Goal: Information Seeking & Learning: Learn about a topic

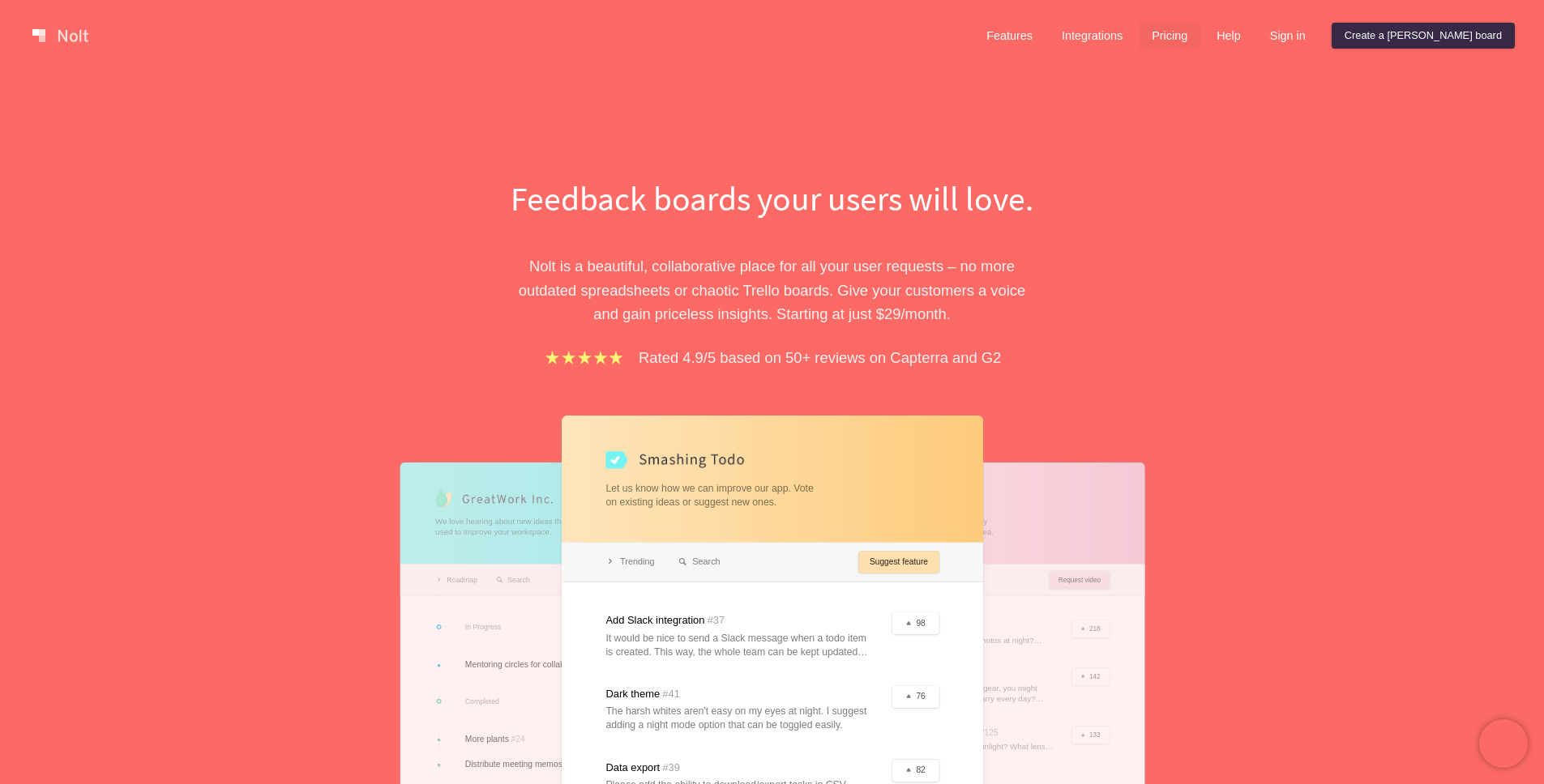
click at [1200, 31] on link "Pricing" at bounding box center [1169, 35] width 62 height 26
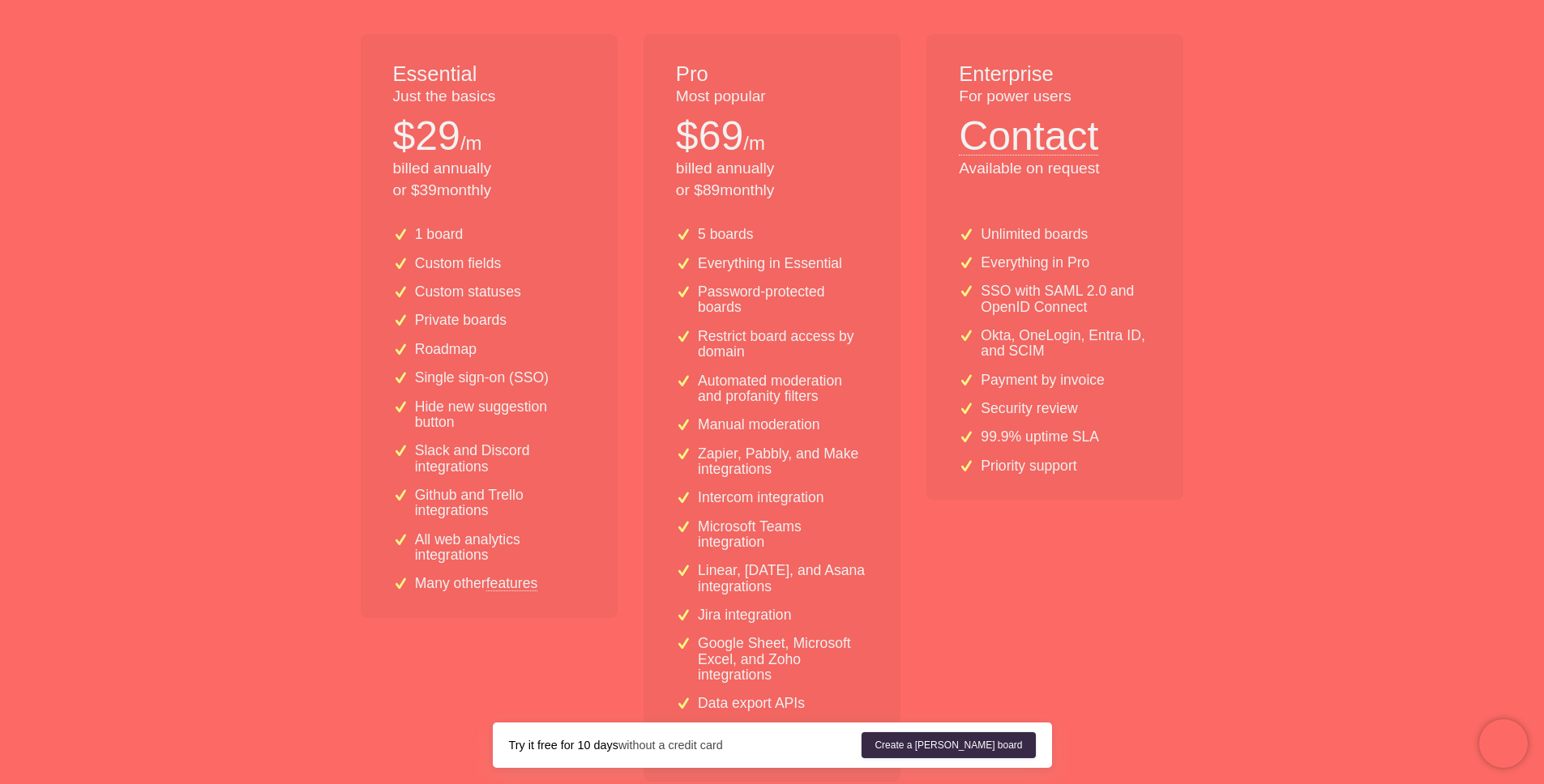
scroll to position [162, 0]
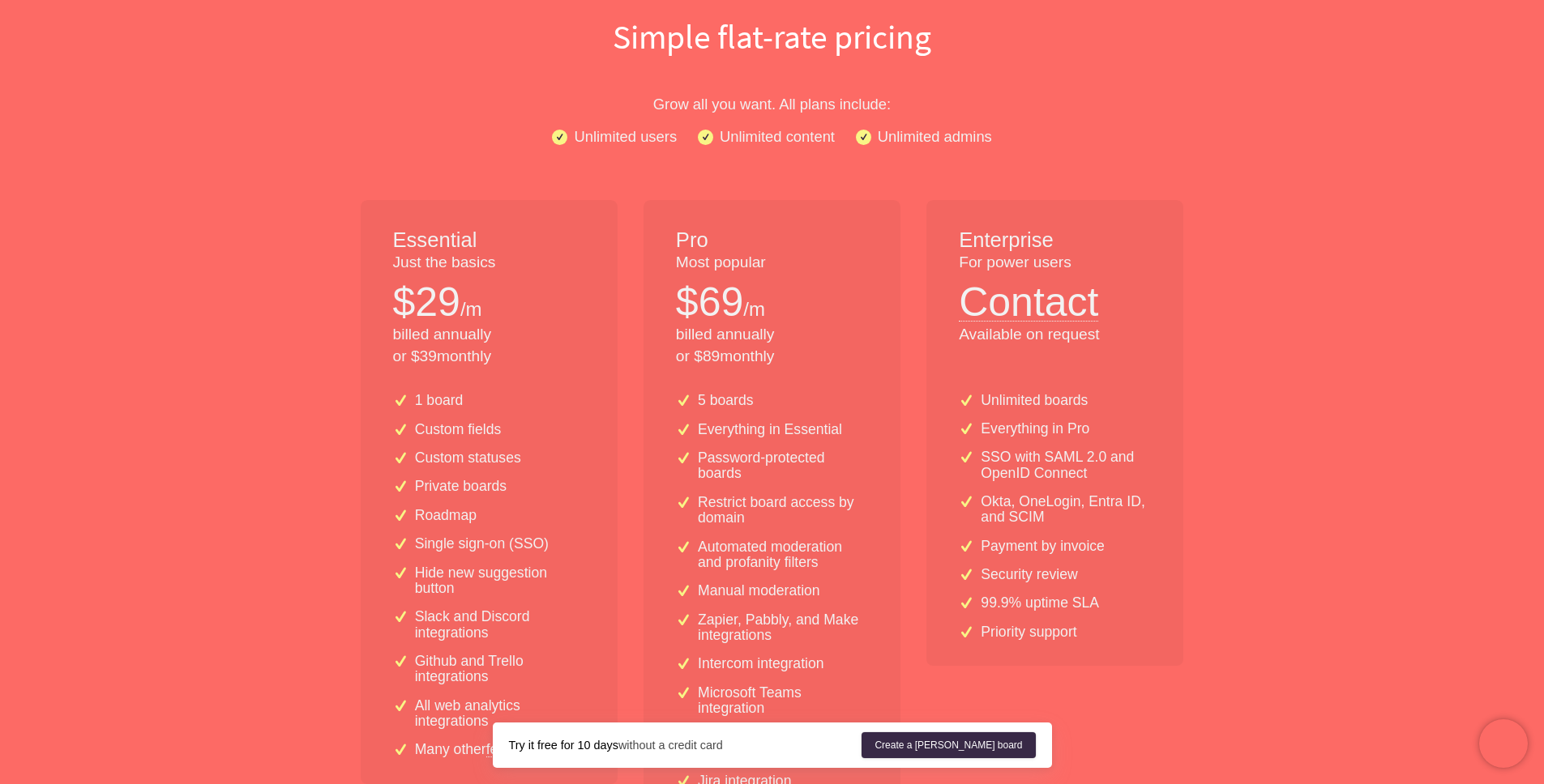
click at [368, 279] on div "Essential Just the basics $ 29 /m billed annually or $ 39 monthly" at bounding box center [489, 290] width 257 height 180
drag, startPoint x: 406, startPoint y: 262, endPoint x: 548, endPoint y: 378, distance: 183.4
click at [548, 378] on div "Essential Just the basics $ 29 /m billed annually or $ 39 monthly" at bounding box center [489, 290] width 257 height 180
click at [548, 375] on div "Essential Just the basics $ 29 /m billed annually or $ 39 monthly" at bounding box center [489, 290] width 257 height 180
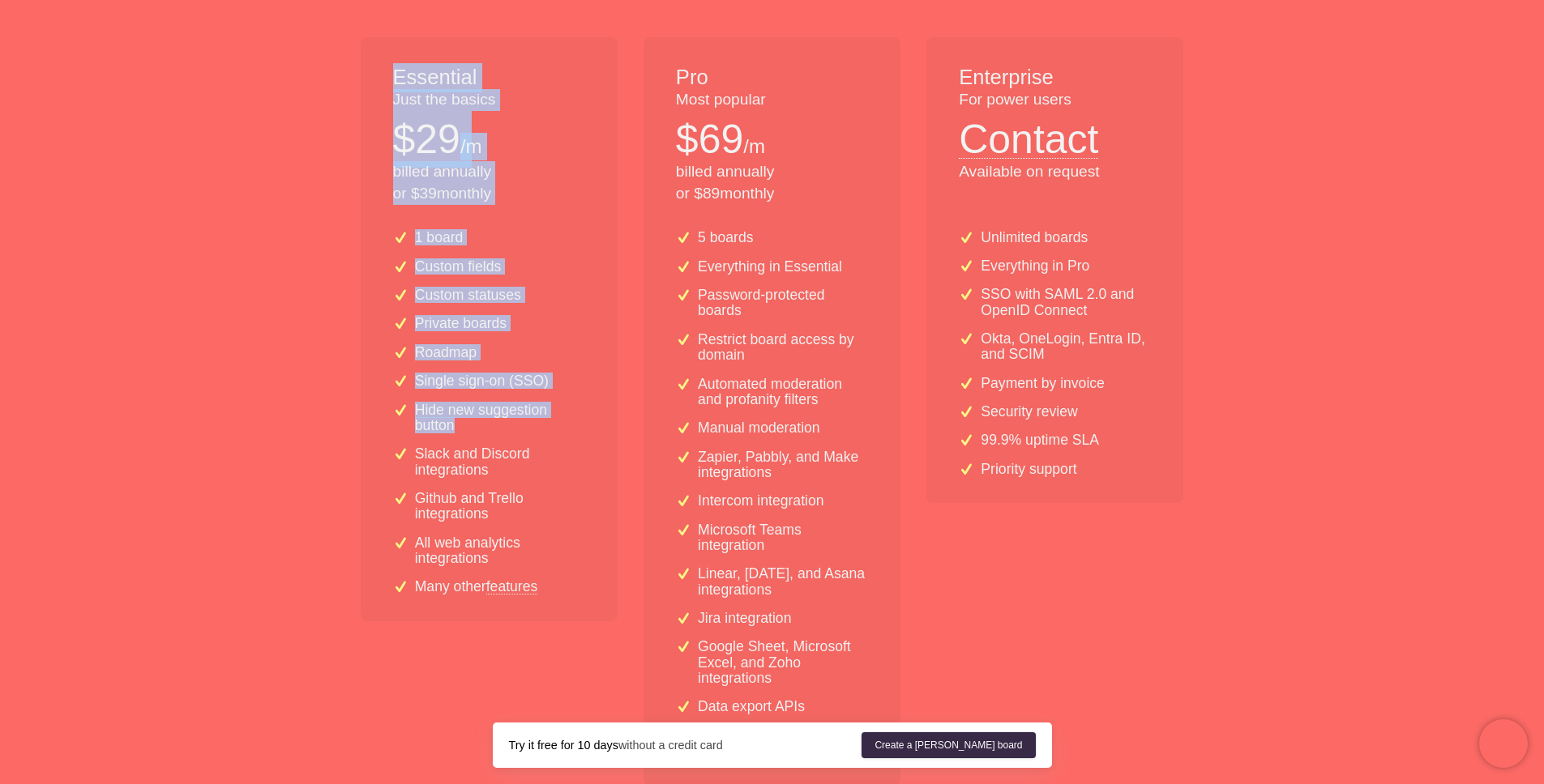
scroll to position [407, 0]
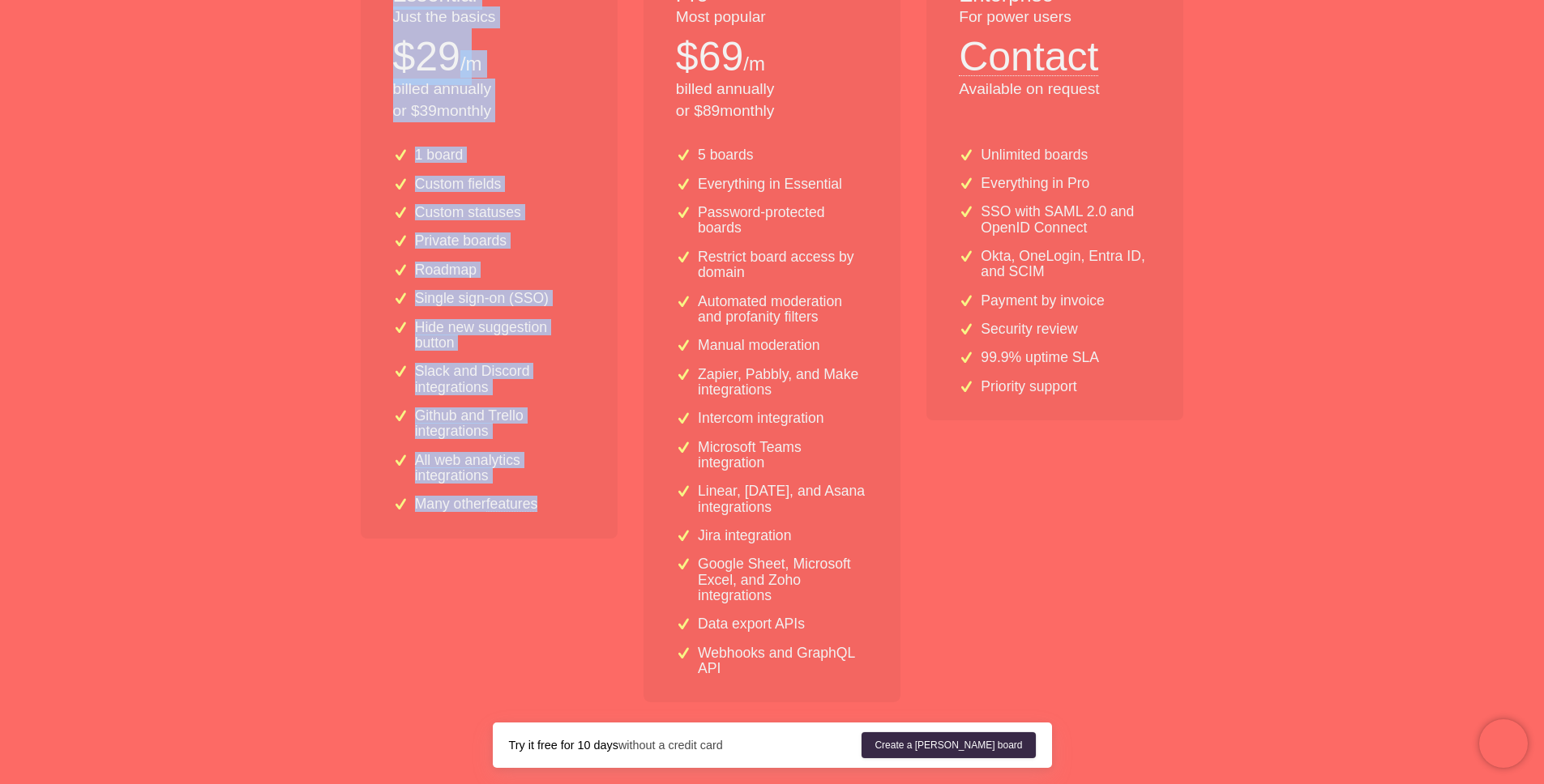
copy div "Essential Just the basics $ 29 /m billed annually or $ 39 monthly 1 board Custo…"
drag, startPoint x: 390, startPoint y: 231, endPoint x: 587, endPoint y: 532, distance: 359.7
click at [587, 532] on div "Essential Just the basics $ 29 /m billed annually or $ 39 monthly 1 board Custo…" at bounding box center [489, 328] width 257 height 748
click at [512, 492] on div "1 board Custom fields Custom statuses Private boards Roadmap Single sign-on (SS…" at bounding box center [489, 336] width 257 height 404
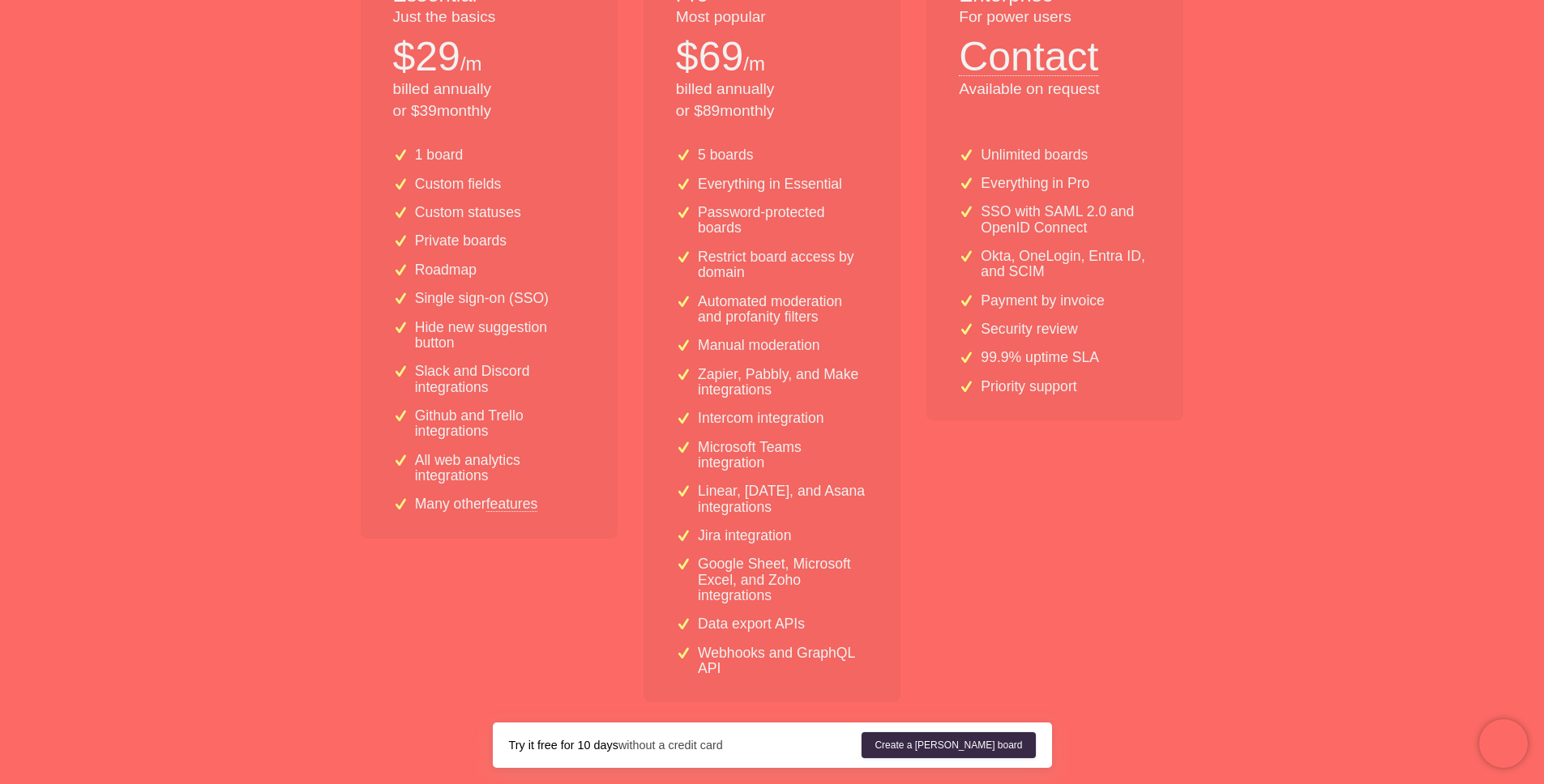
click at [519, 507] on link "features" at bounding box center [512, 504] width 52 height 14
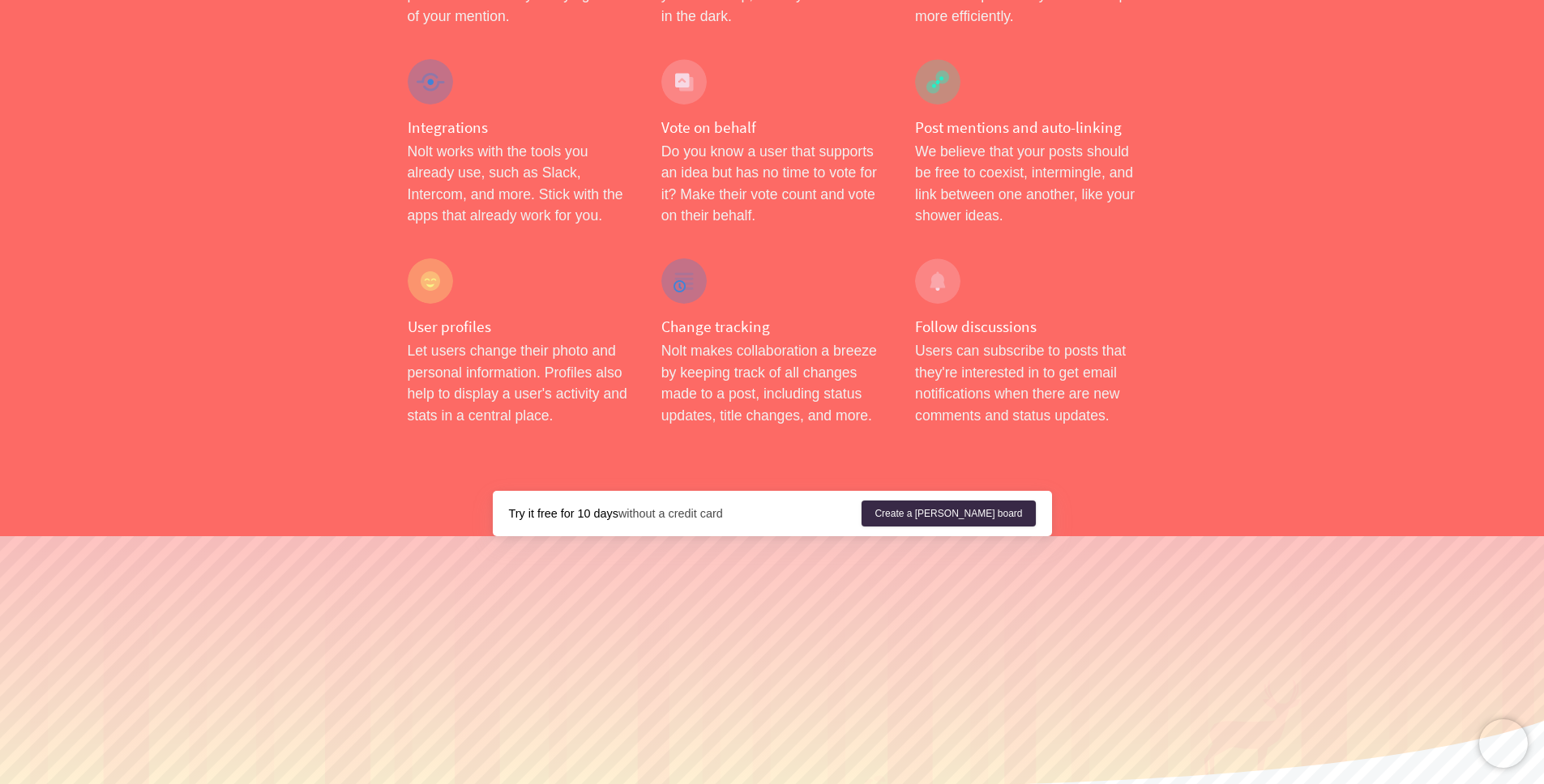
scroll to position [2563, 0]
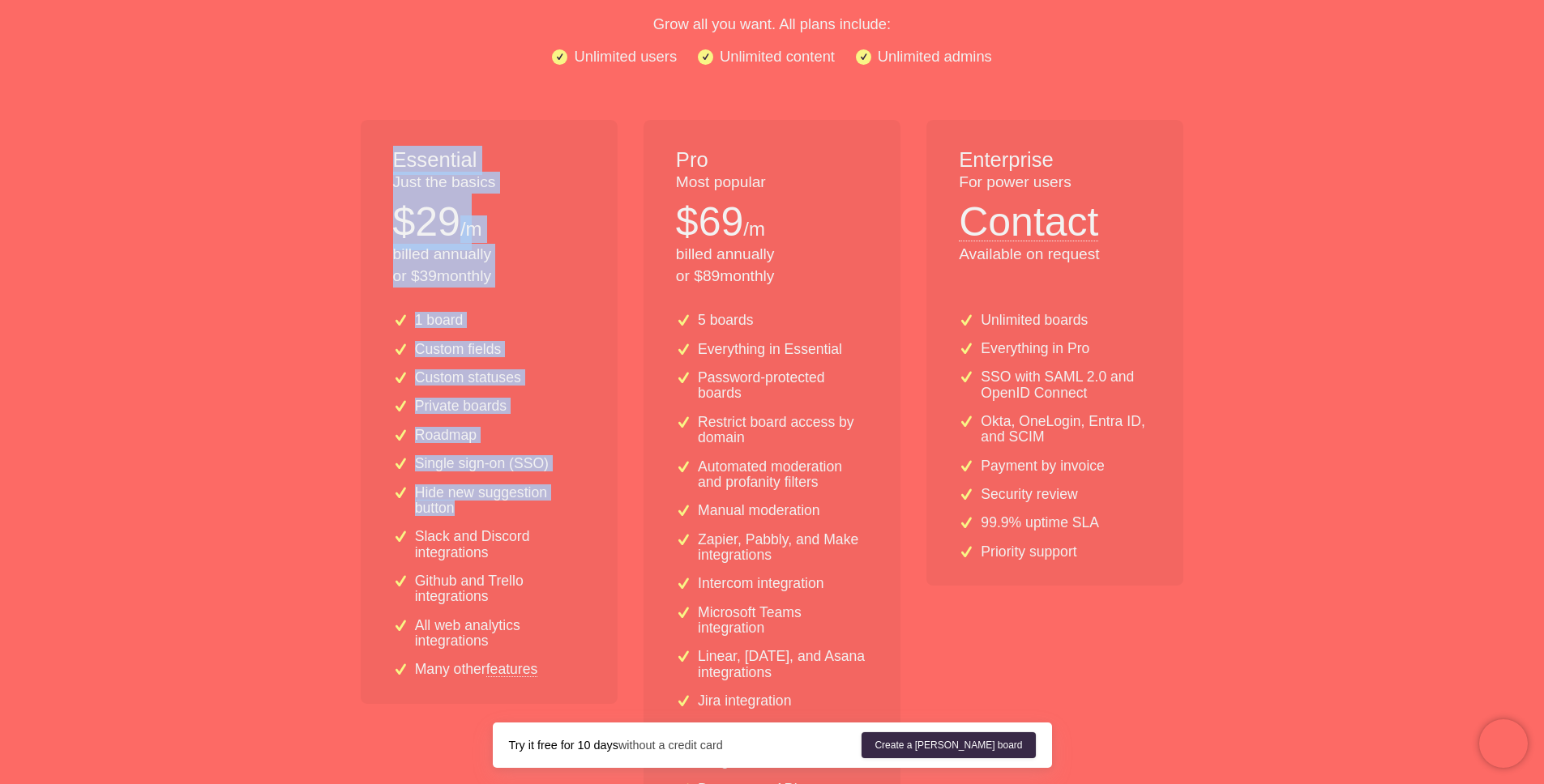
scroll to position [253, 0]
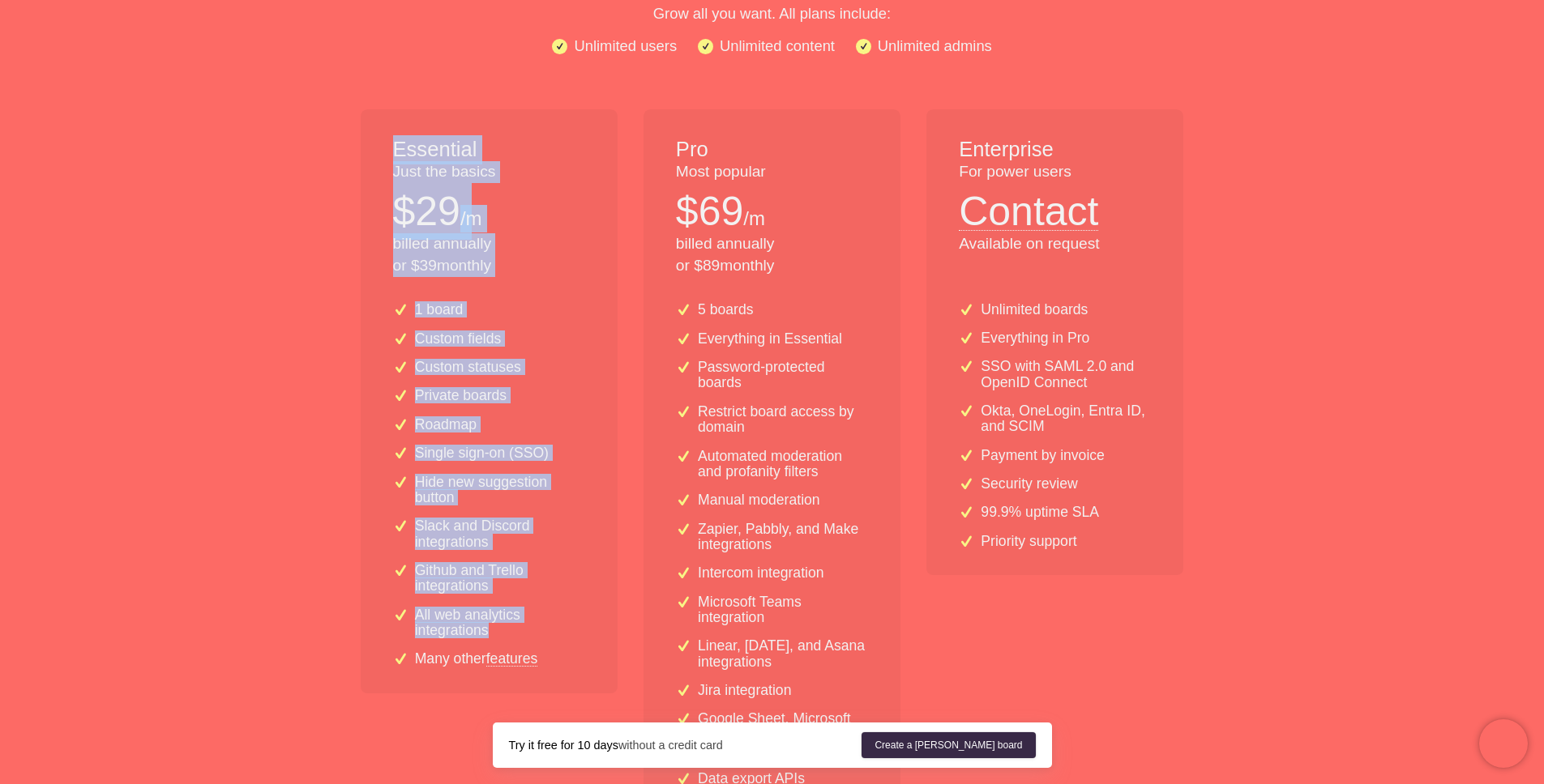
drag, startPoint x: 443, startPoint y: 210, endPoint x: 509, endPoint y: 632, distance: 427.1
click at [519, 632] on div "Essential Just the basics $ 29 /m billed annually or $ 39 monthly 1 board Custo…" at bounding box center [489, 483] width 257 height 748
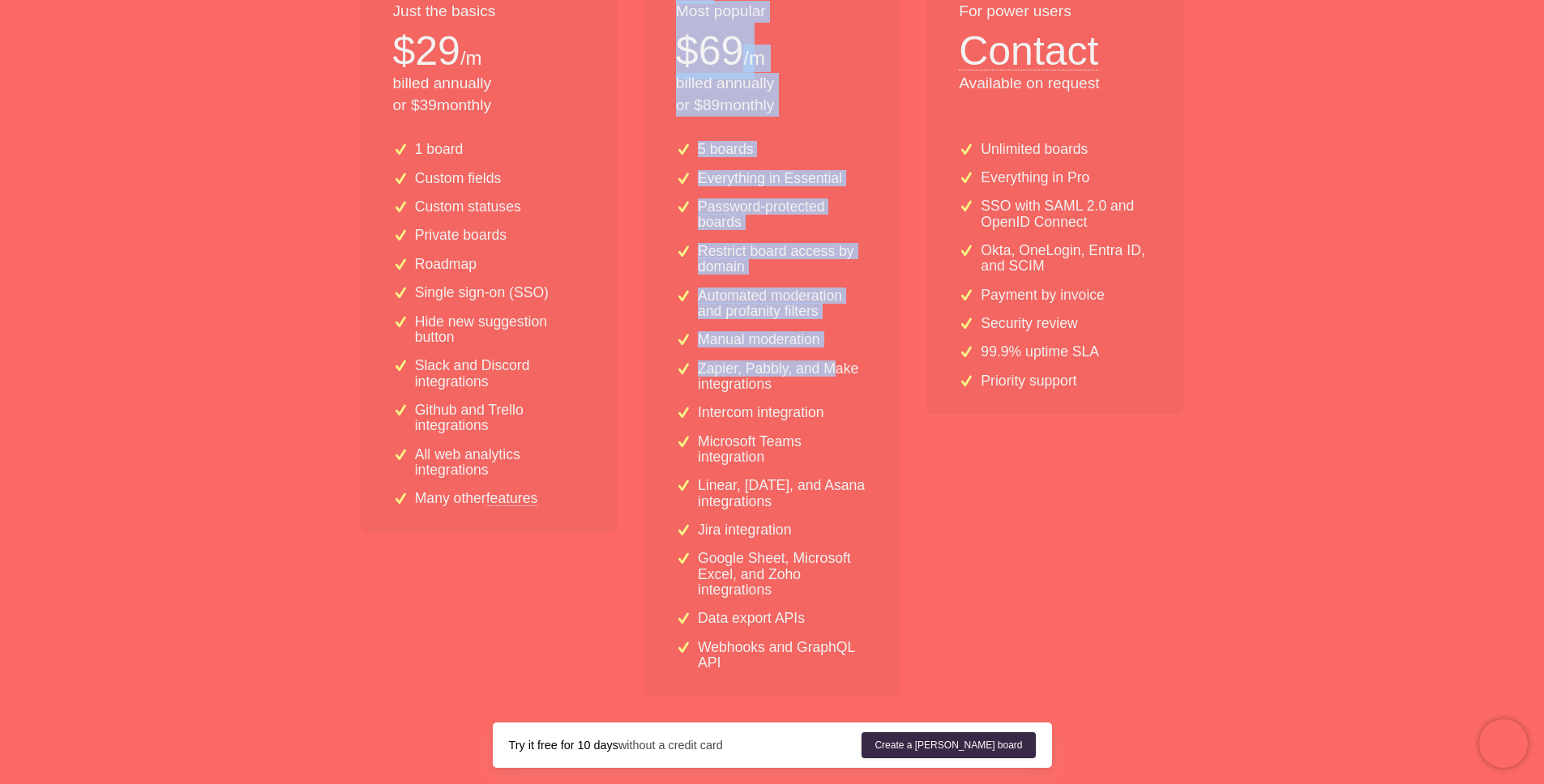
scroll to position [514, 0]
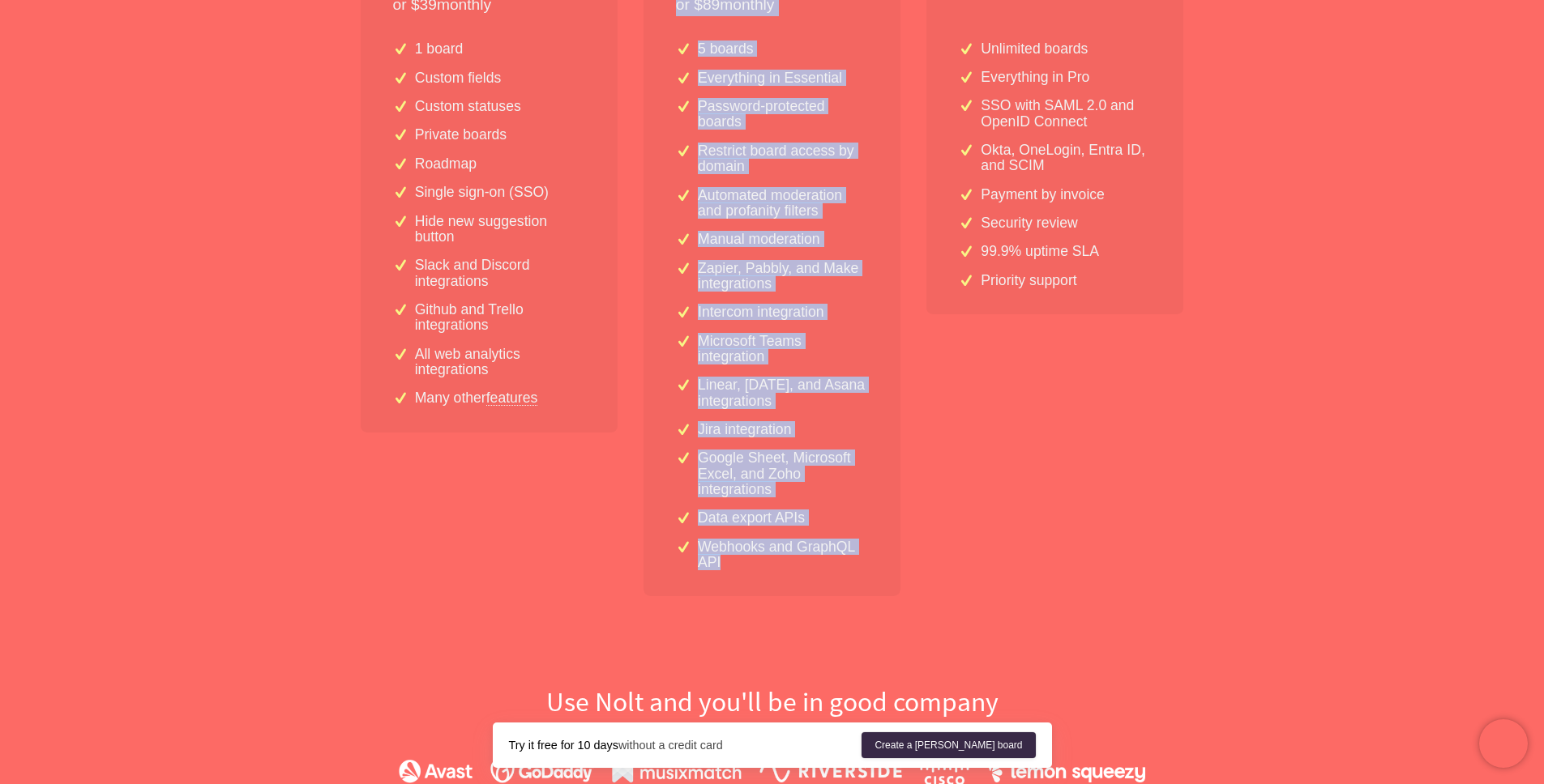
drag, startPoint x: 675, startPoint y: 140, endPoint x: 818, endPoint y: 577, distance: 459.8
click at [818, 577] on div "Pro Most popular $ 69 /m billed annually or $ 89 monthly 5 boards Everything in…" at bounding box center [772, 222] width 257 height 748
copy div "Pro Most popular $ 69 /m billed annually or $ 89 monthly 5 boards Everything in…"
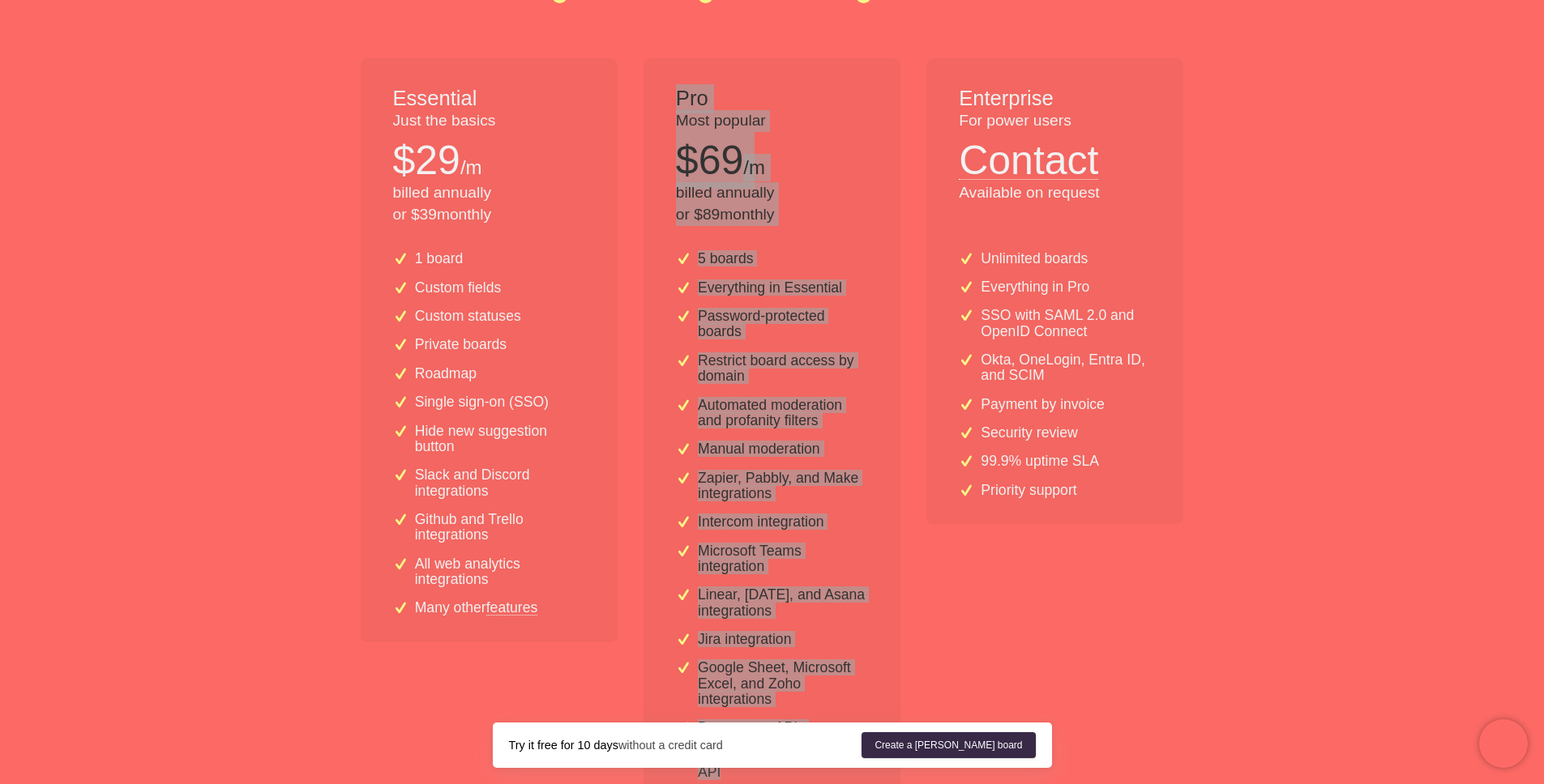
scroll to position [481, 0]
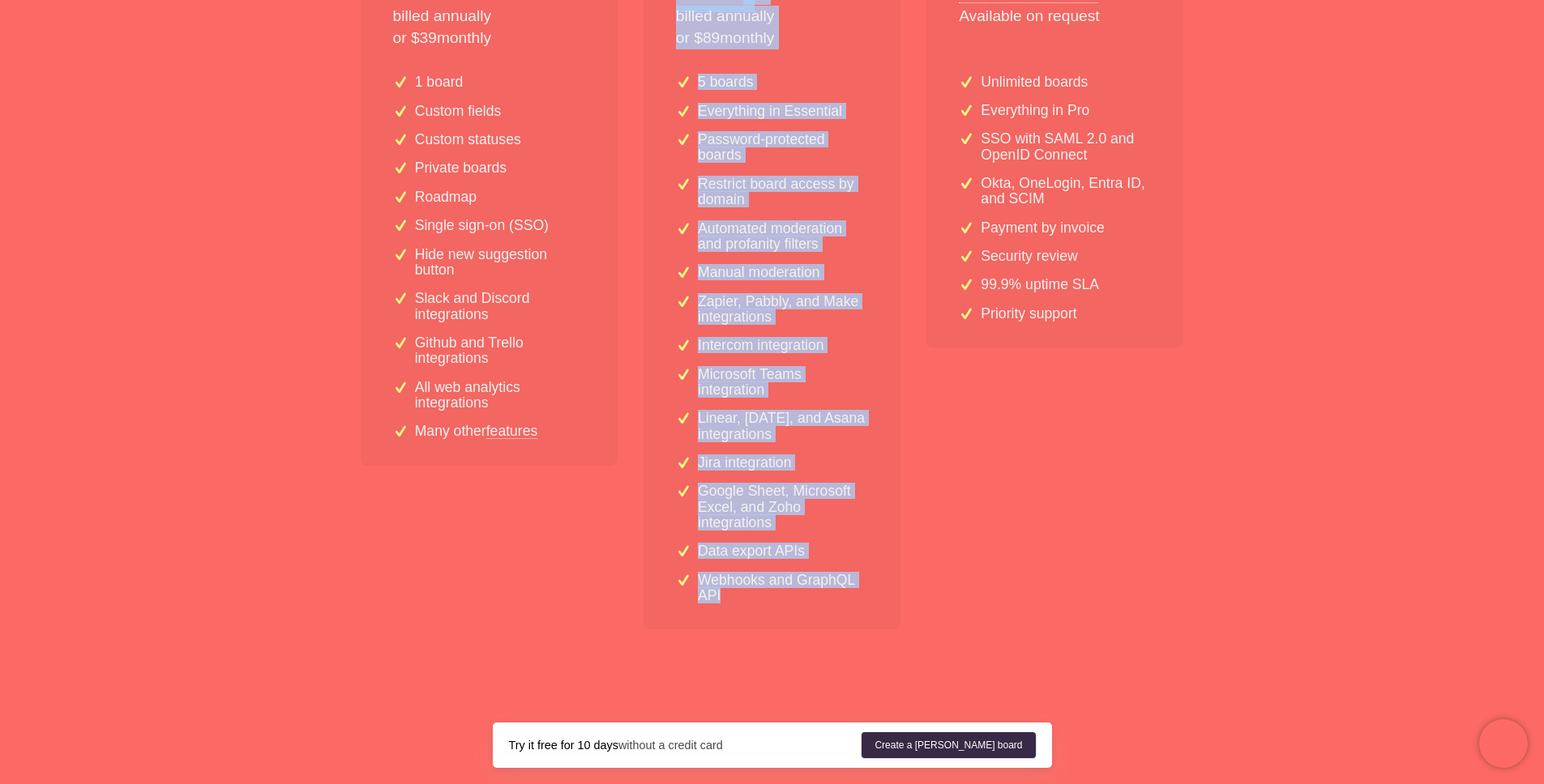
drag, startPoint x: 488, startPoint y: 745, endPoint x: 829, endPoint y: 745, distance: 341.0
click at [829, 745] on div "Try it free for 10 days without a credit card Create a Nolt board" at bounding box center [772, 745] width 1037 height 46
copy div "Try it free for 10 days without a credit card"
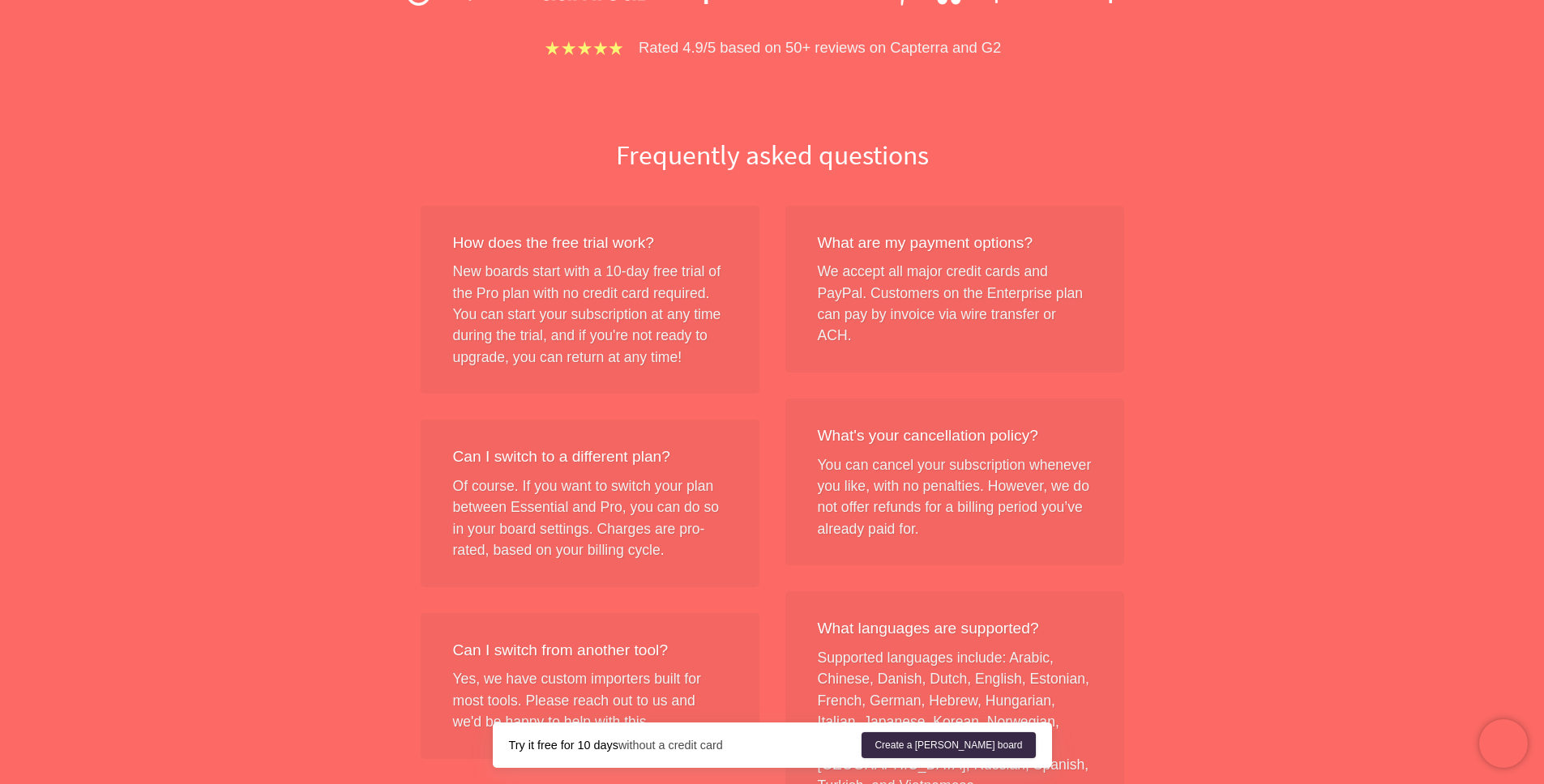
scroll to position [0, 0]
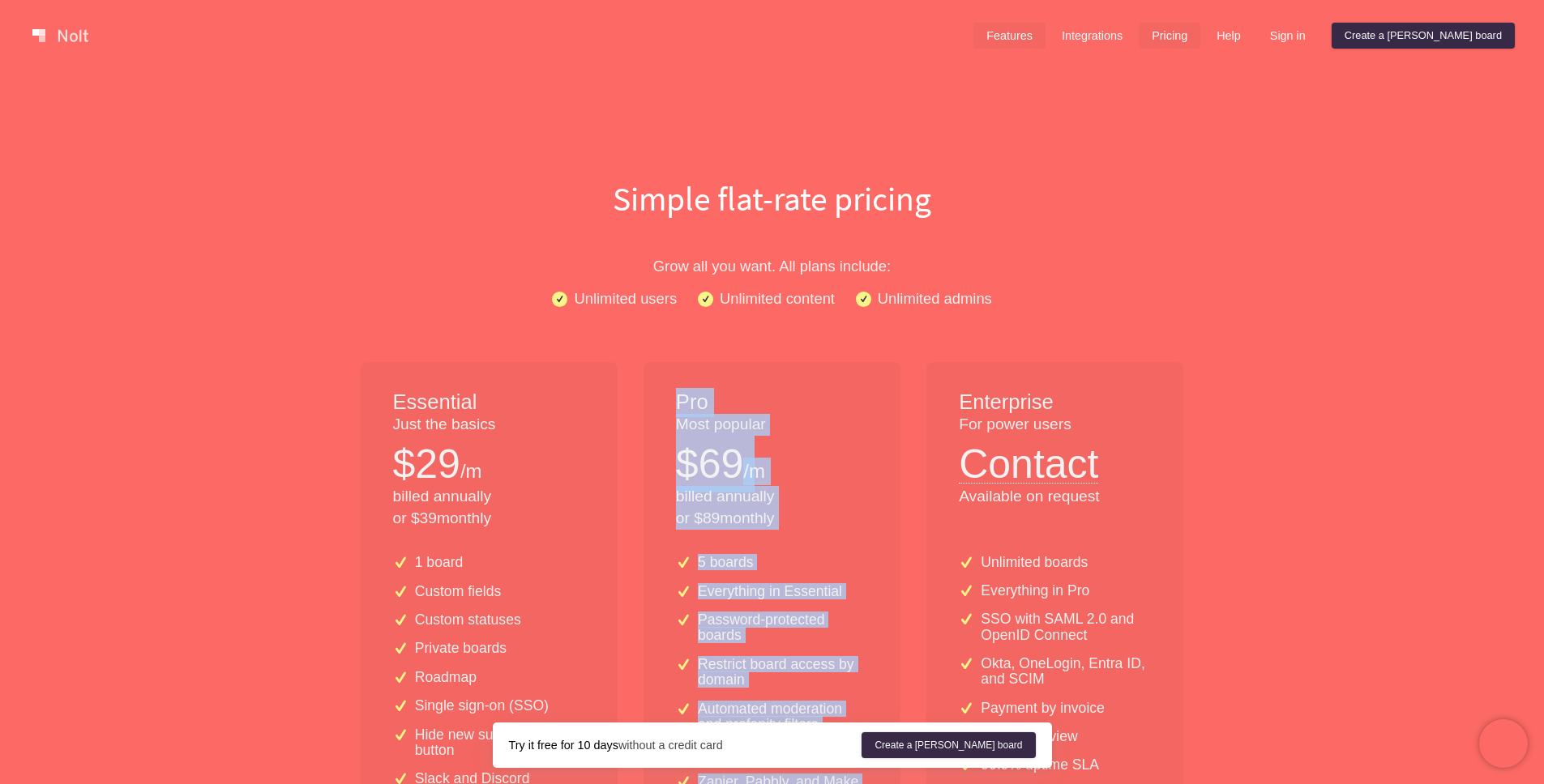
click at [1045, 29] on link "Features" at bounding box center [1009, 35] width 72 height 26
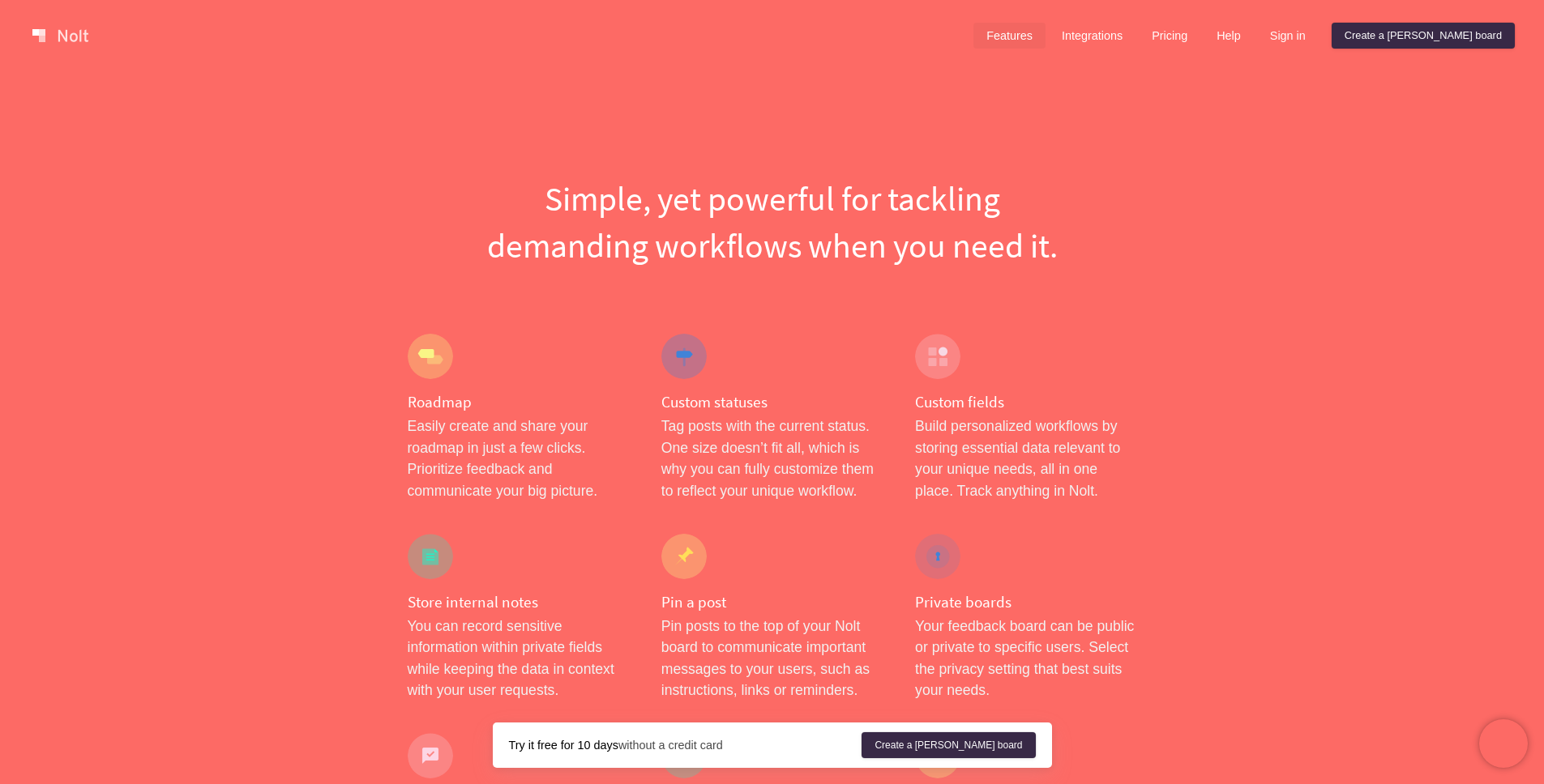
scroll to position [41, 0]
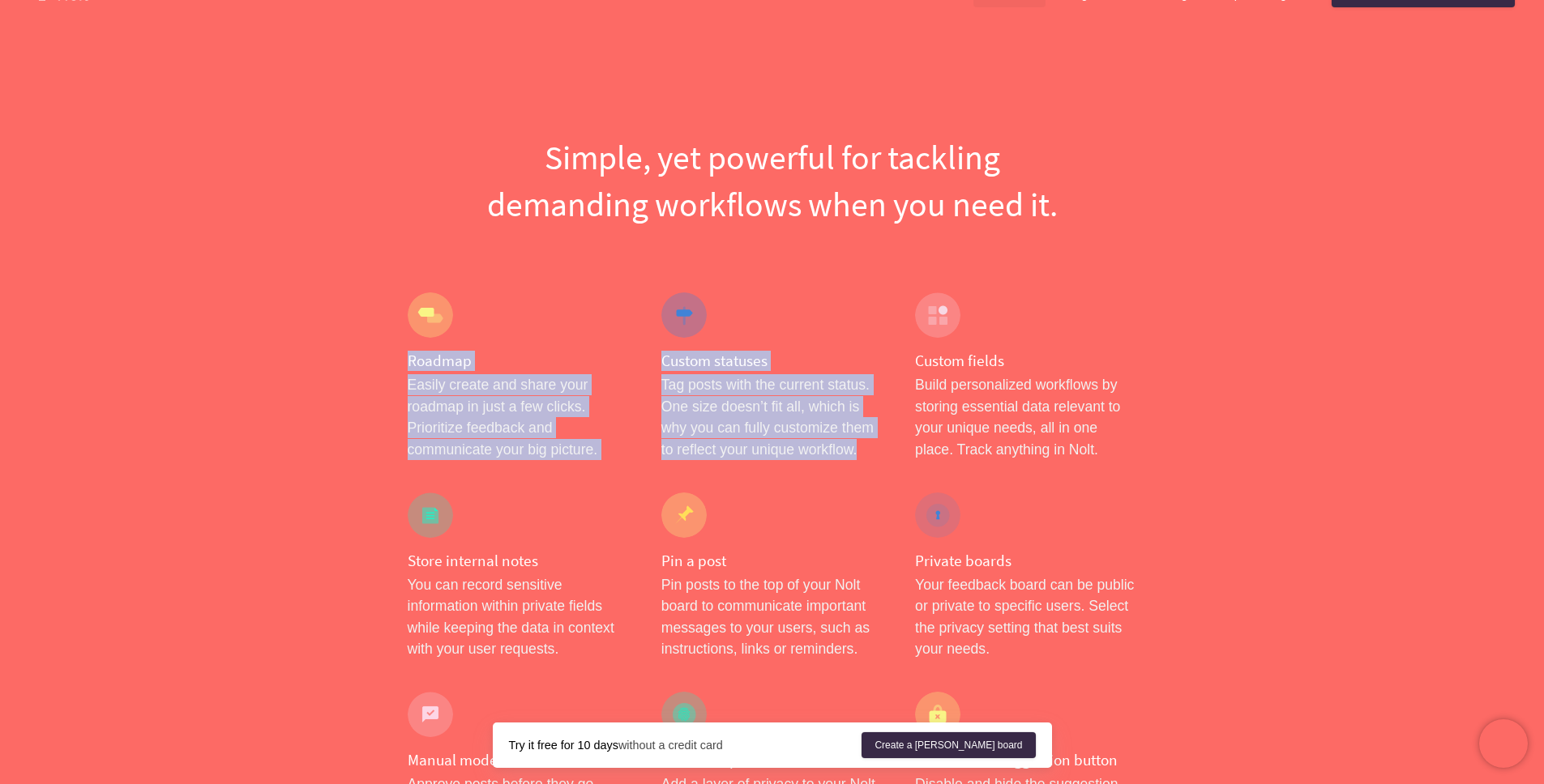
drag, startPoint x: 418, startPoint y: 372, endPoint x: 702, endPoint y: 476, distance: 302.4
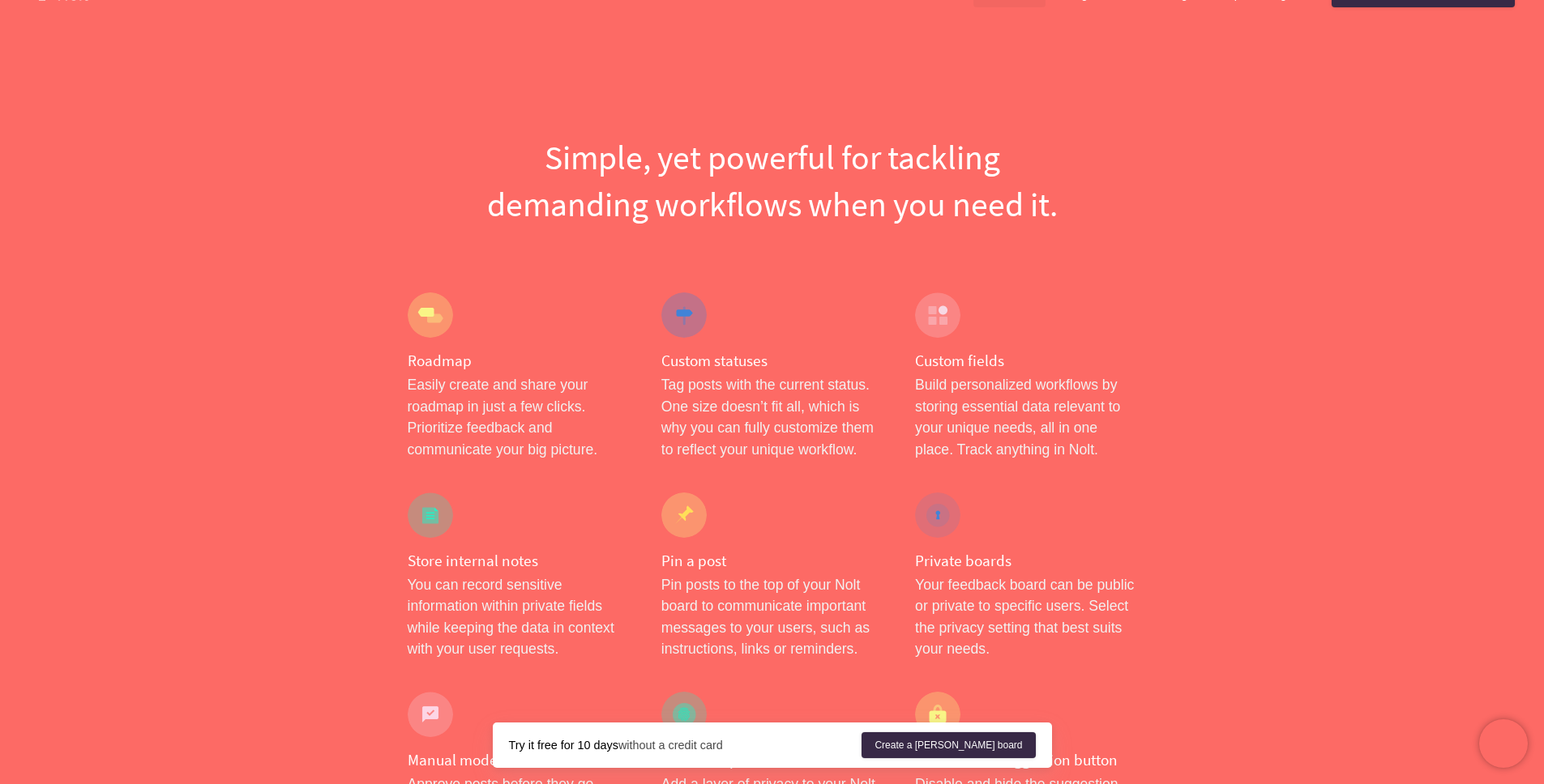
click at [711, 473] on div "Custom statuses Tag posts with the current status. One size doesn’t fit all, wh…" at bounding box center [772, 376] width 254 height 200
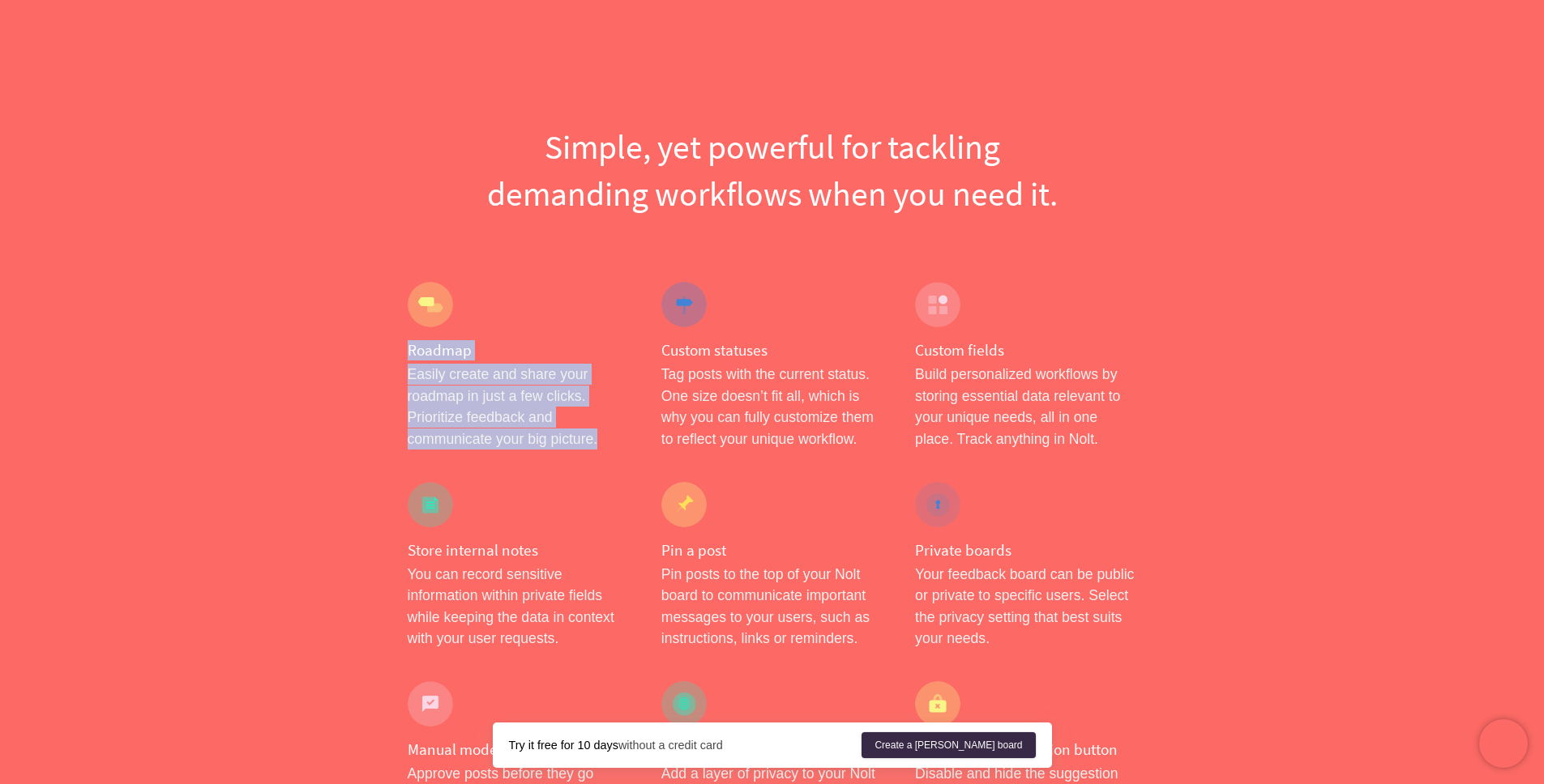
drag, startPoint x: 438, startPoint y: 370, endPoint x: 622, endPoint y: 446, distance: 199.1
click at [622, 446] on div "Roadmap Easily create and share your roadmap in just a few clicks. Prioritize f…" at bounding box center [518, 365] width 254 height 200
copy div "Roadmap Easily create and share your roadmap in just a few clicks. Prioritize f…"
click at [601, 442] on p "Easily create and share your roadmap in just a few clicks. Prioritize feedback …" at bounding box center [518, 407] width 222 height 86
drag, startPoint x: 601, startPoint y: 442, endPoint x: 328, endPoint y: 331, distance: 294.7
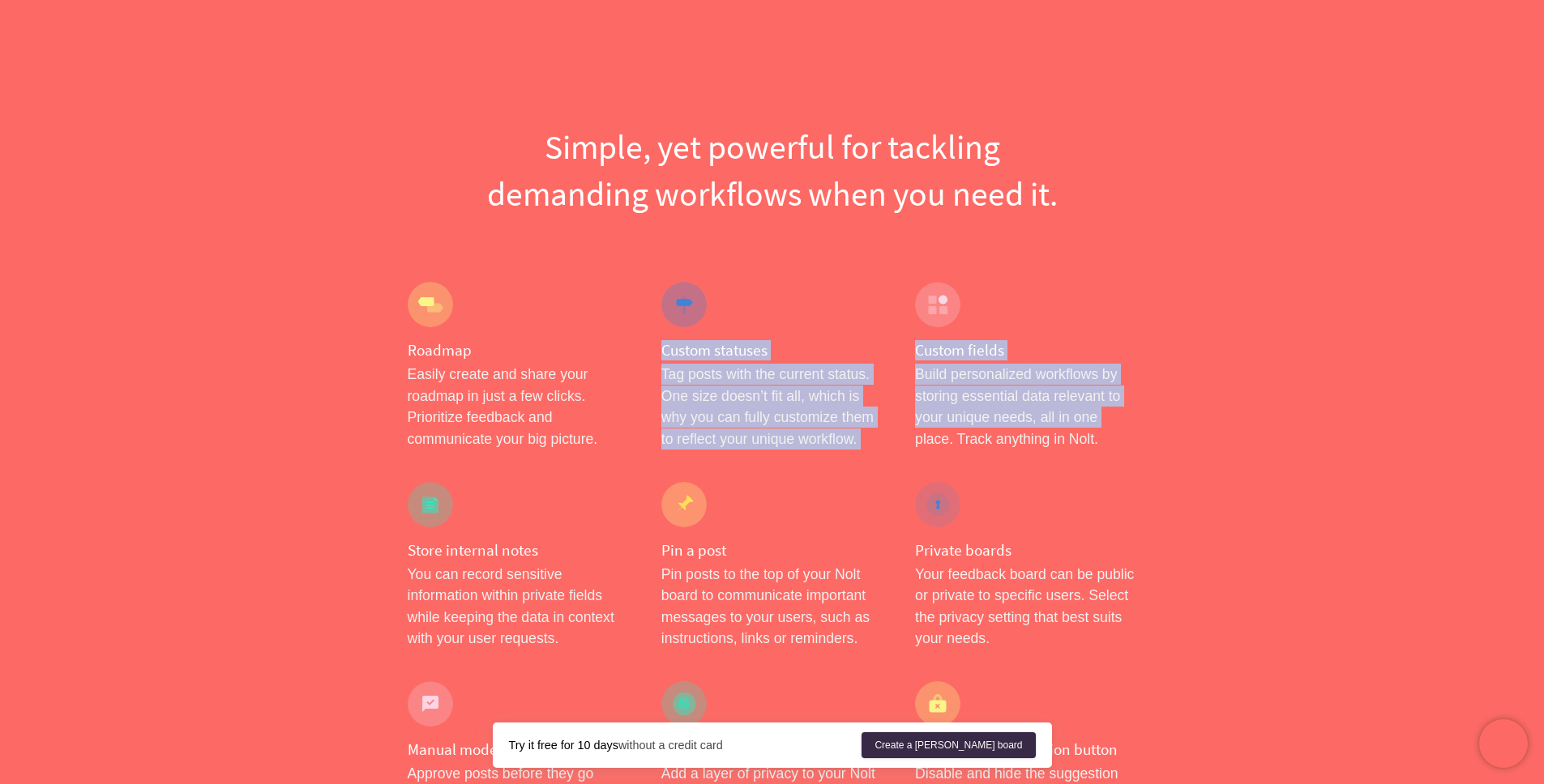
drag, startPoint x: 671, startPoint y: 350, endPoint x: 902, endPoint y: 434, distance: 245.8
click at [874, 455] on div "Custom statuses Tag posts with the current status. One size doesn’t fit all, wh…" at bounding box center [772, 365] width 254 height 200
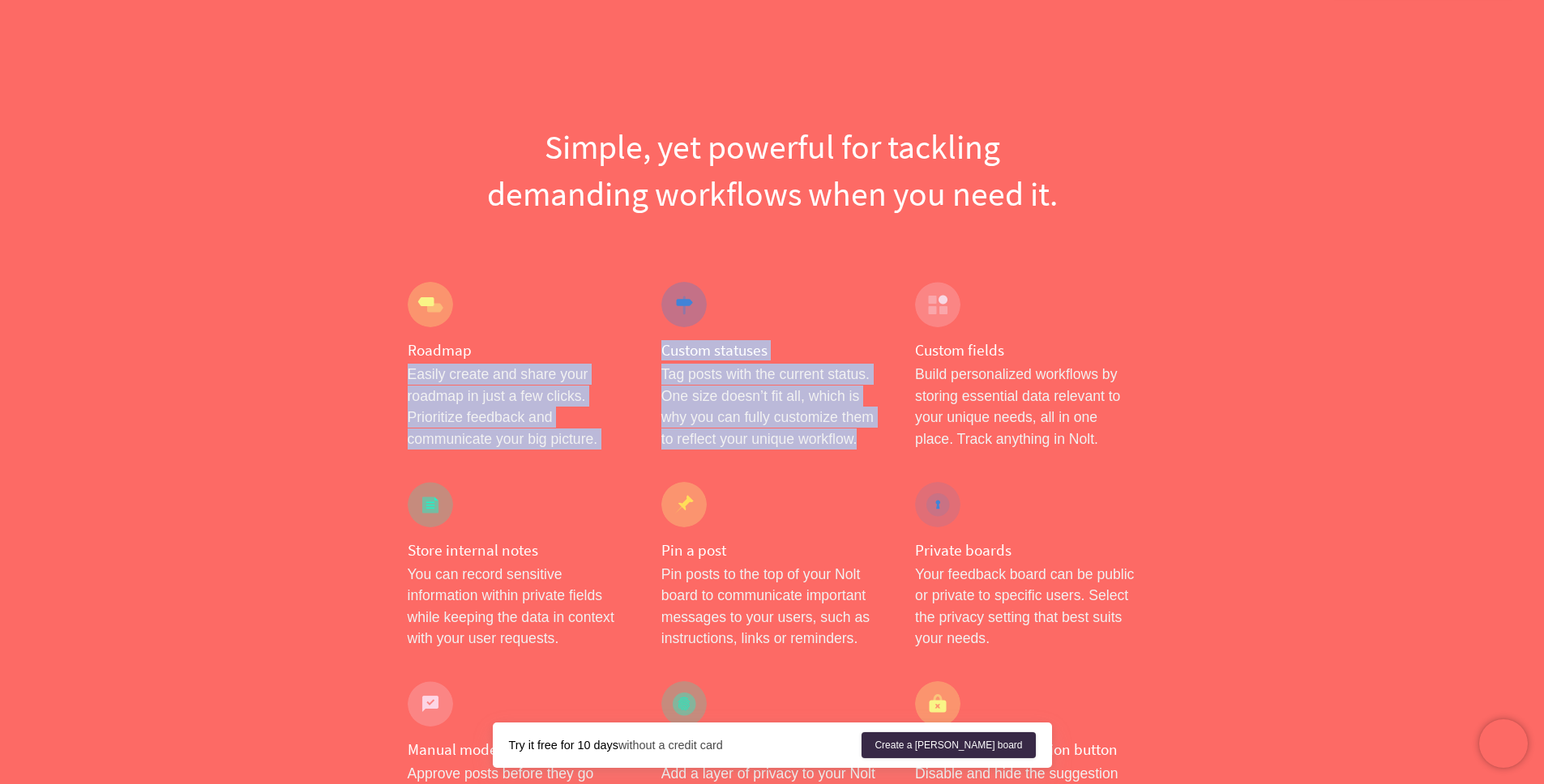
drag, startPoint x: 850, startPoint y: 440, endPoint x: 601, endPoint y: 352, distance: 264.1
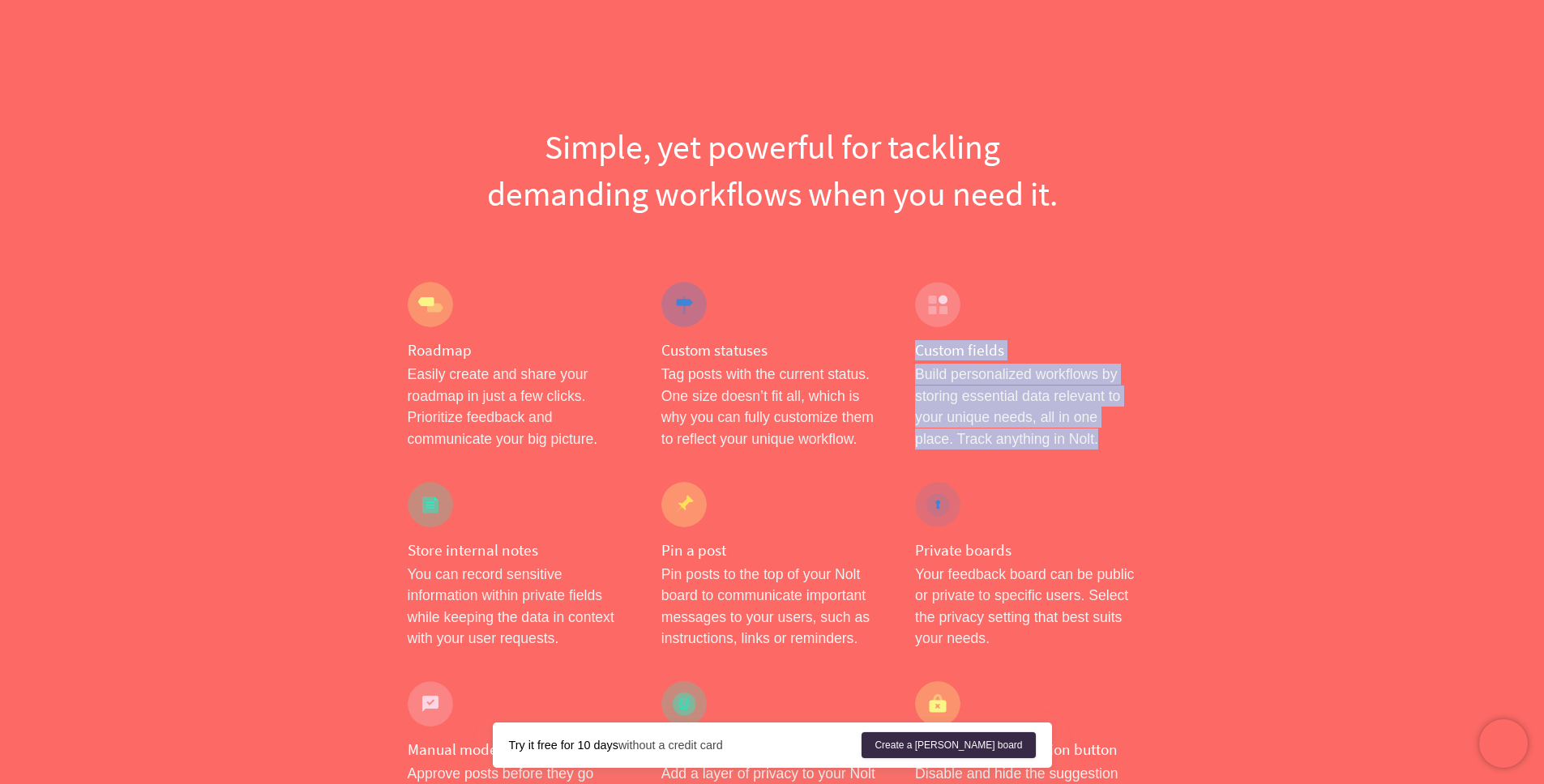
drag, startPoint x: 922, startPoint y: 350, endPoint x: 1061, endPoint y: 451, distance: 171.8
click at [1147, 443] on div "Custom fields Build personalized workflows by storing essential data relevant t…" at bounding box center [1025, 365] width 254 height 200
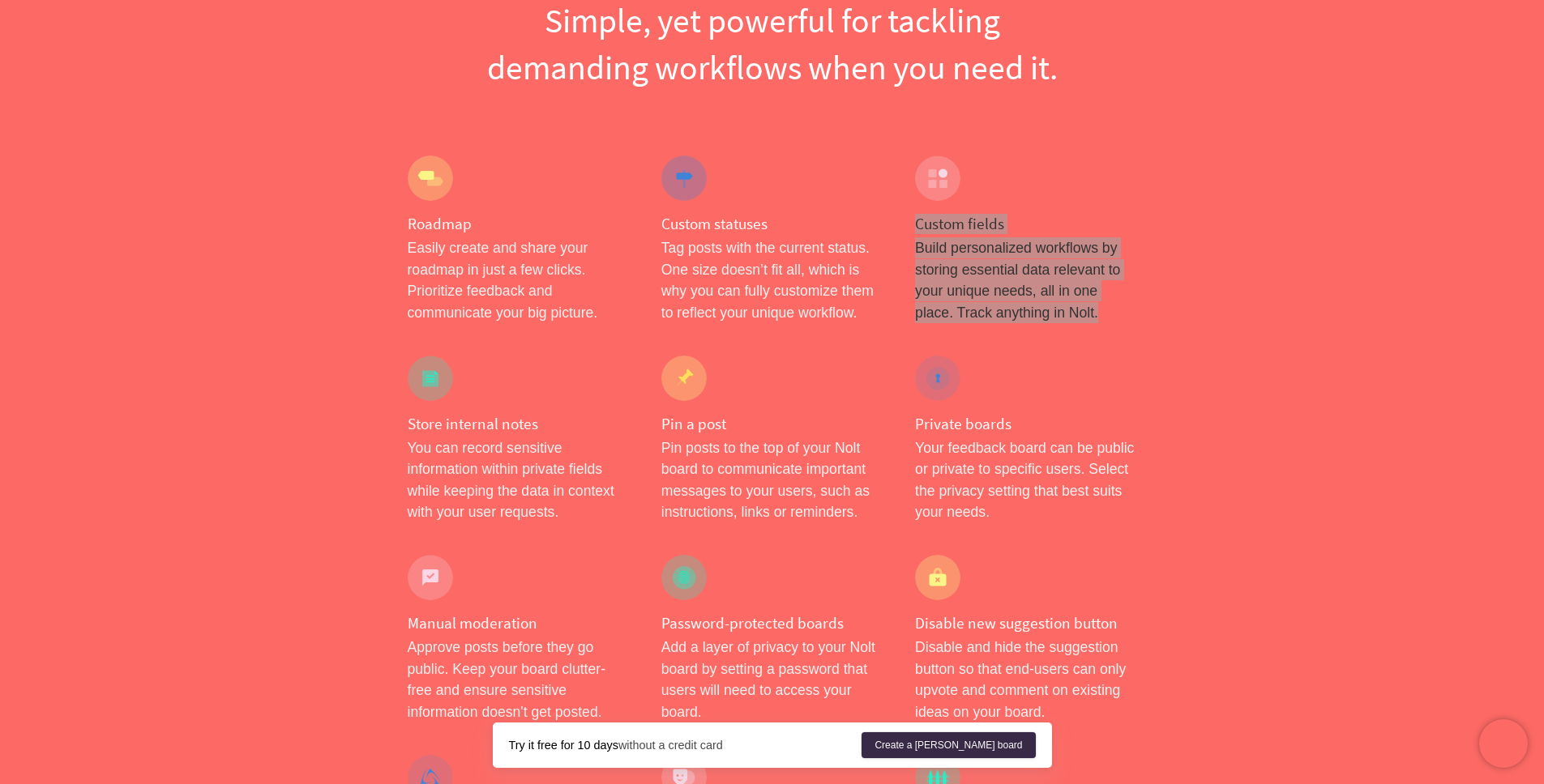
scroll to position [262, 0]
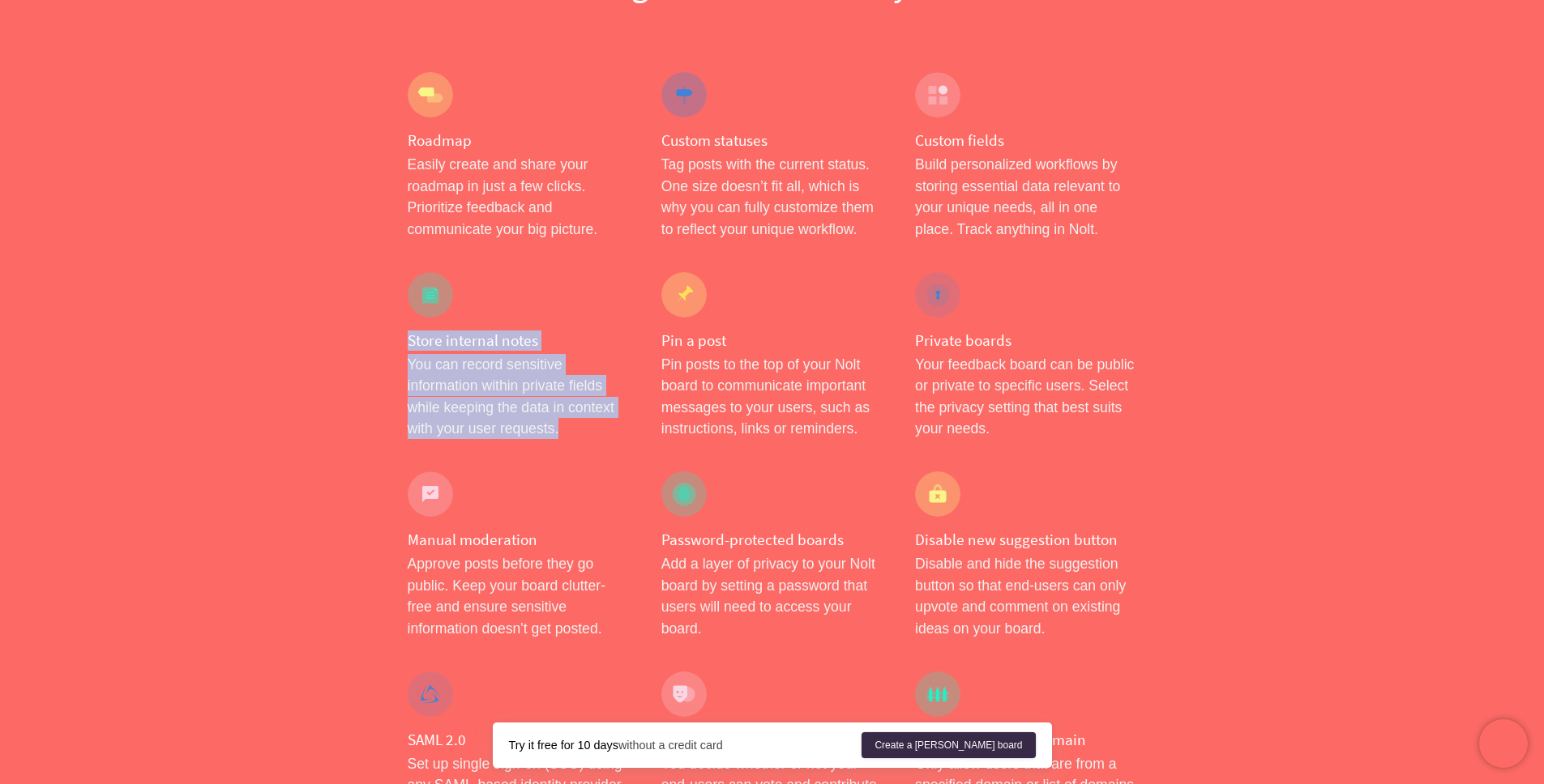
drag, startPoint x: 422, startPoint y: 345, endPoint x: 598, endPoint y: 431, distance: 195.9
click at [598, 431] on div "Store internal notes You can record sensitive information within private fields…" at bounding box center [518, 355] width 254 height 200
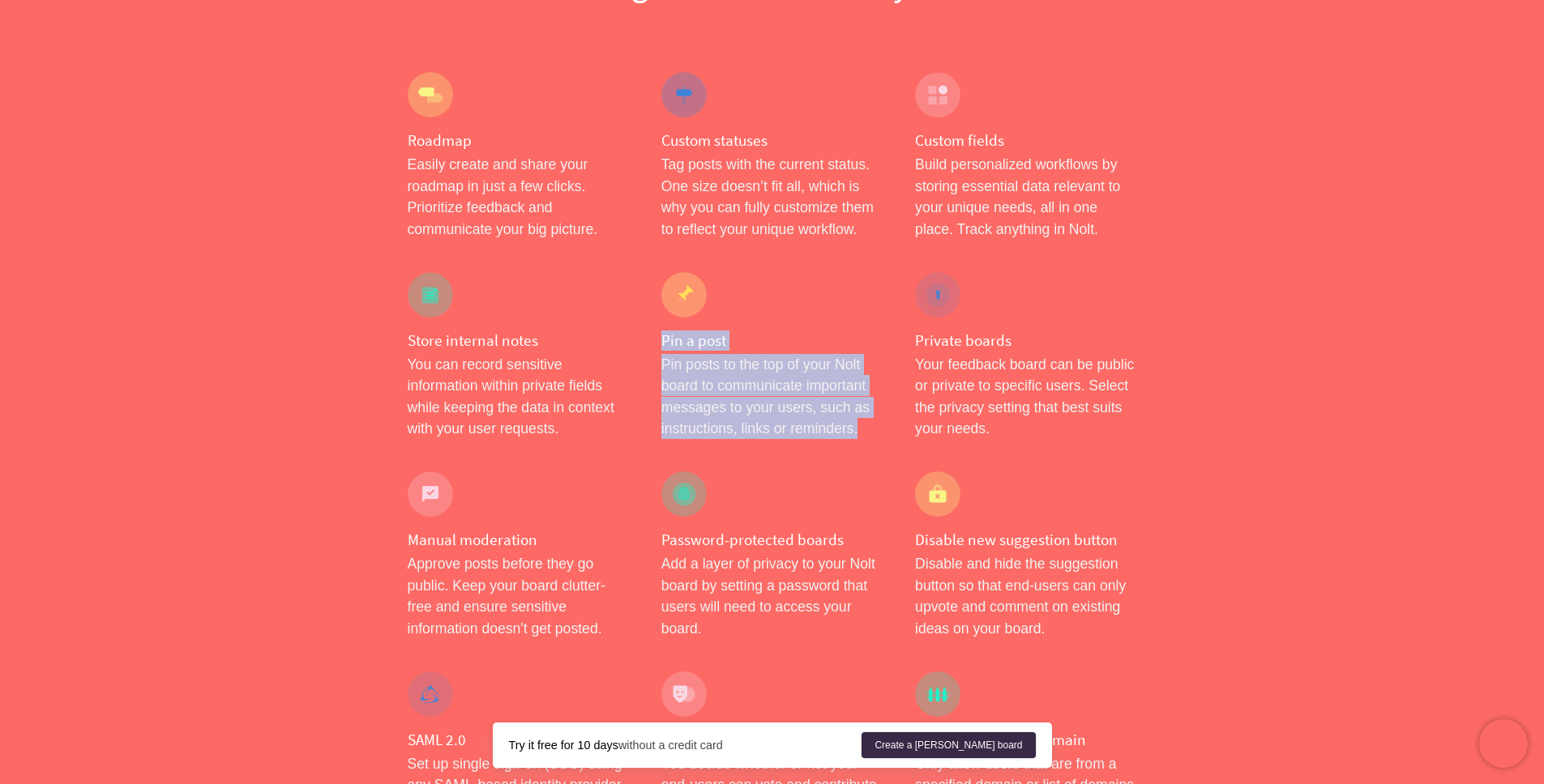
drag, startPoint x: 665, startPoint y: 334, endPoint x: 879, endPoint y: 434, distance: 236.2
click at [879, 434] on div "Pin a post Pin posts to the top of your Nolt board to communicate important mes…" at bounding box center [772, 355] width 254 height 200
copy div "Pin a post Pin posts to the top of your Nolt board to communicate important mes…"
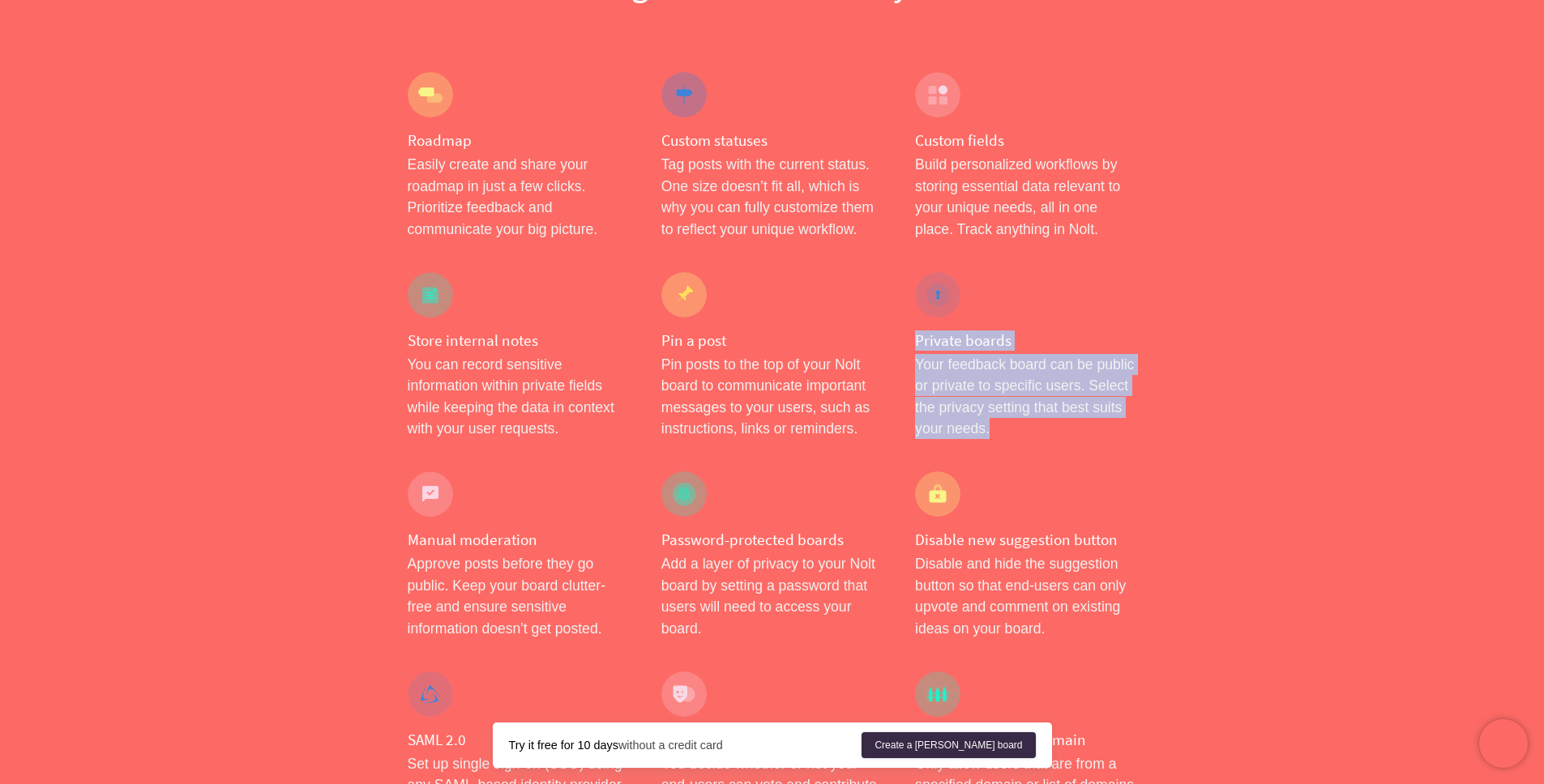
drag, startPoint x: 917, startPoint y: 337, endPoint x: 1068, endPoint y: 441, distance: 183.3
click at [1068, 441] on div "Private boards Your feedback board can be public or private to specific users. …" at bounding box center [1025, 355] width 254 height 200
copy div "Private boards Your feedback board can be public or private to specific users. …"
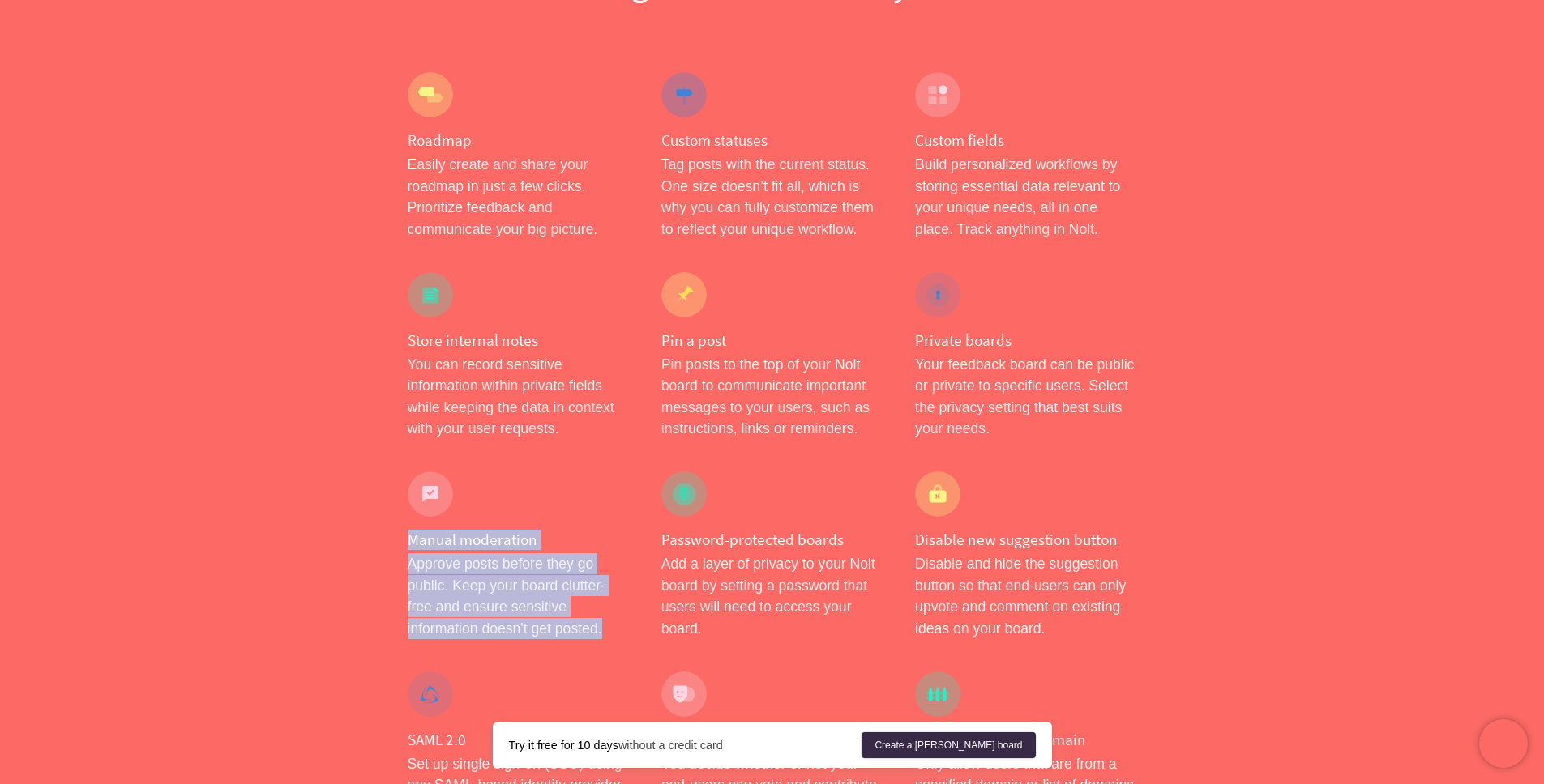
drag, startPoint x: 406, startPoint y: 538, endPoint x: 616, endPoint y: 641, distance: 233.9
click at [616, 641] on div "Manual moderation Approve posts before they go public. Keep your board clutter-…" at bounding box center [518, 555] width 254 height 200
copy div "Manual moderation Approve posts before they go public. Keep your board clutter-…"
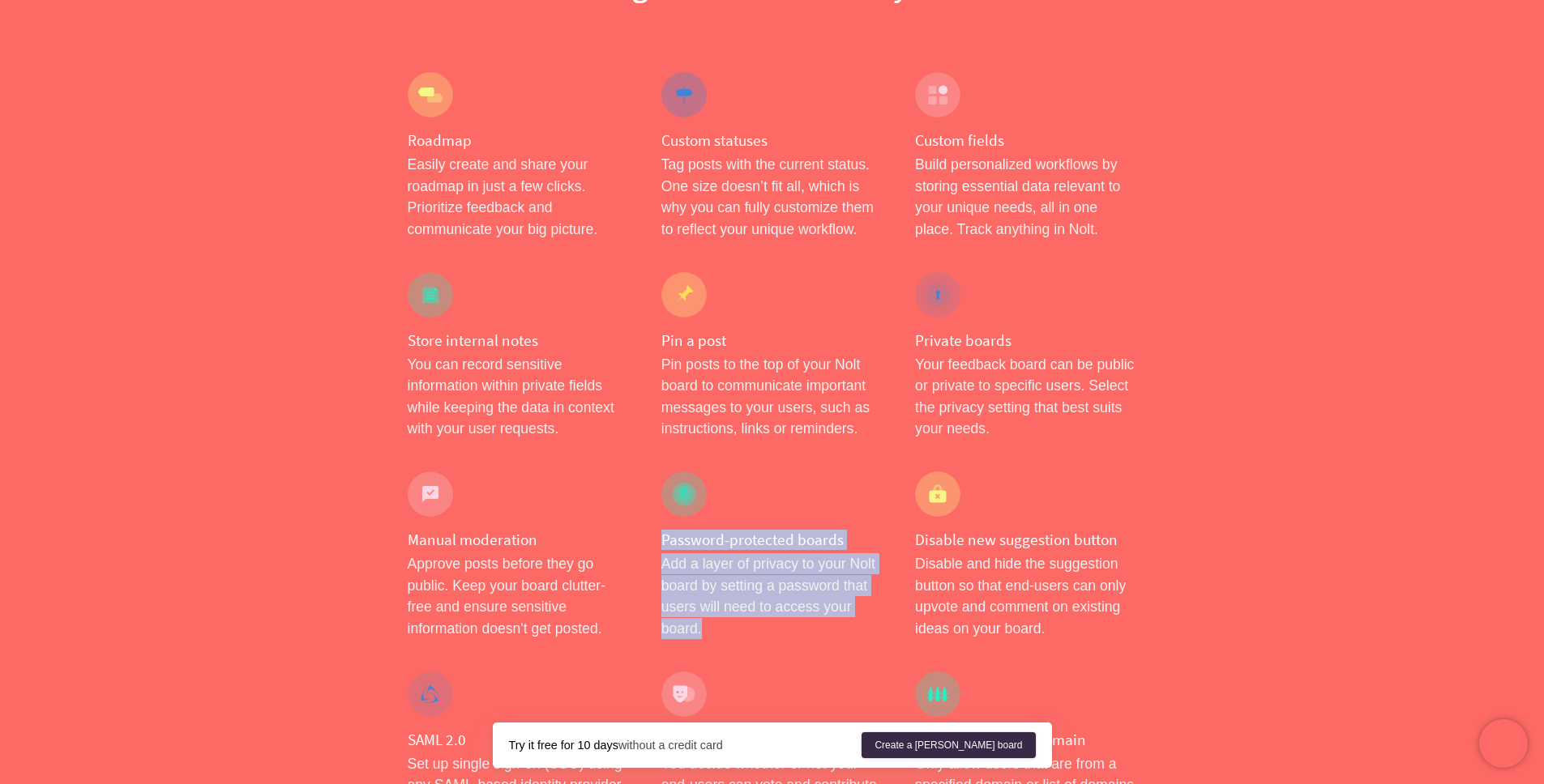
drag, startPoint x: 667, startPoint y: 541, endPoint x: 699, endPoint y: 632, distance: 96.5
click at [735, 632] on div "Password-protected boards Add a layer of privacy to your Nolt board by setting …" at bounding box center [772, 555] width 254 height 200
copy div "Password-protected boards Add a layer of privacy to your Nolt board by setting …"
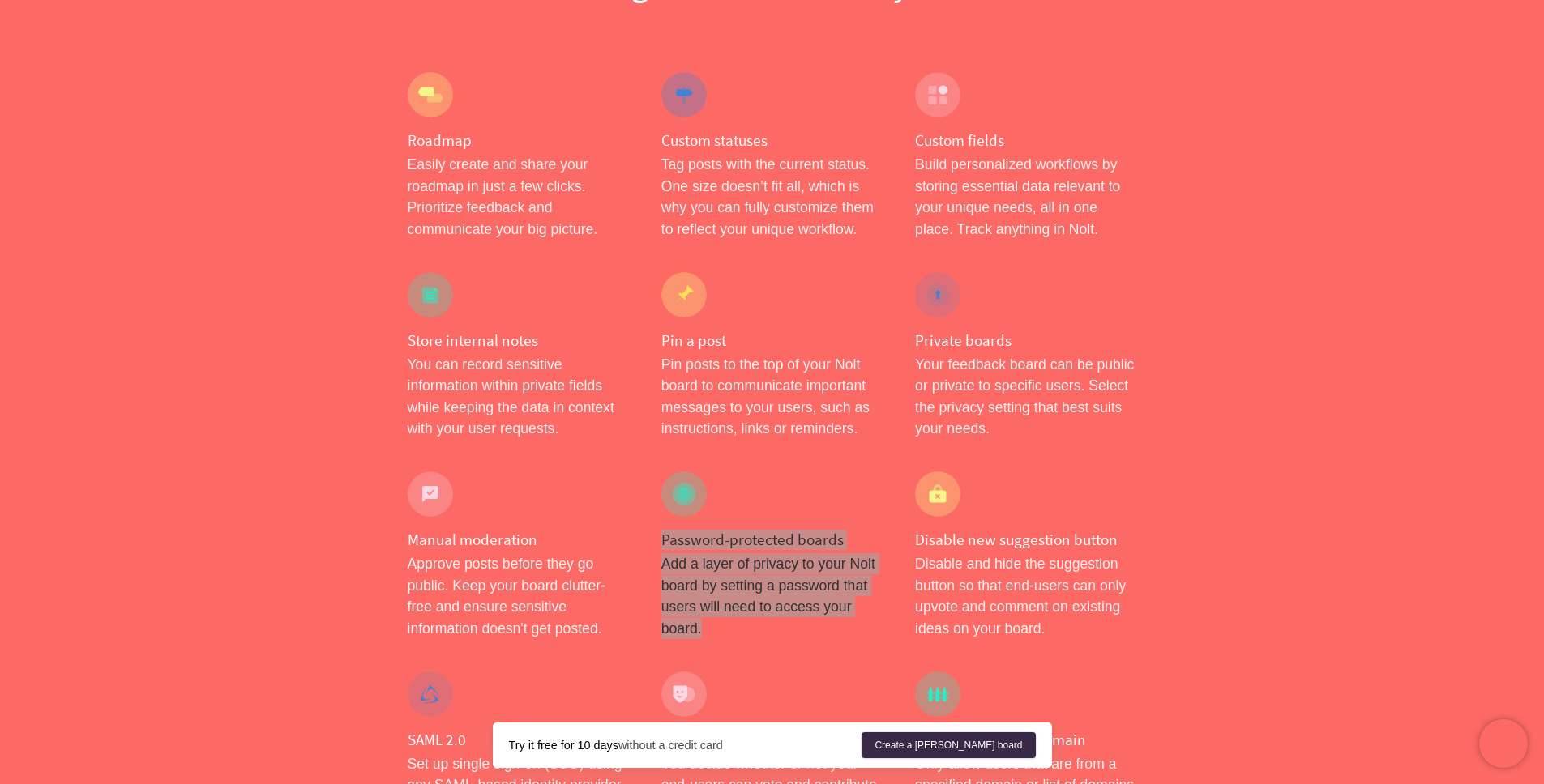
scroll to position [518, 0]
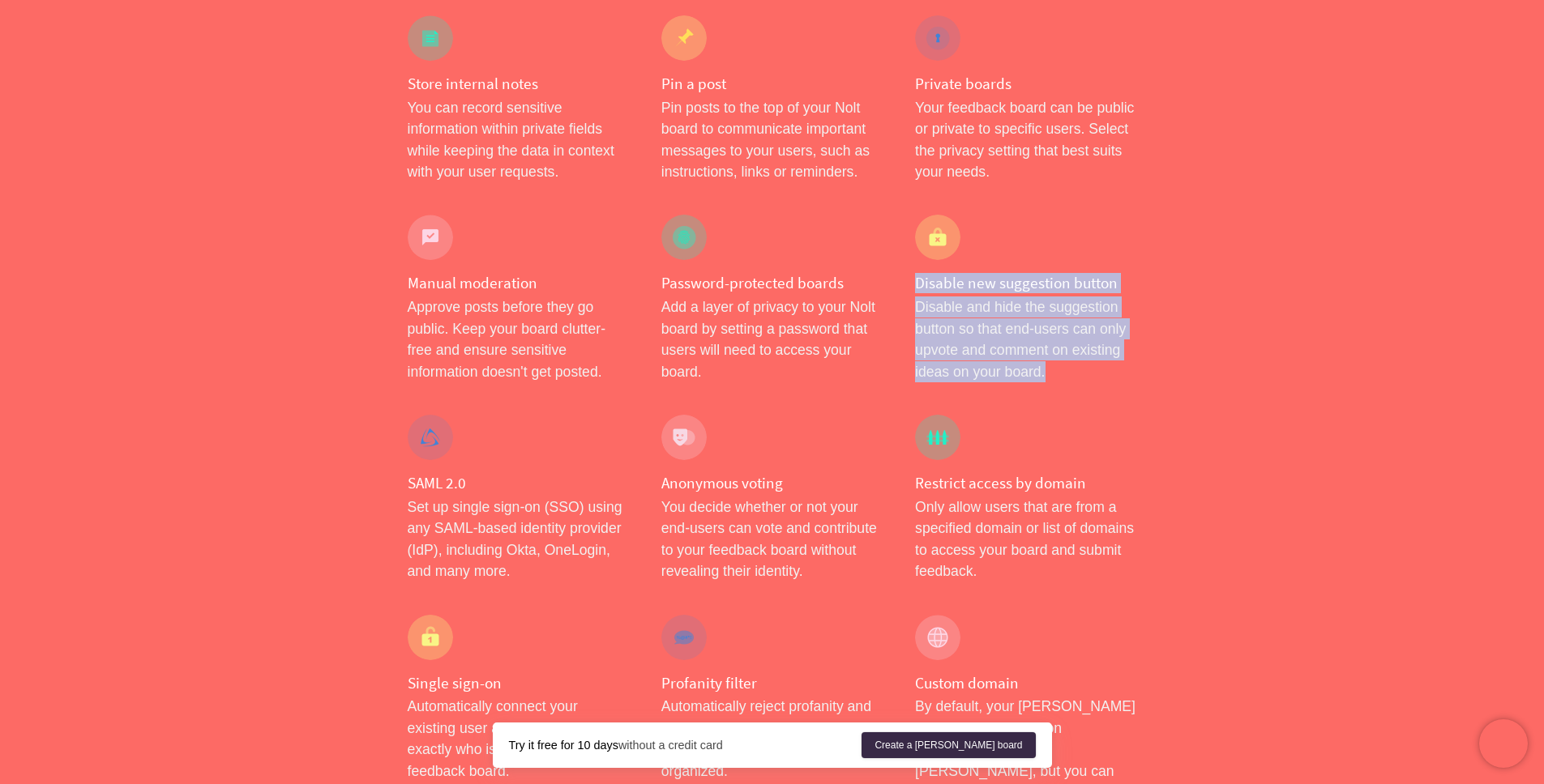
drag, startPoint x: 914, startPoint y: 277, endPoint x: 1162, endPoint y: 374, distance: 266.3
copy div "Disable new suggestion button Disable and hide the suggestion button so that en…"
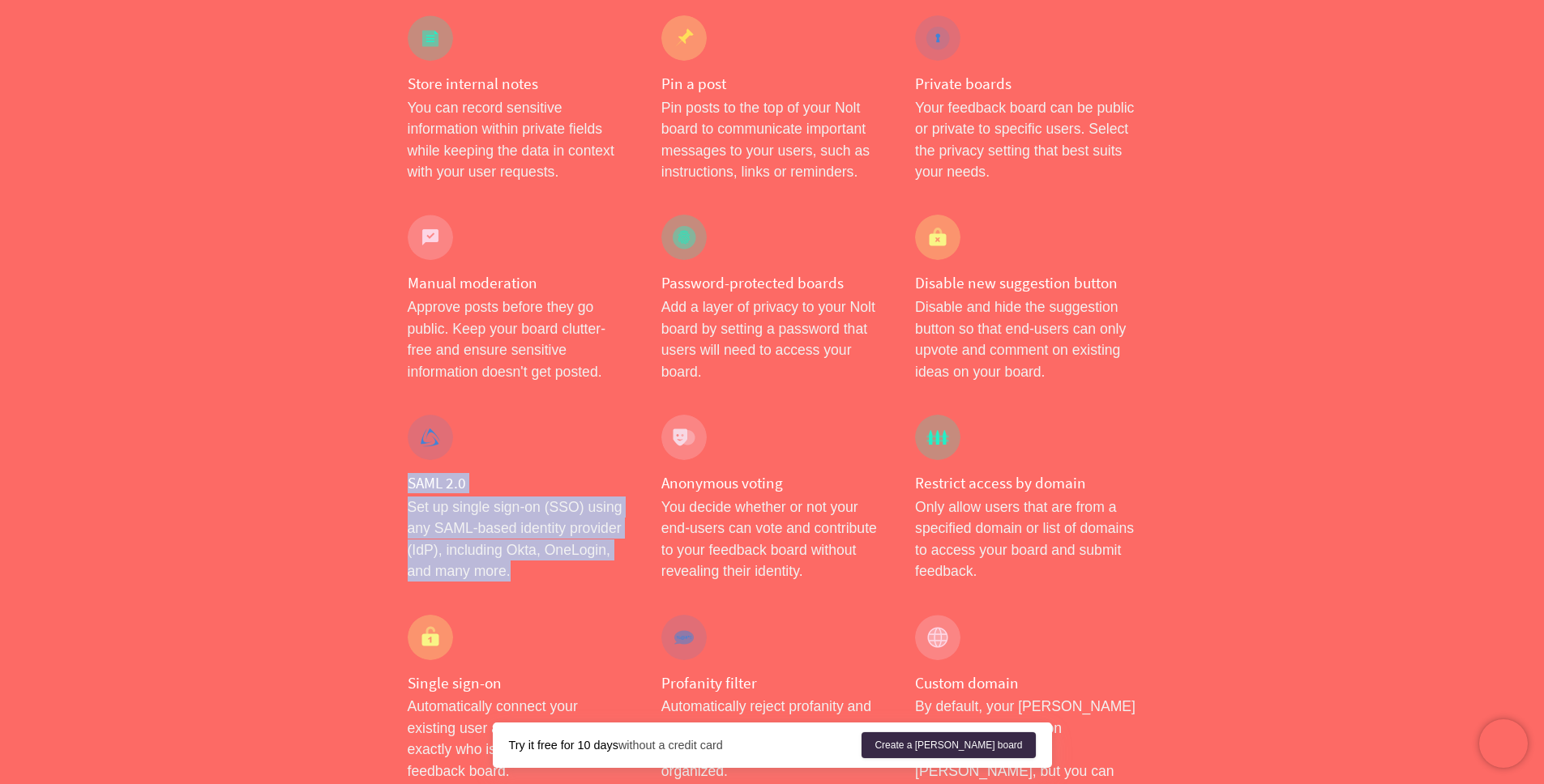
drag, startPoint x: 397, startPoint y: 481, endPoint x: 583, endPoint y: 583, distance: 212.1
click at [583, 583] on div "SAML 2.0 Set up single sign-on (SSO) using any SAML-based identity provider (Id…" at bounding box center [518, 498] width 254 height 200
copy div "SAML 2.0 Set up single sign-on (SSO) using any SAML-based identity provider (Id…"
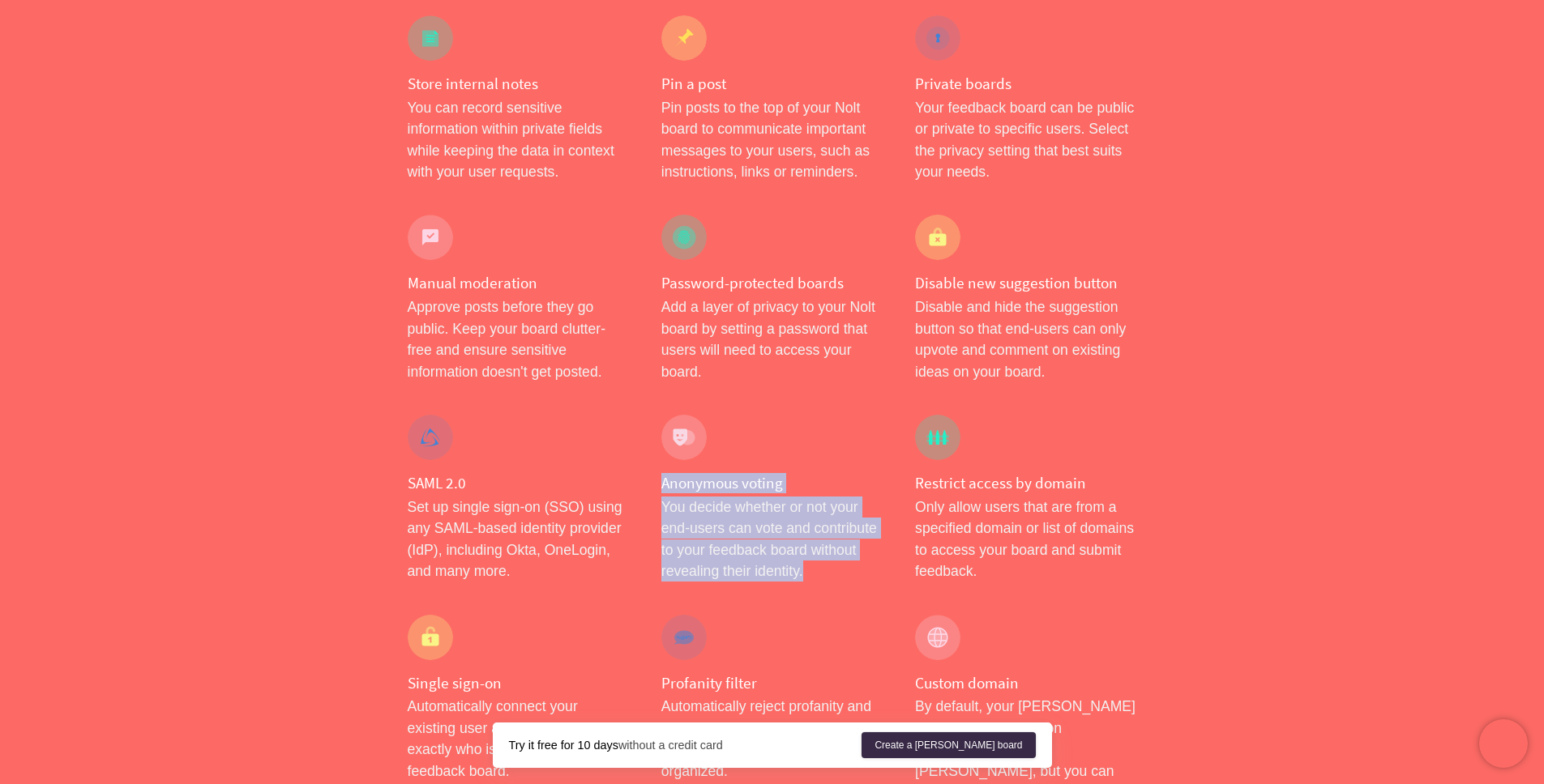
drag, startPoint x: 768, startPoint y: 532, endPoint x: 862, endPoint y: 573, distance: 102.6
click at [862, 573] on div "Anonymous voting You decide whether or not your end-users can vote and contribu…" at bounding box center [772, 498] width 254 height 200
copy div "Anonymous voting You decide whether or not your end-users can vote and contribu…"
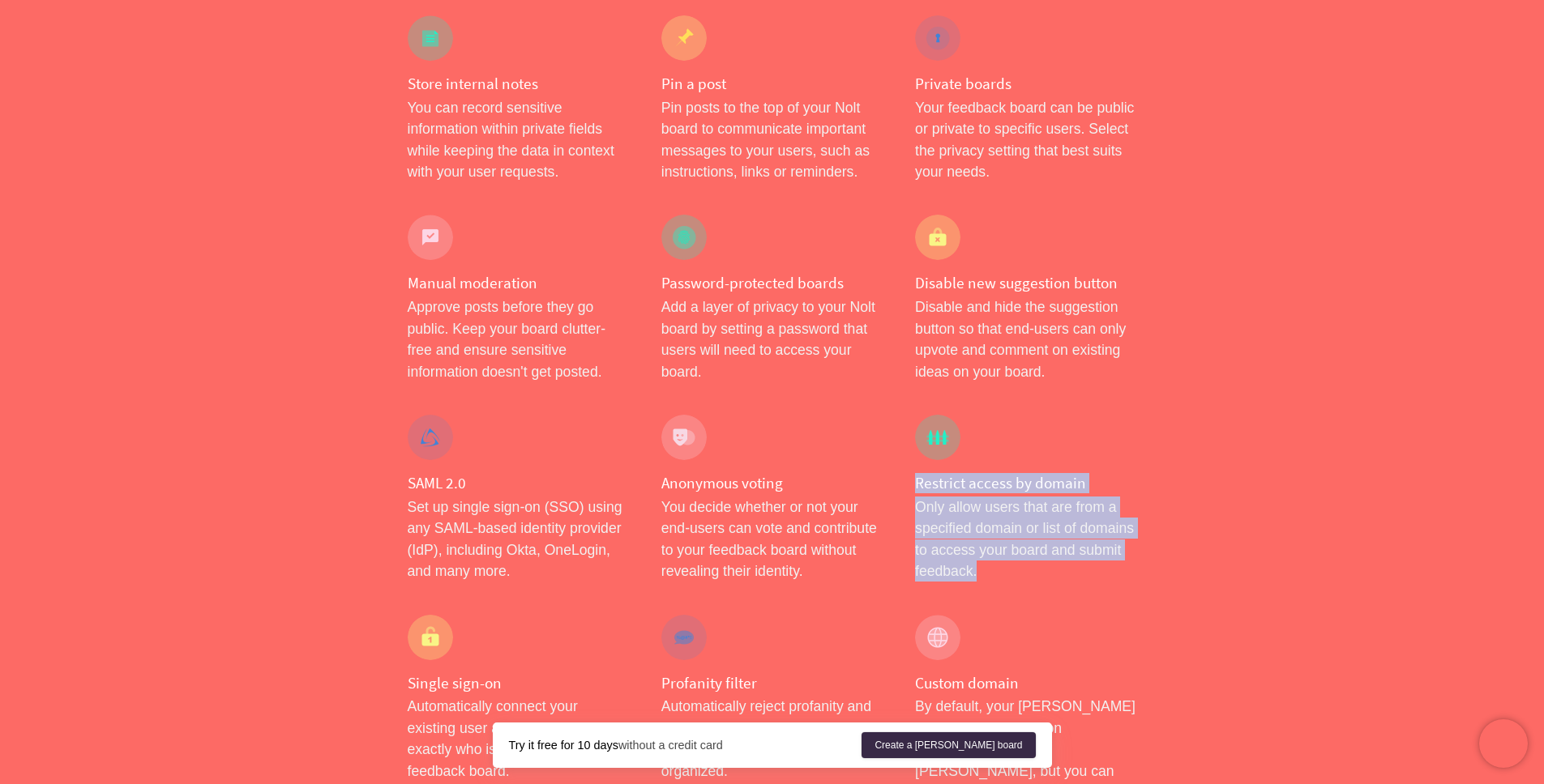
drag, startPoint x: 917, startPoint y: 481, endPoint x: 1110, endPoint y: 583, distance: 218.3
click at [1110, 583] on div "Restrict access by domain Only allow users that are from a specified domain or …" at bounding box center [1025, 498] width 254 height 200
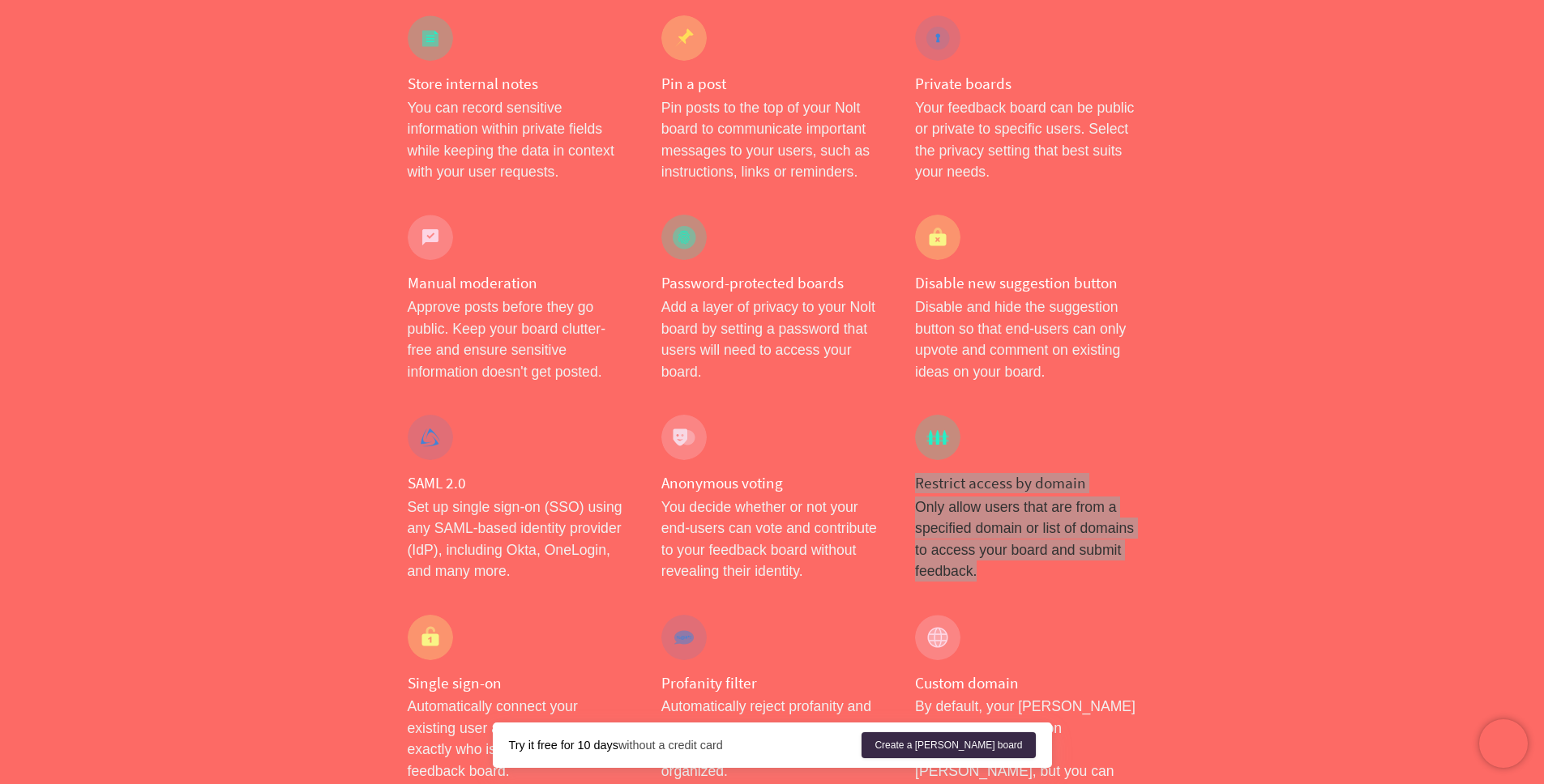
scroll to position [719, 0]
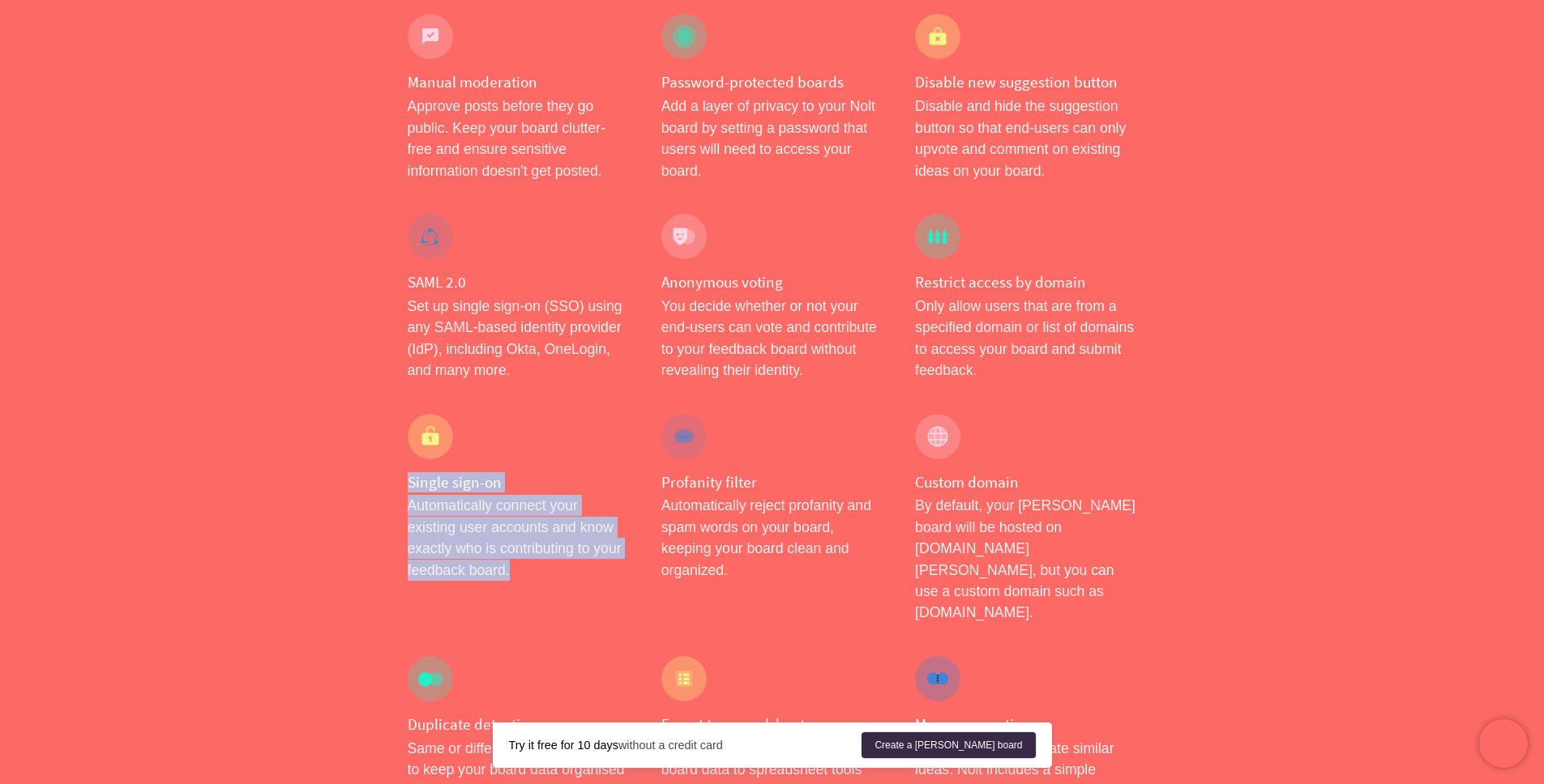
drag, startPoint x: 379, startPoint y: 483, endPoint x: 556, endPoint y: 569, distance: 196.8
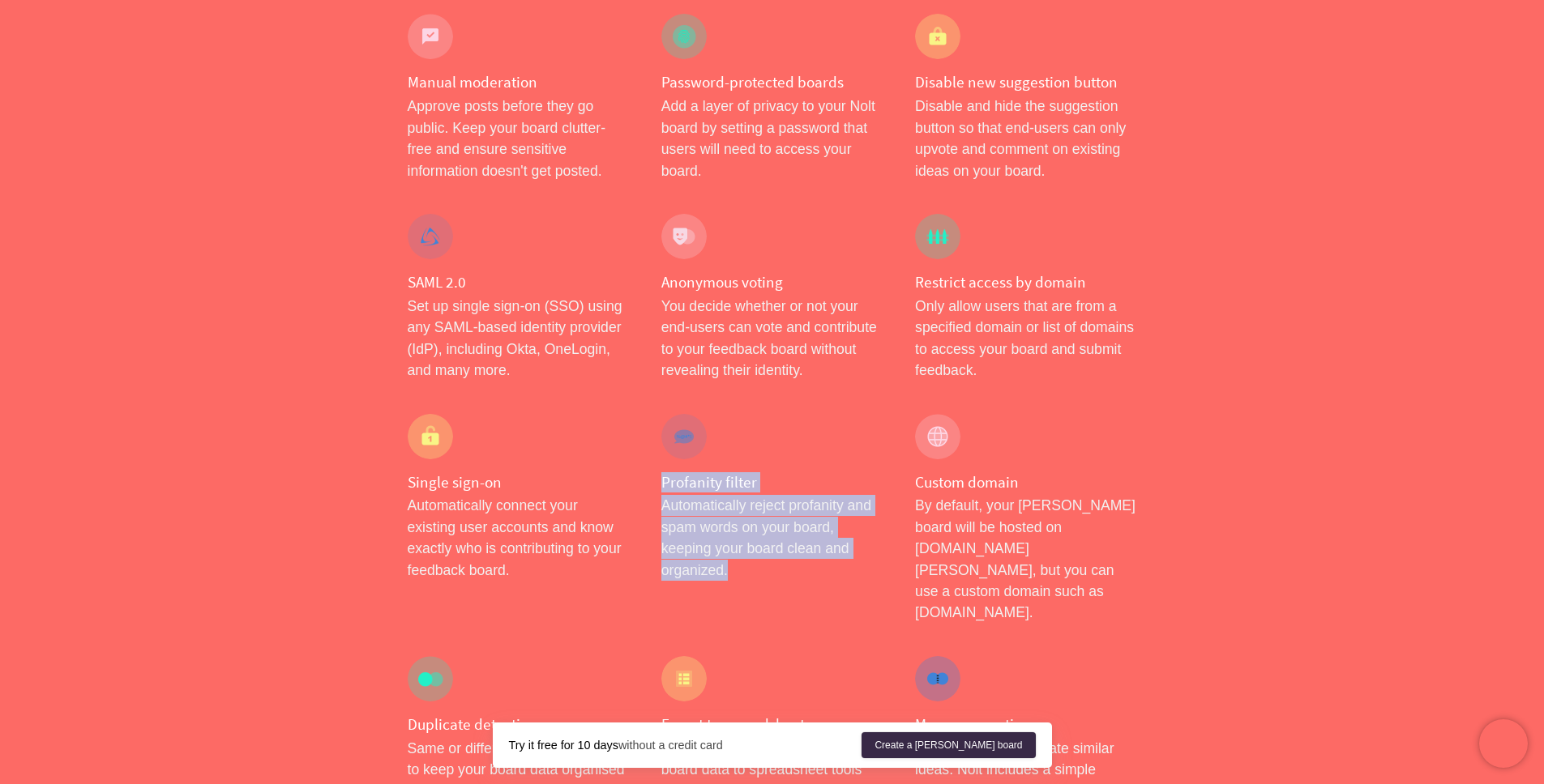
drag, startPoint x: 654, startPoint y: 473, endPoint x: 789, endPoint y: 574, distance: 168.6
click at [789, 574] on div "Profanity filter Automatically reject profanity and spam words on your board, k…" at bounding box center [772, 518] width 254 height 242
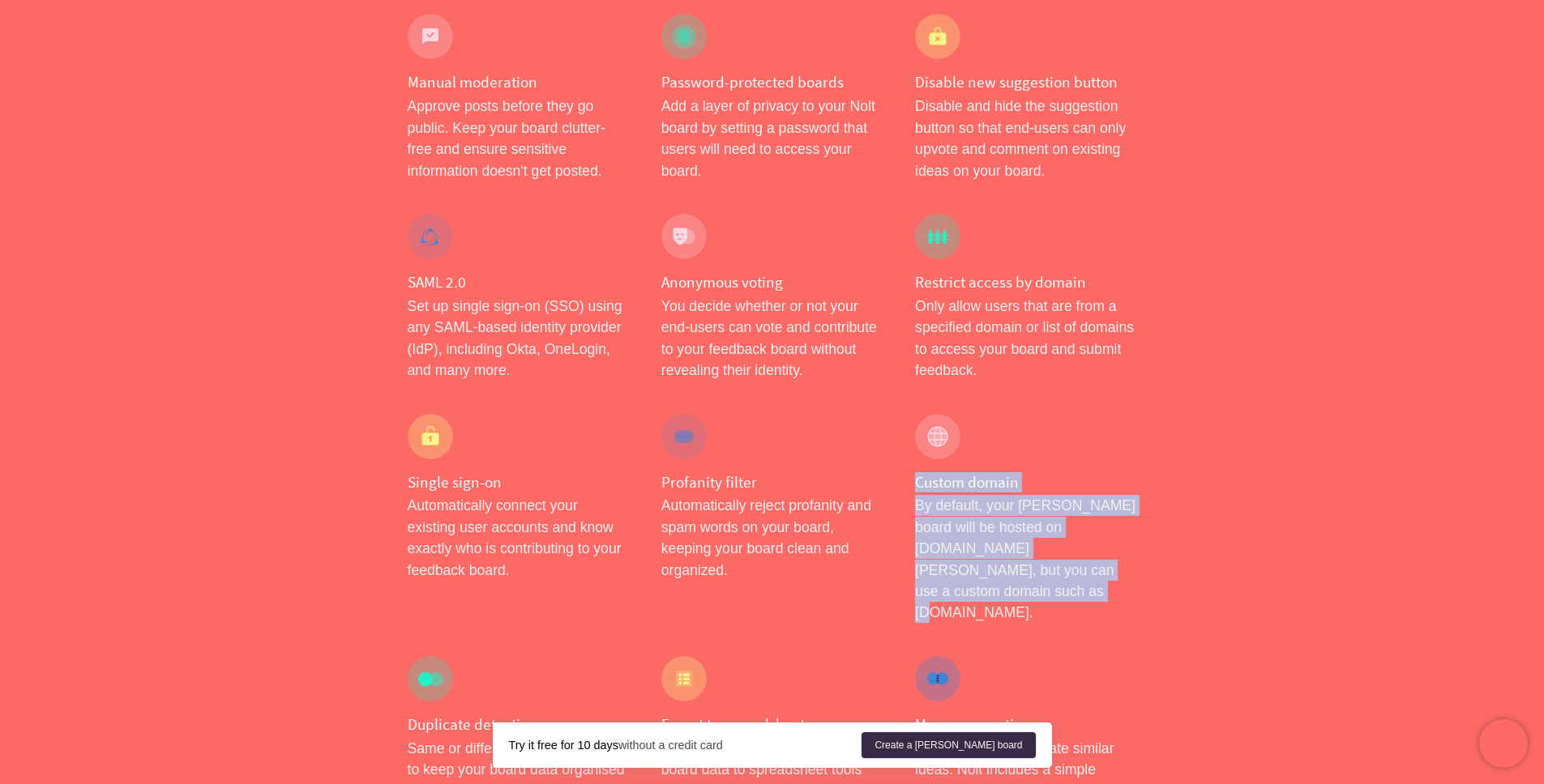
drag, startPoint x: 911, startPoint y: 482, endPoint x: 1165, endPoint y: 590, distance: 276.0
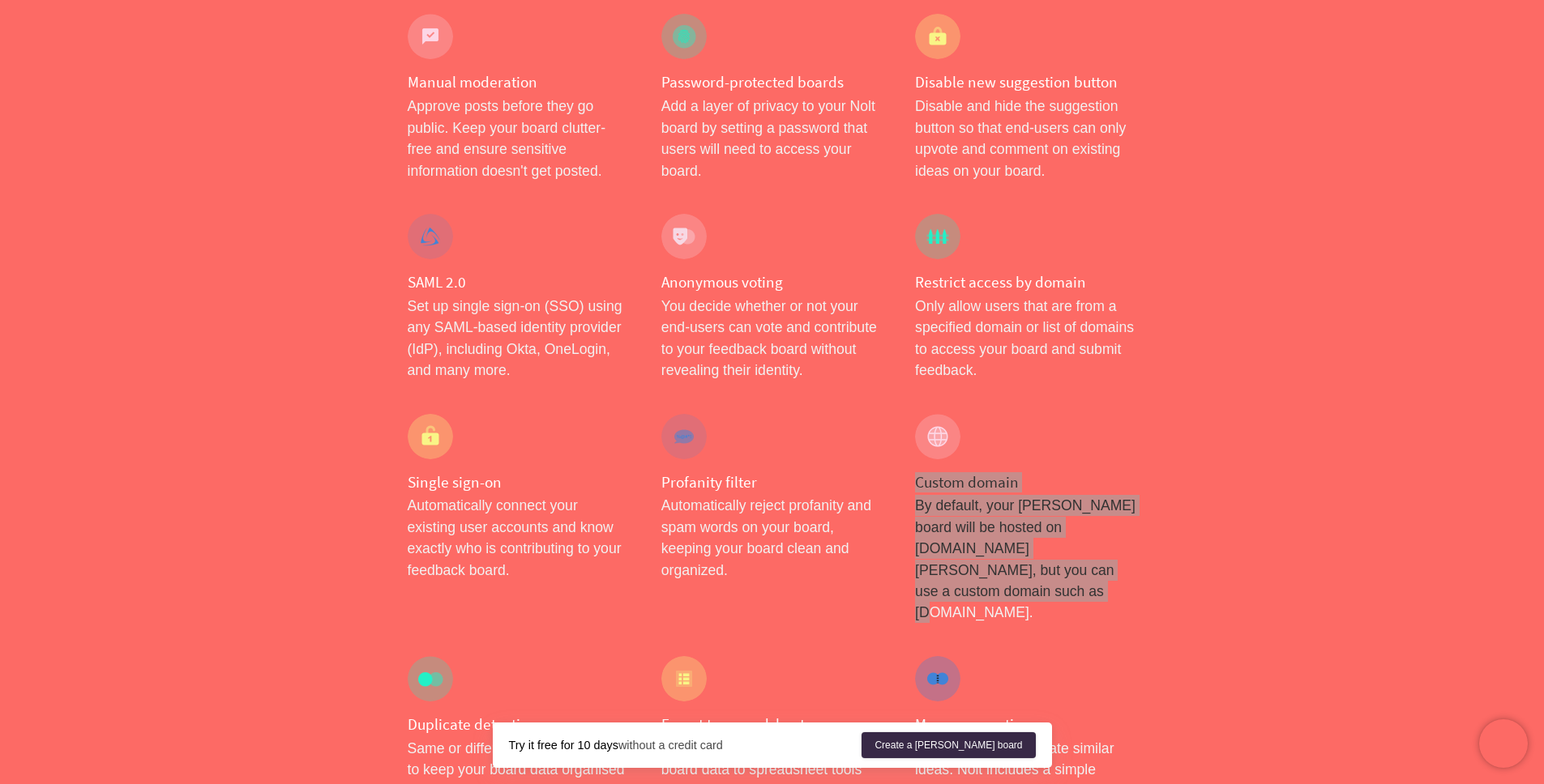
scroll to position [958, 0]
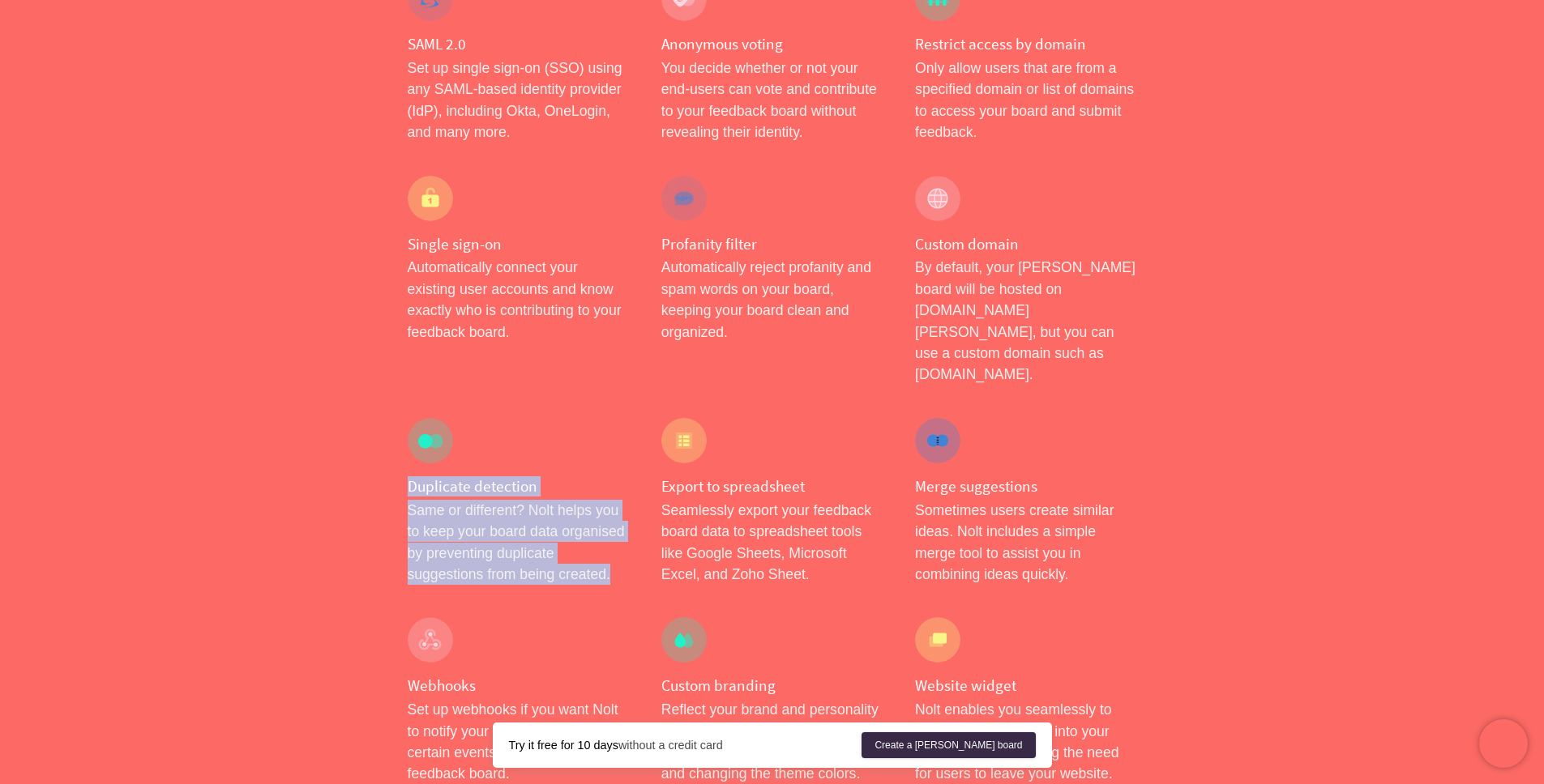
drag, startPoint x: 385, startPoint y: 439, endPoint x: 640, endPoint y: 538, distance: 273.5
click at [640, 538] on div "Features Integrations Pricing Help Sign in Create a Nolt board Menu Simple, yet…" at bounding box center [772, 736] width 1544 height 3390
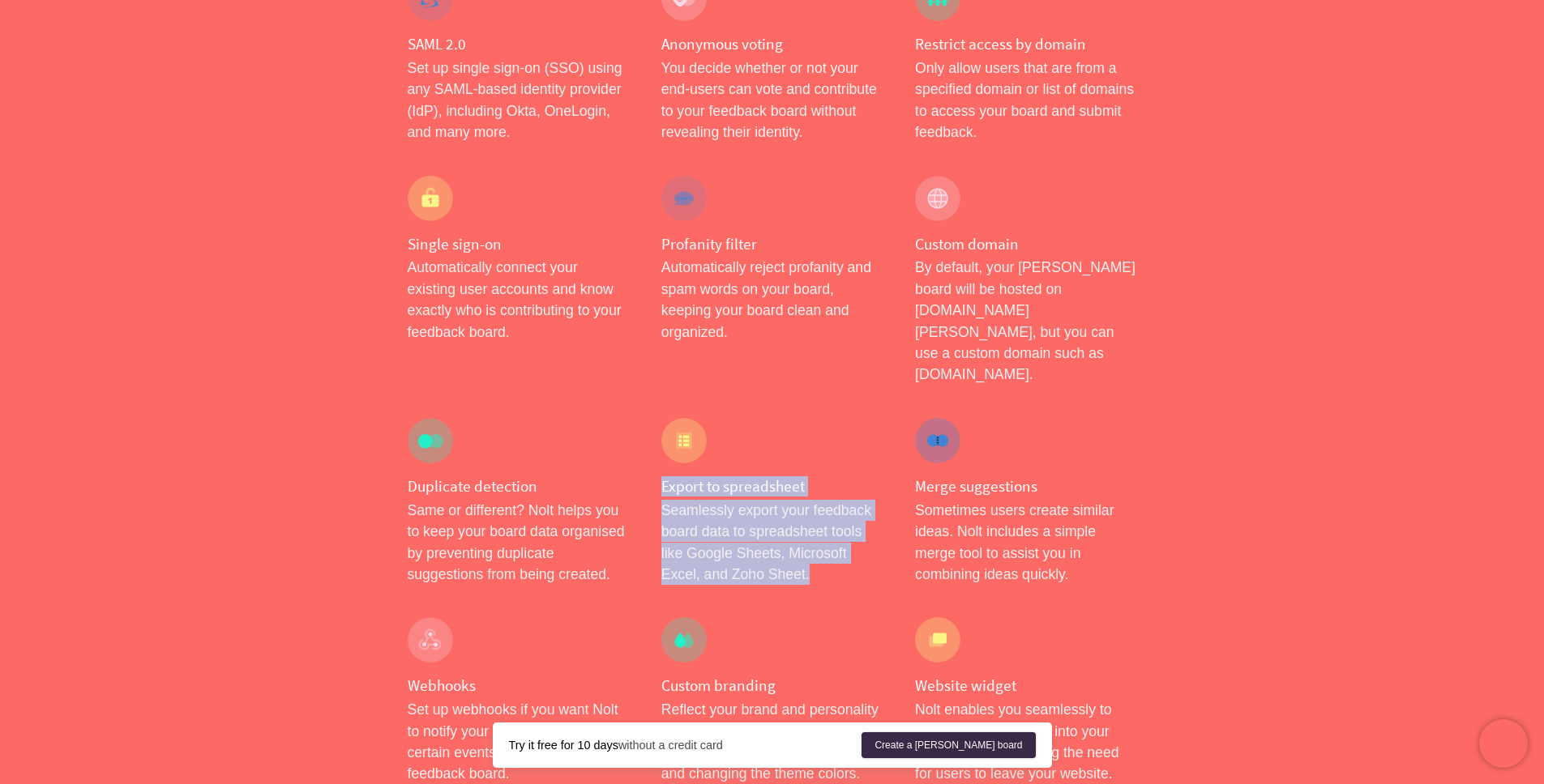
drag, startPoint x: 658, startPoint y: 442, endPoint x: 873, endPoint y: 555, distance: 242.9
click at [873, 555] on div "Export to spreadsheet Seamlessly export your feedback board data to spreadsheet…" at bounding box center [772, 501] width 254 height 200
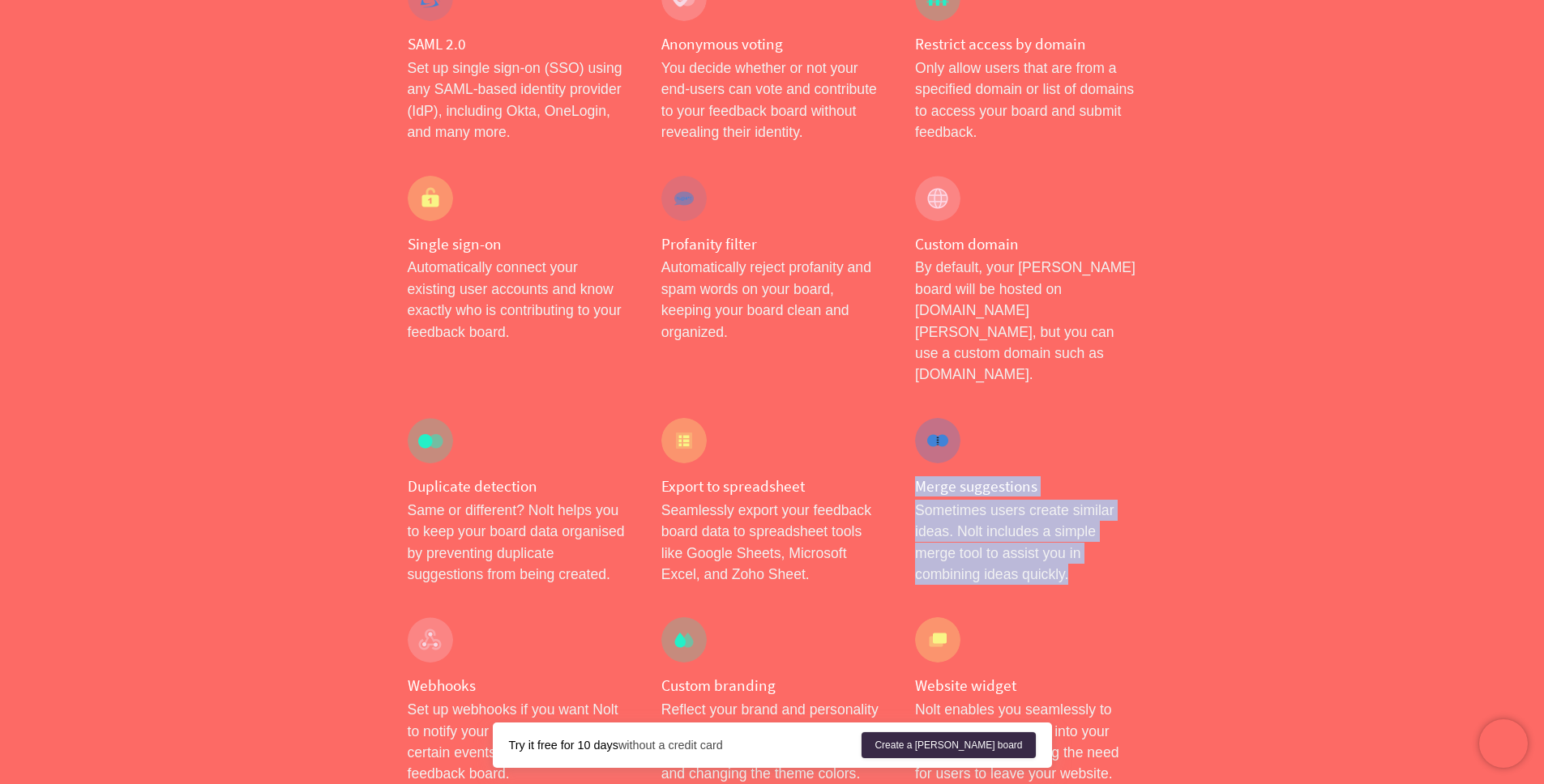
drag, startPoint x: 990, startPoint y: 475, endPoint x: 620, endPoint y: 597, distance: 389.6
click at [1148, 548] on div "Merge suggestions Sometimes users create similar ideas. Nolt includes a simple …" at bounding box center [1025, 501] width 254 height 200
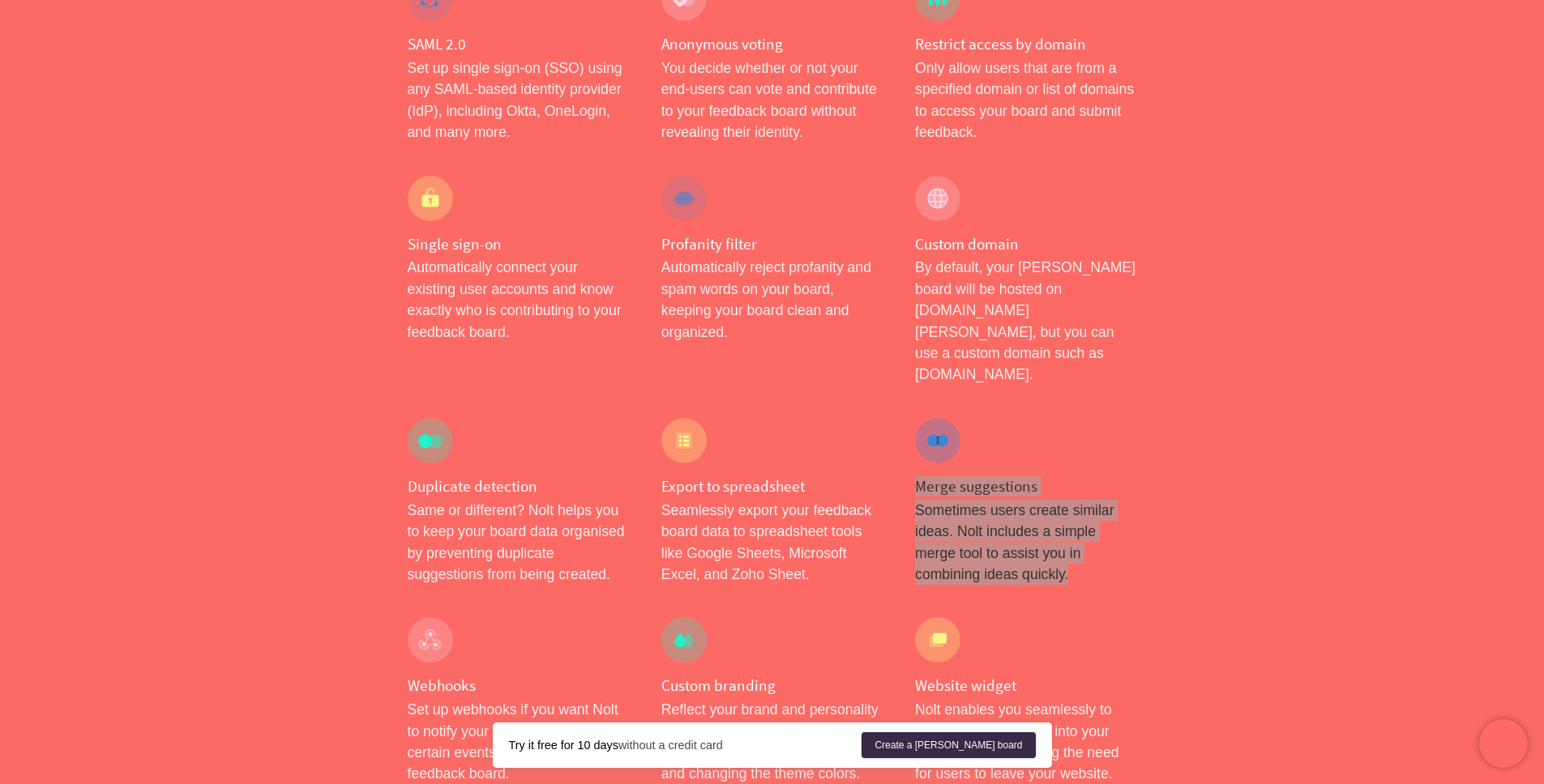
scroll to position [1121, 0]
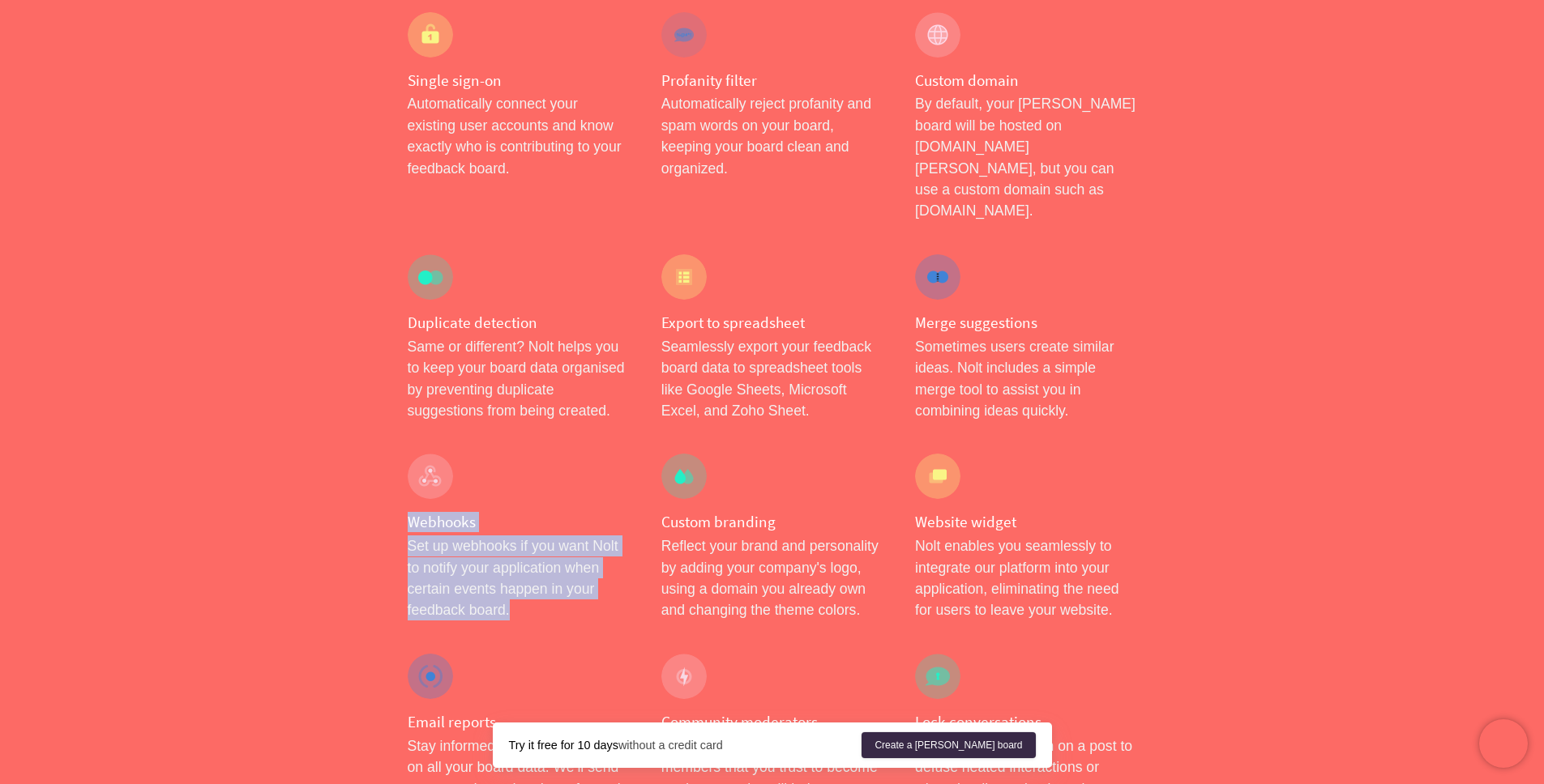
drag, startPoint x: 519, startPoint y: 536, endPoint x: 566, endPoint y: 571, distance: 58.6
click at [566, 571] on div "Features Integrations Pricing Help Sign in Create a Nolt board Menu Simple, yet…" at bounding box center [772, 573] width 1544 height 3390
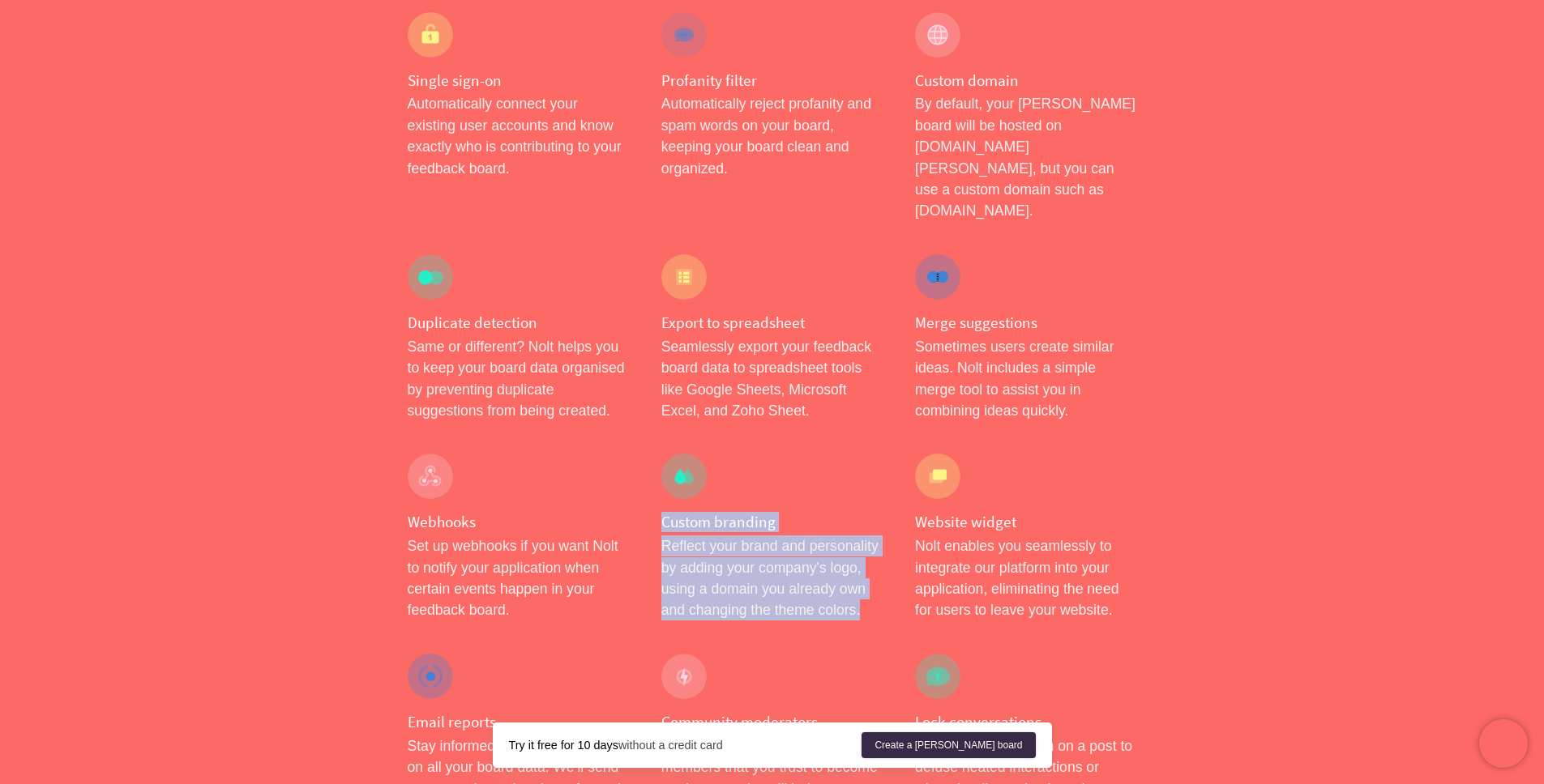
drag, startPoint x: 654, startPoint y: 480, endPoint x: 853, endPoint y: 582, distance: 223.6
click at [853, 582] on div "Custom branding Reflect your brand and personality by adding your company's log…" at bounding box center [772, 537] width 254 height 200
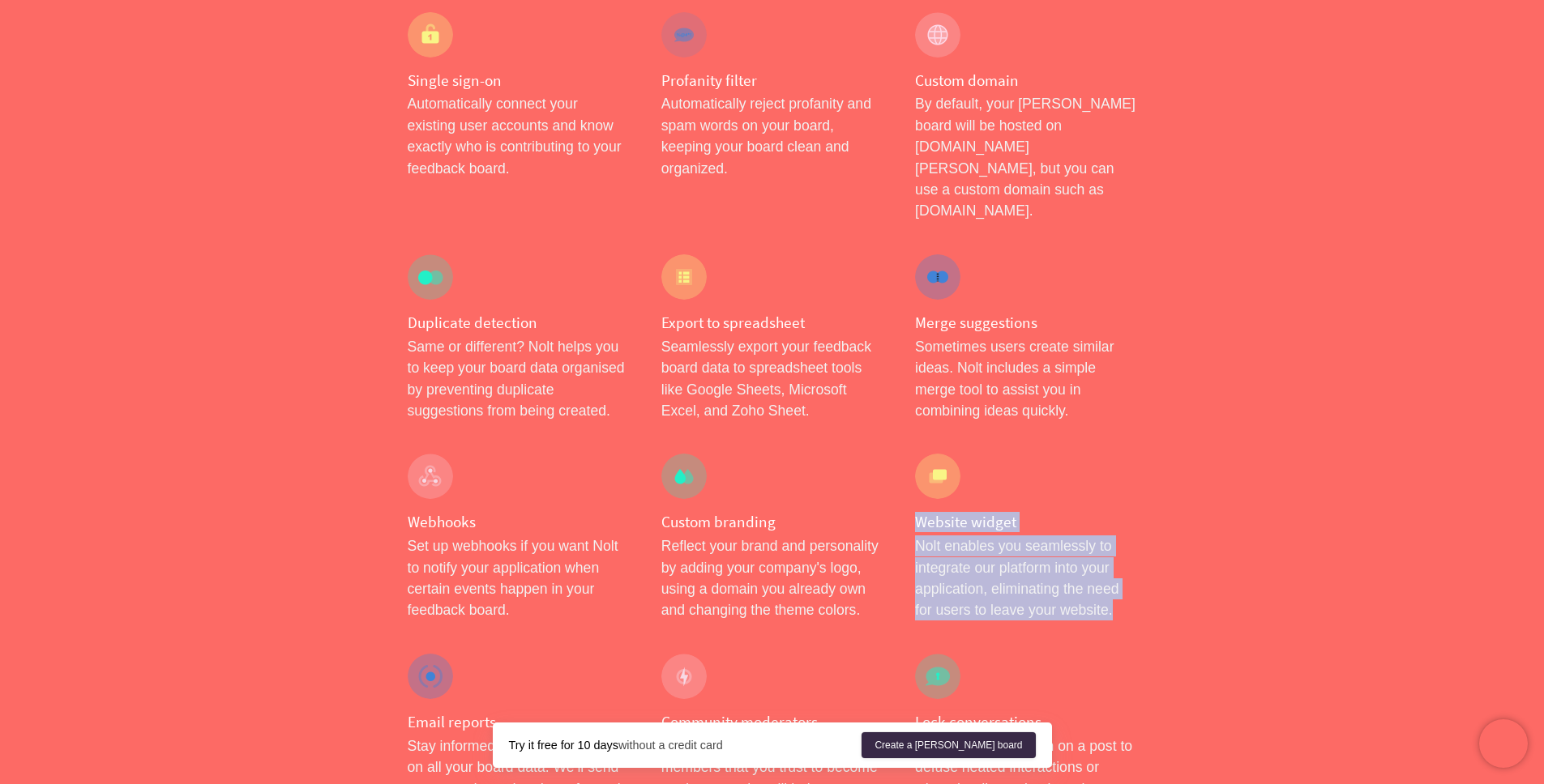
drag, startPoint x: 925, startPoint y: 483, endPoint x: 1196, endPoint y: 566, distance: 283.4
click at [1196, 566] on div "Features Integrations Pricing Help Sign in Create a Nolt board Menu Simple, yet…" at bounding box center [772, 573] width 1544 height 3390
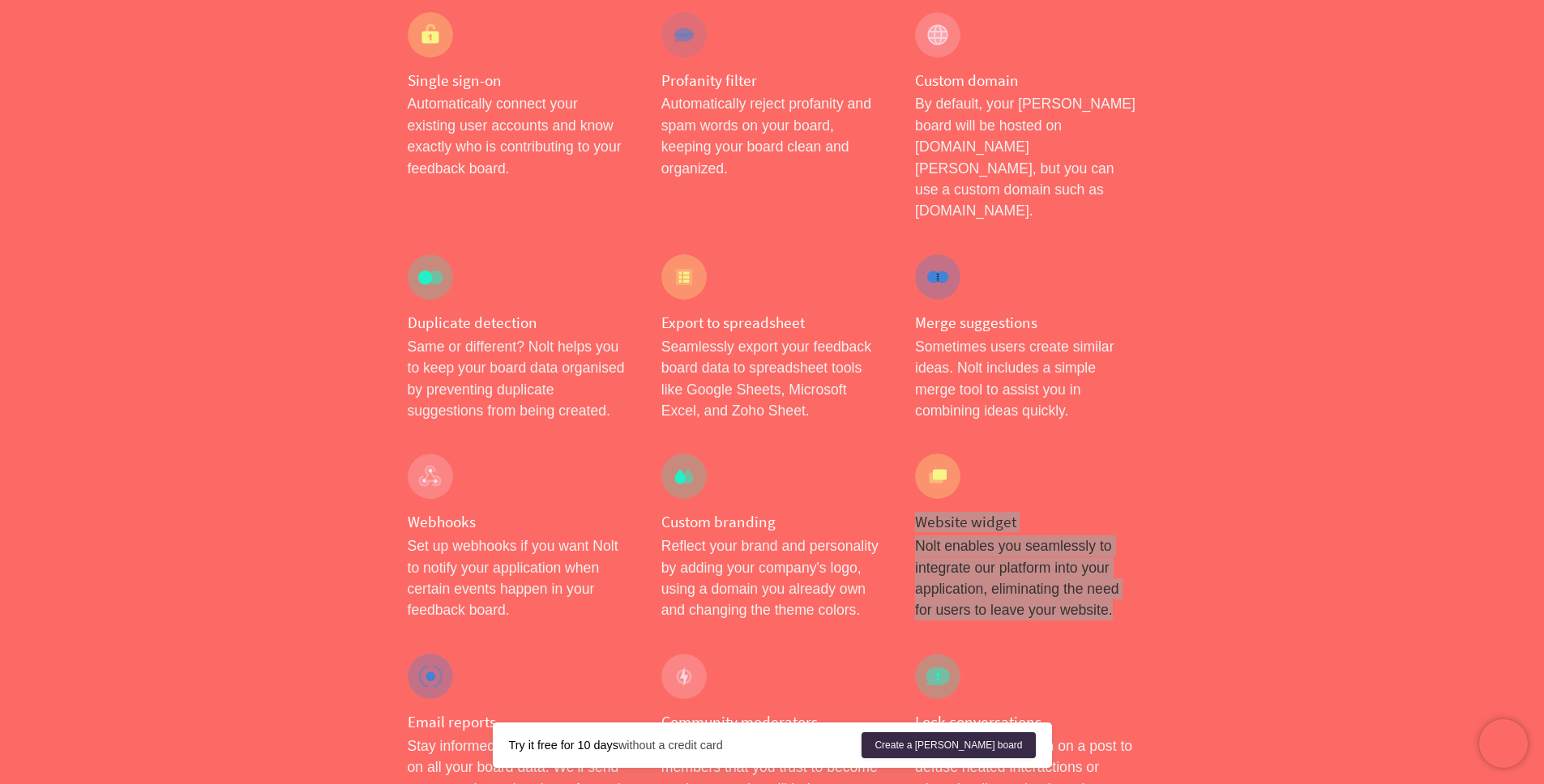
scroll to position [1297, 0]
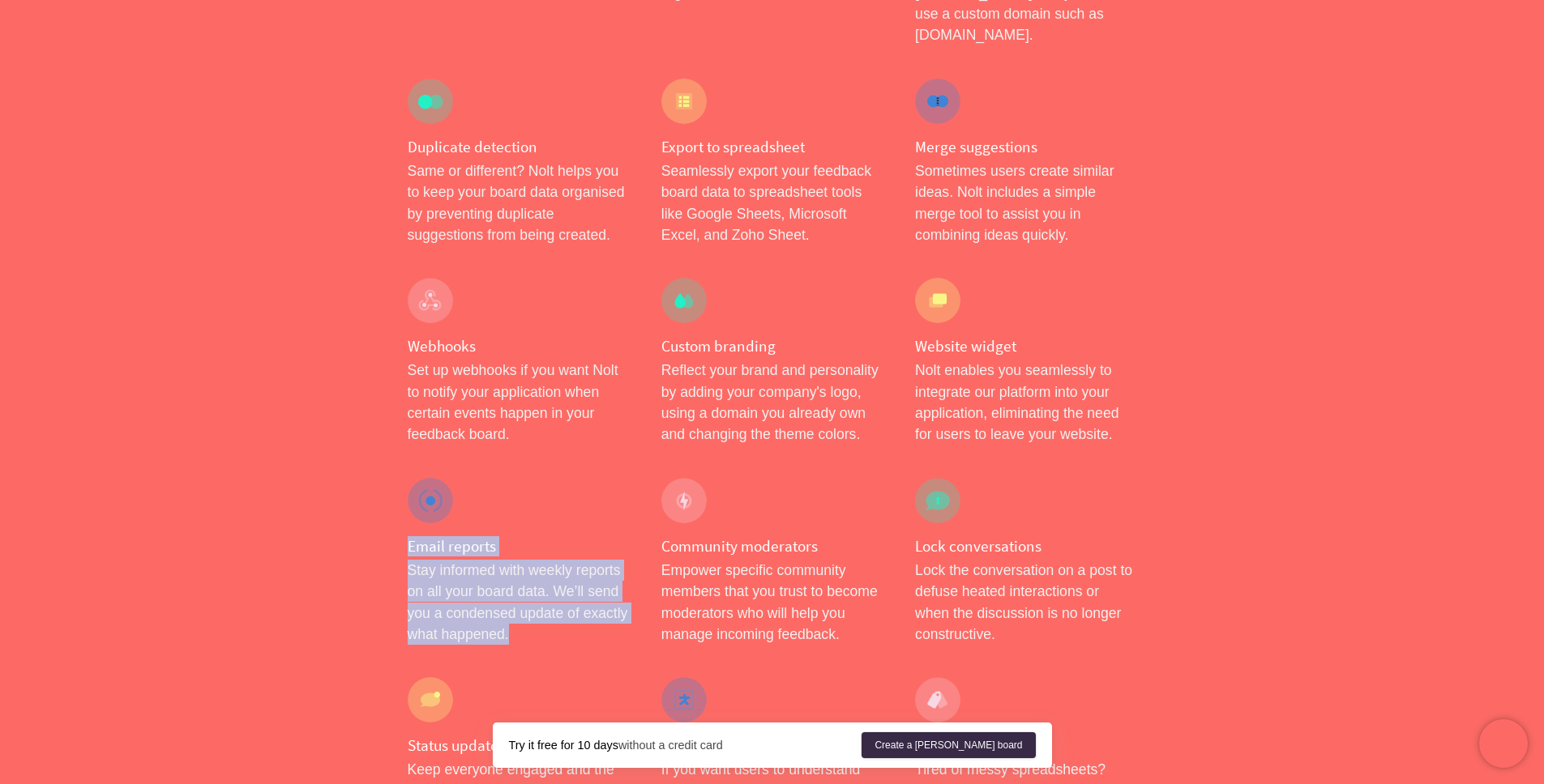
drag, startPoint x: 406, startPoint y: 493, endPoint x: 616, endPoint y: 605, distance: 238.0
click at [616, 605] on div "Email reports Stay informed with weekly reports on all your board data. We’ll s…" at bounding box center [518, 562] width 254 height 200
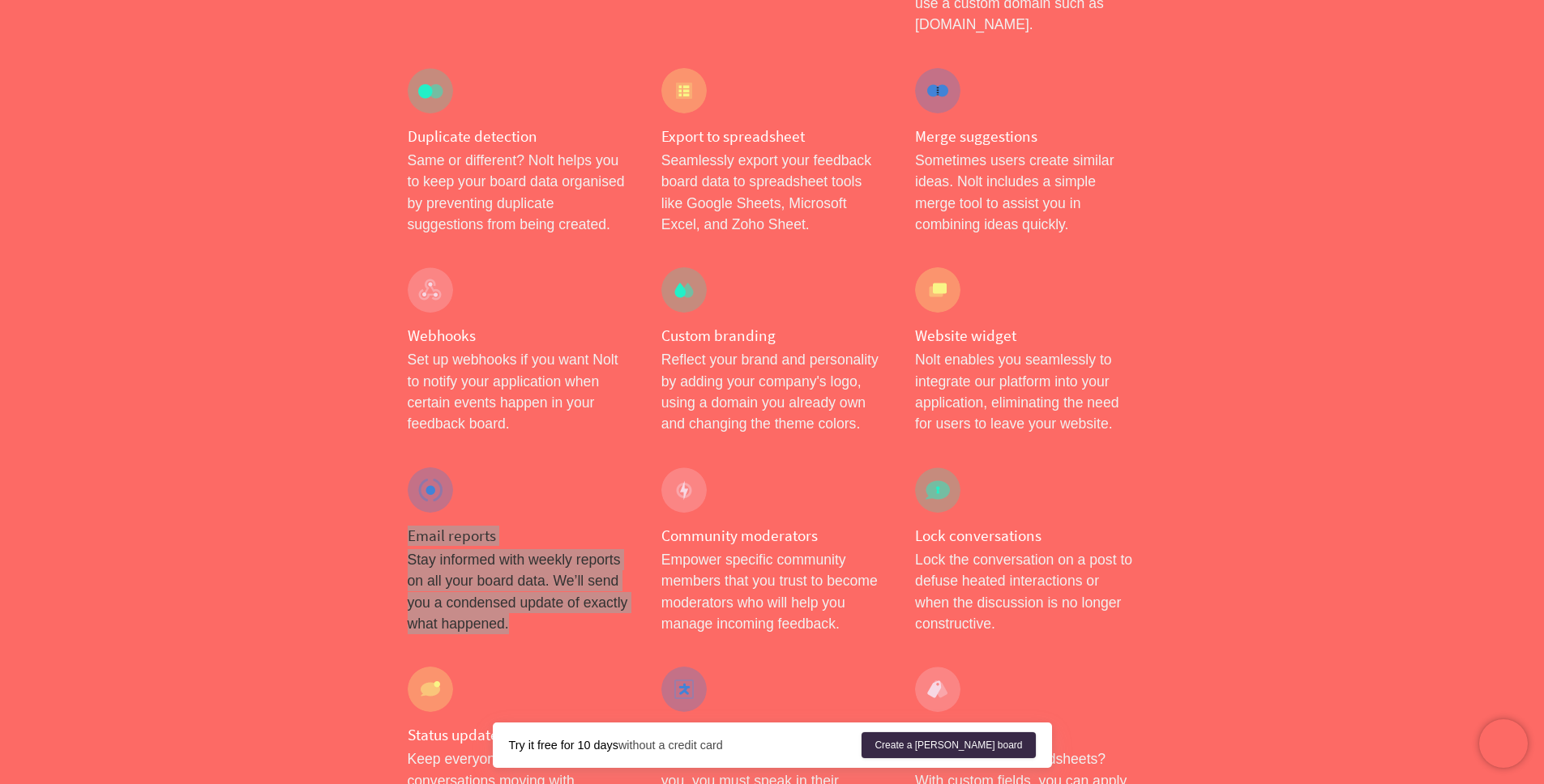
scroll to position [1498, 0]
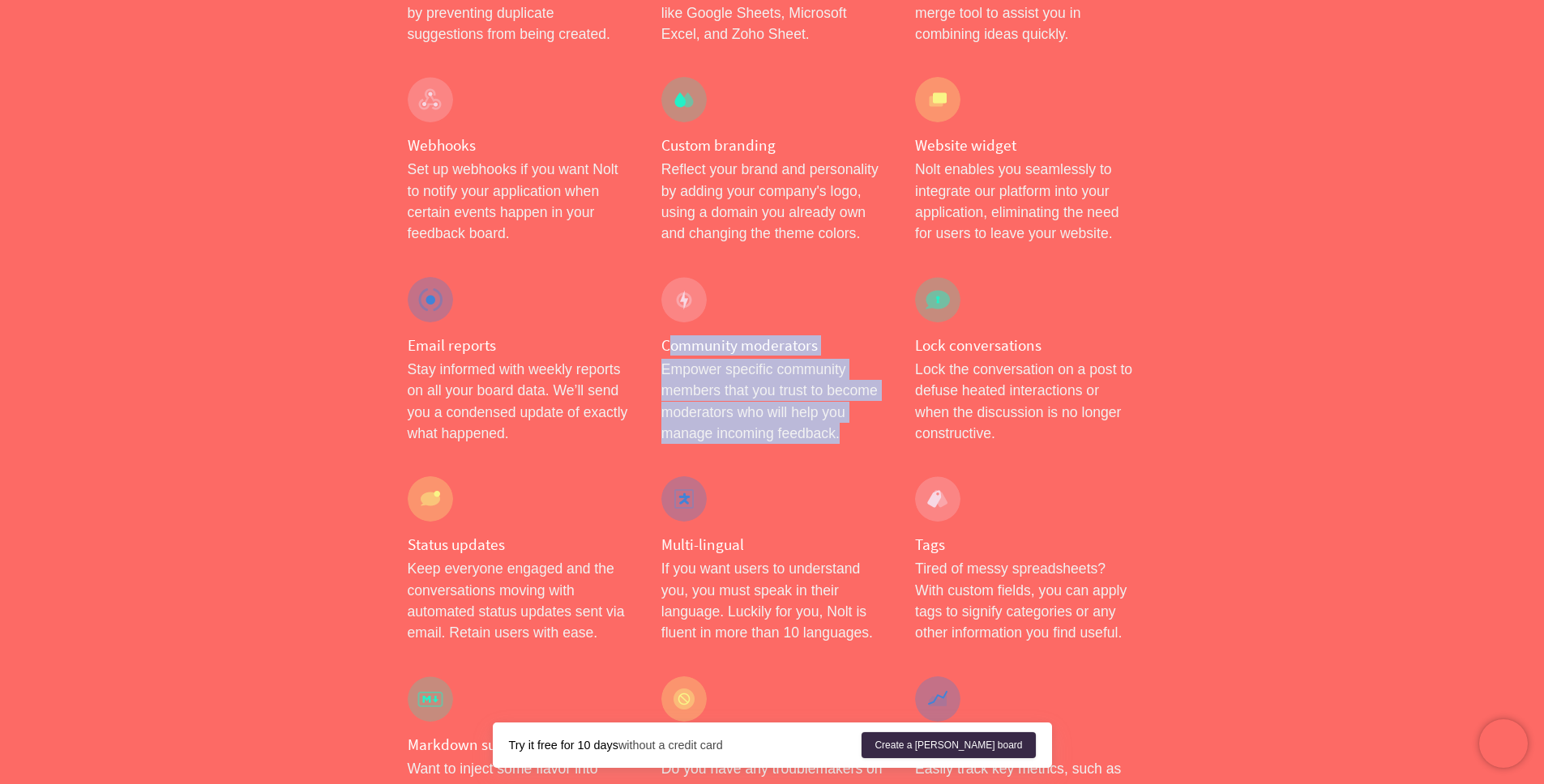
drag, startPoint x: 670, startPoint y: 302, endPoint x: 851, endPoint y: 400, distance: 205.8
click at [851, 400] on div "Community moderators Empower specific community members that you trust to becom…" at bounding box center [772, 361] width 254 height 200
click at [850, 399] on p "Empower specific community members that you trust to become moderators who will…" at bounding box center [772, 402] width 222 height 86
drag, startPoint x: 693, startPoint y: 336, endPoint x: 650, endPoint y: 292, distance: 61.5
click at [650, 292] on div "Community moderators Empower specific community members that you trust to becom…" at bounding box center [772, 361] width 254 height 200
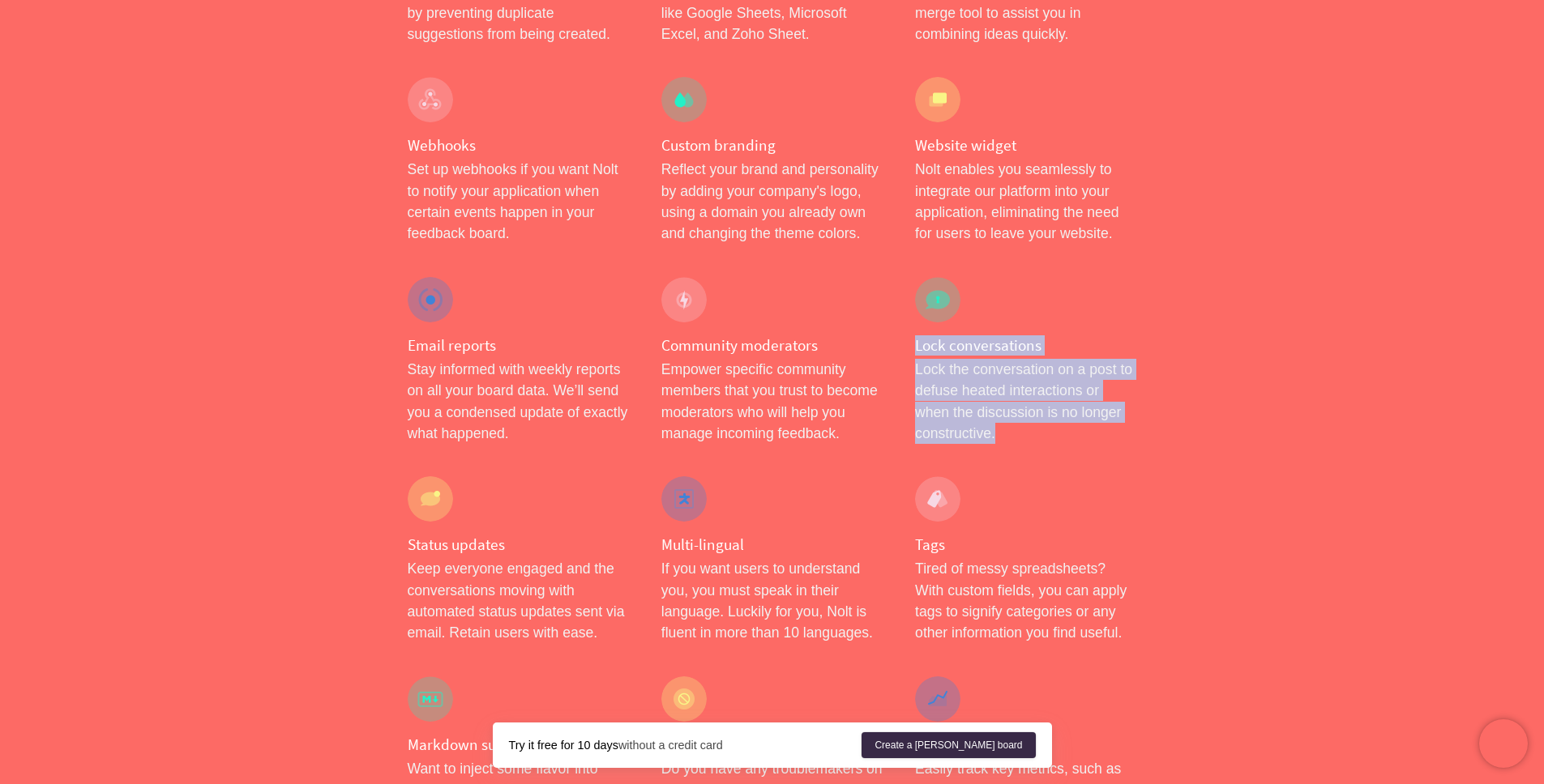
drag, startPoint x: 917, startPoint y: 303, endPoint x: 1087, endPoint y: 400, distance: 195.7
click at [1087, 400] on div "Lock conversations Lock the conversation on a post to defuse heated interaction…" at bounding box center [1025, 361] width 254 height 200
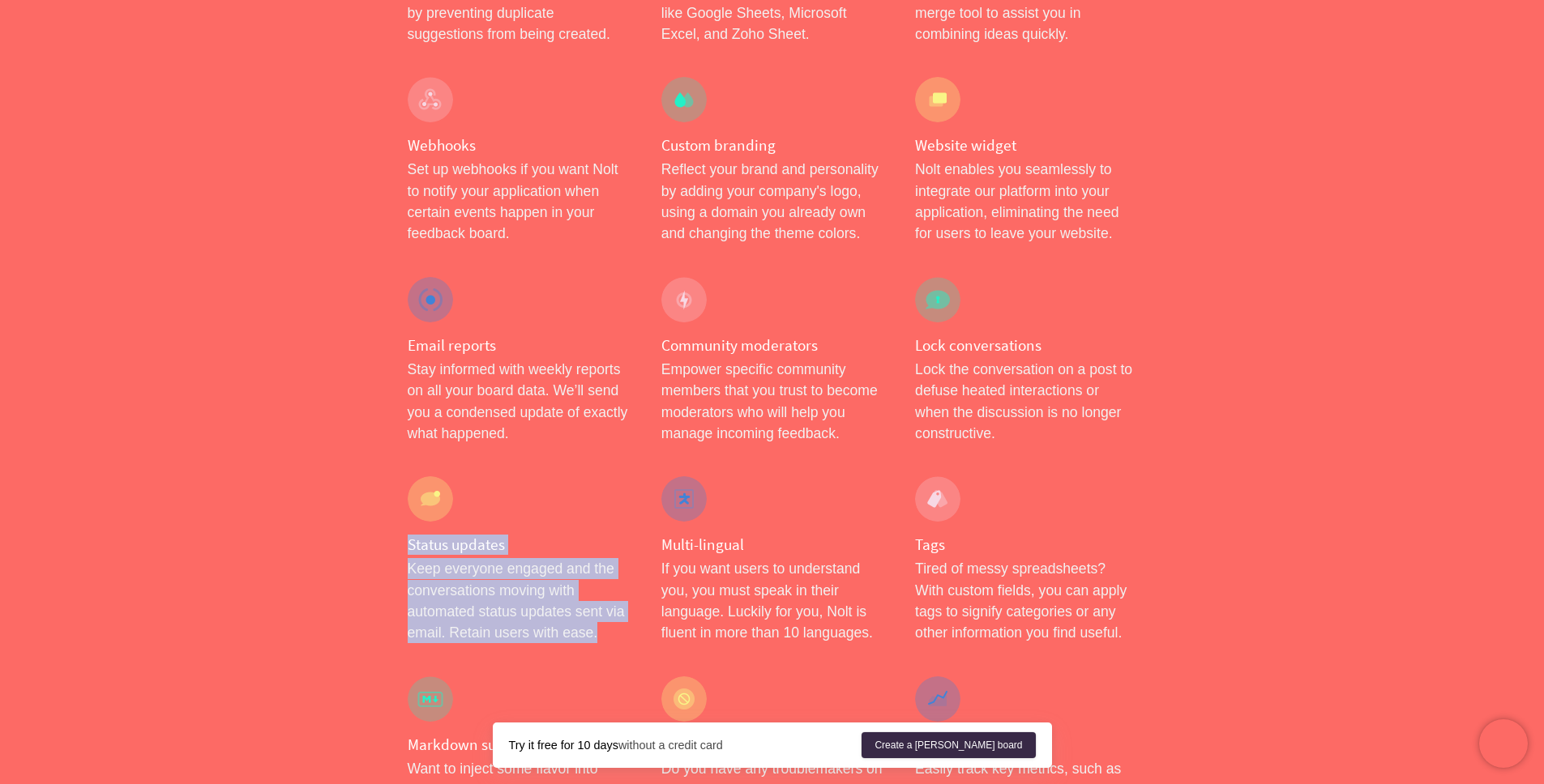
drag, startPoint x: 497, startPoint y: 541, endPoint x: 634, endPoint y: 599, distance: 148.8
click at [634, 599] on div "Status updates Keep everyone engaged and the conversations moving with automate…" at bounding box center [518, 560] width 254 height 200
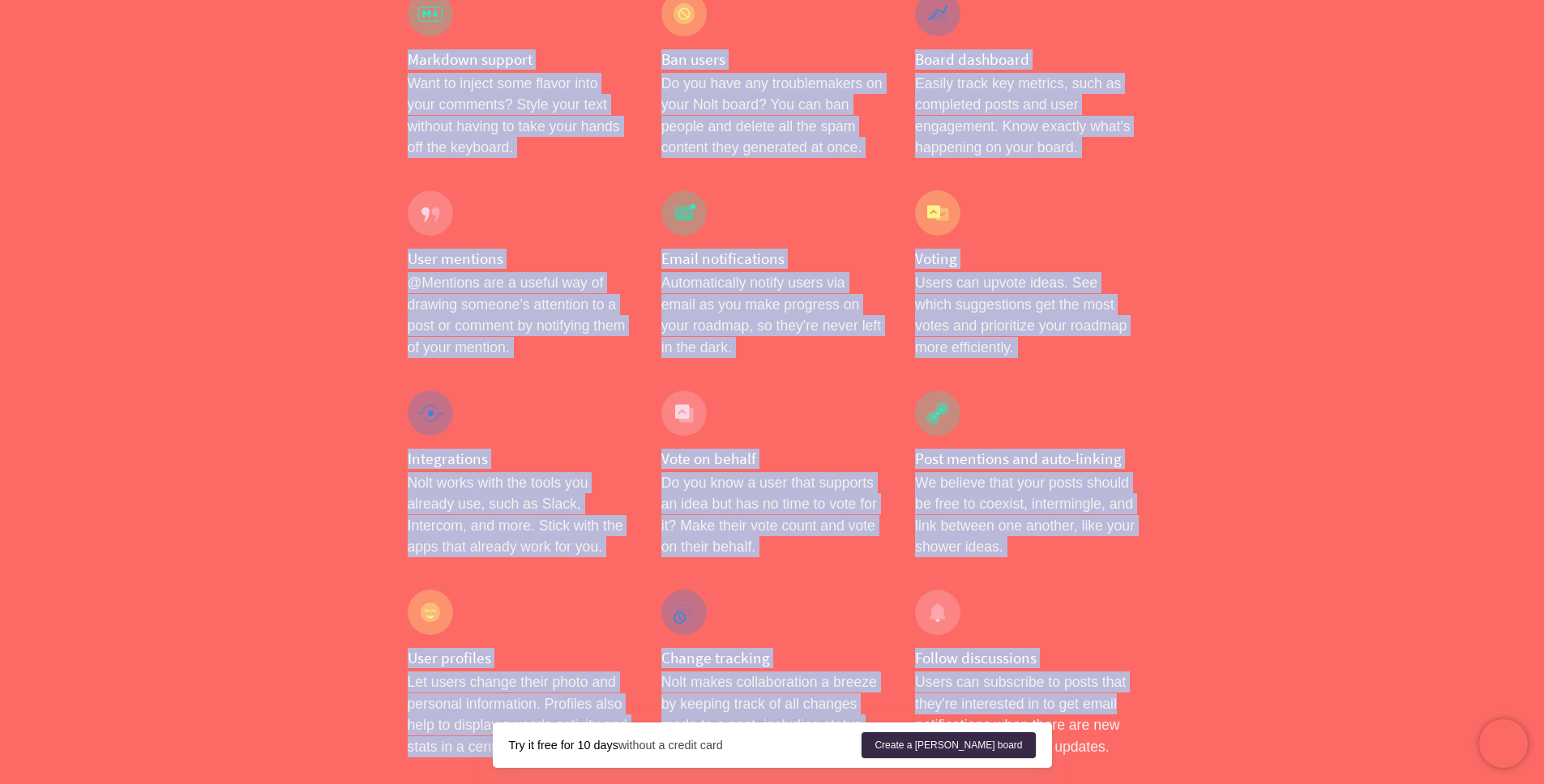
scroll to position [2563, 0]
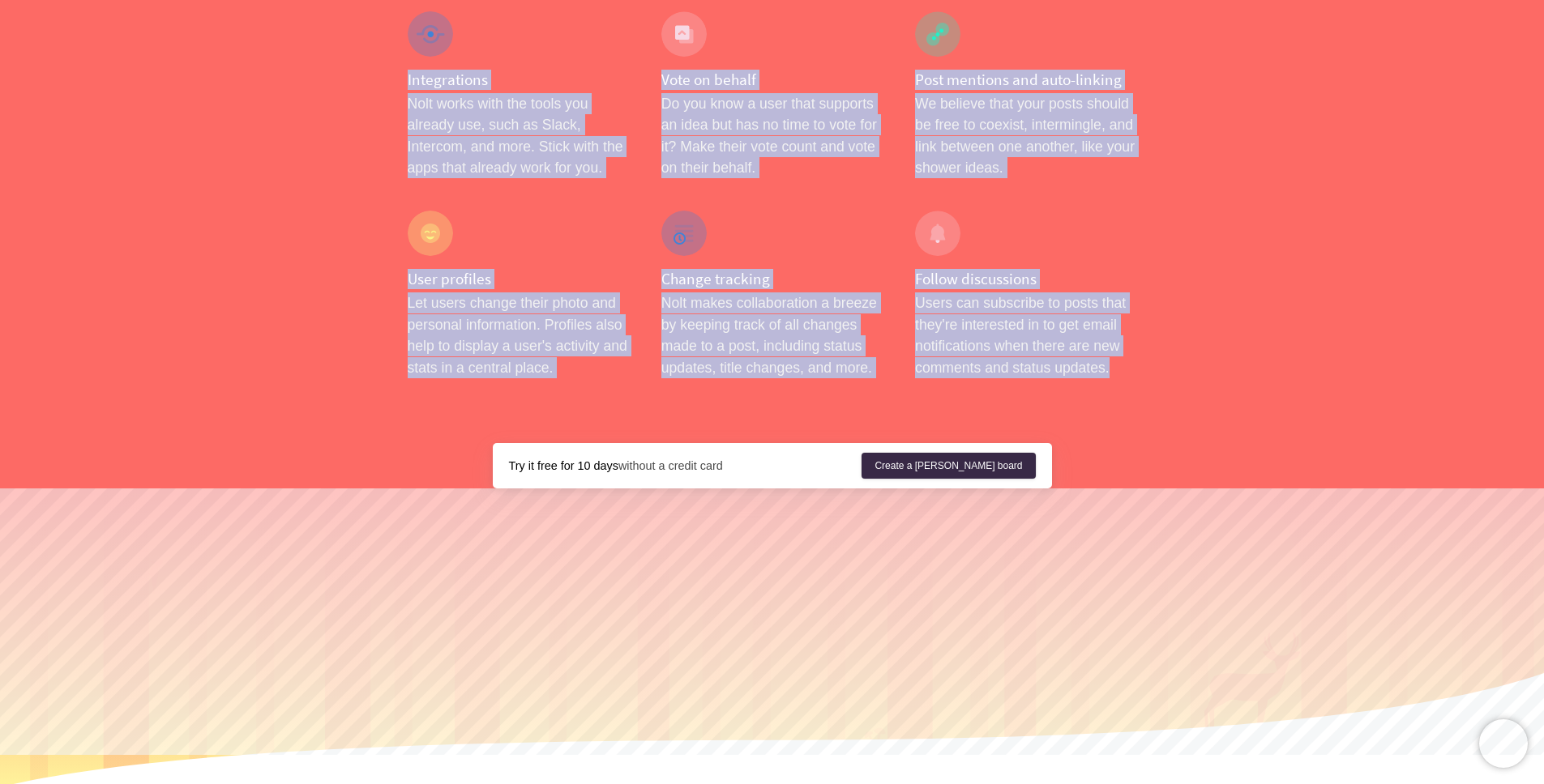
drag, startPoint x: 662, startPoint y: 233, endPoint x: 1064, endPoint y: 362, distance: 422.2
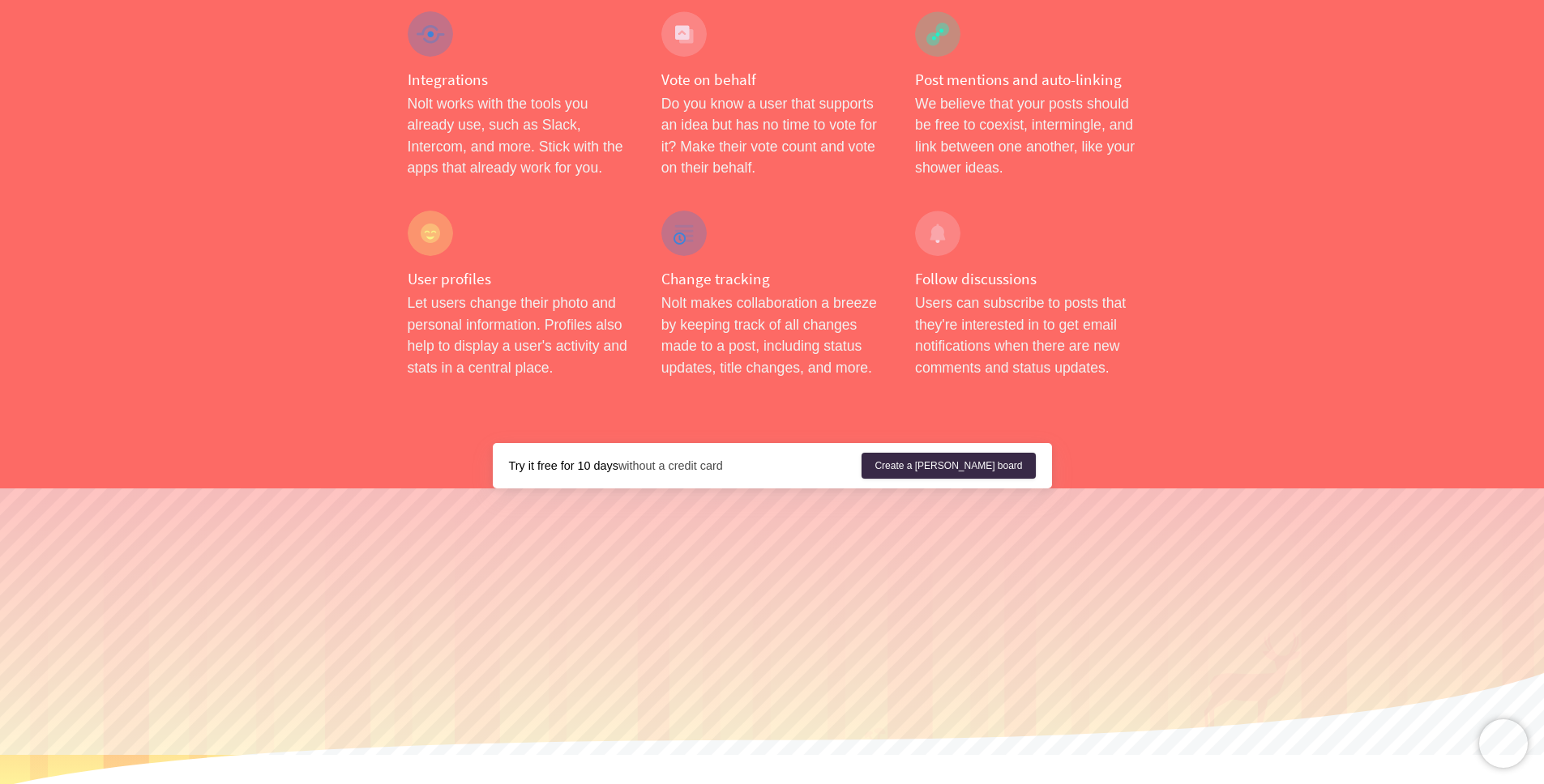
click at [711, 783] on link "Integrations" at bounding box center [689, 794] width 76 height 13
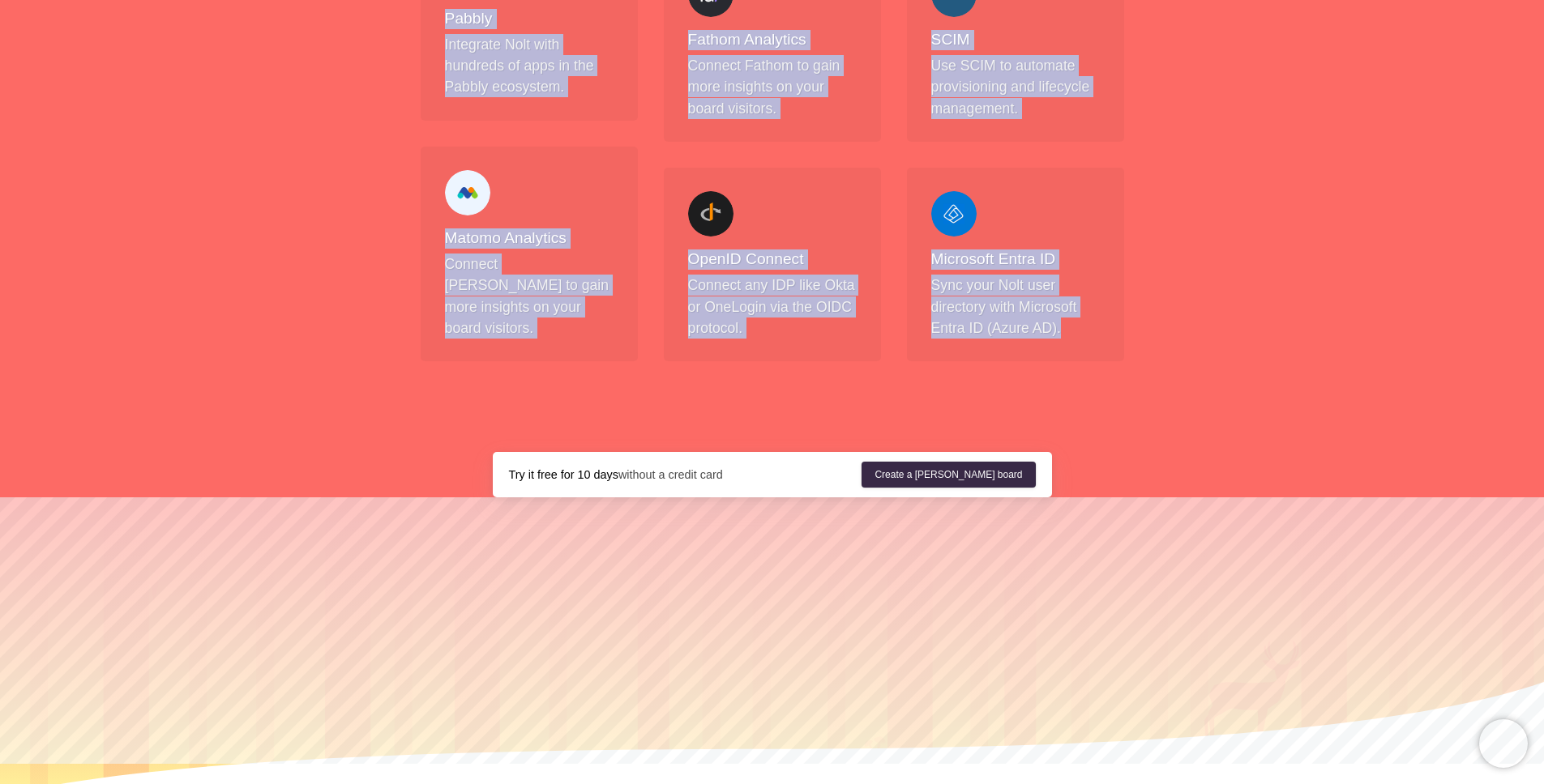
scroll to position [1716, 0]
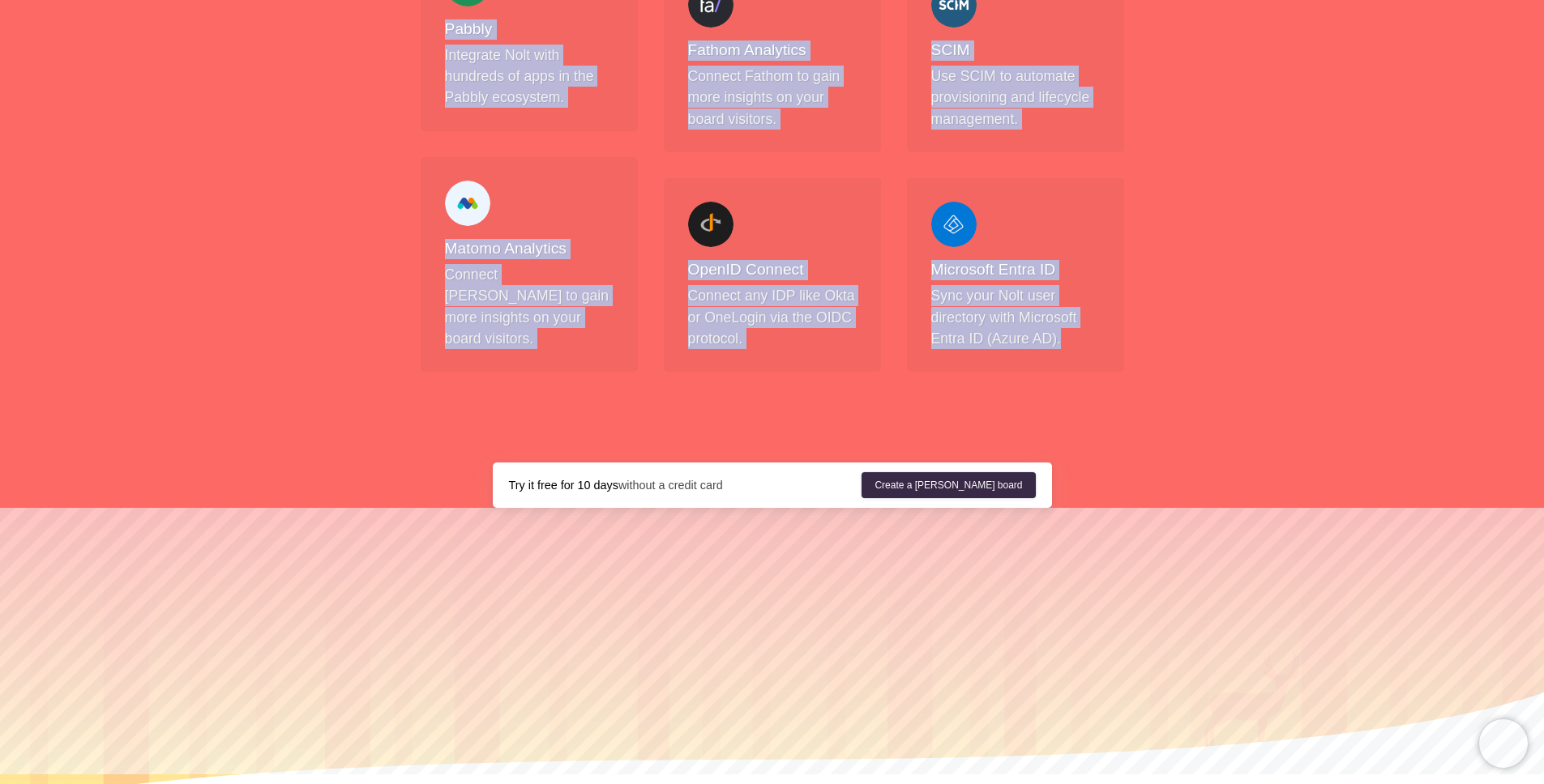
drag, startPoint x: 595, startPoint y: 221, endPoint x: 1088, endPoint y: 325, distance: 503.9
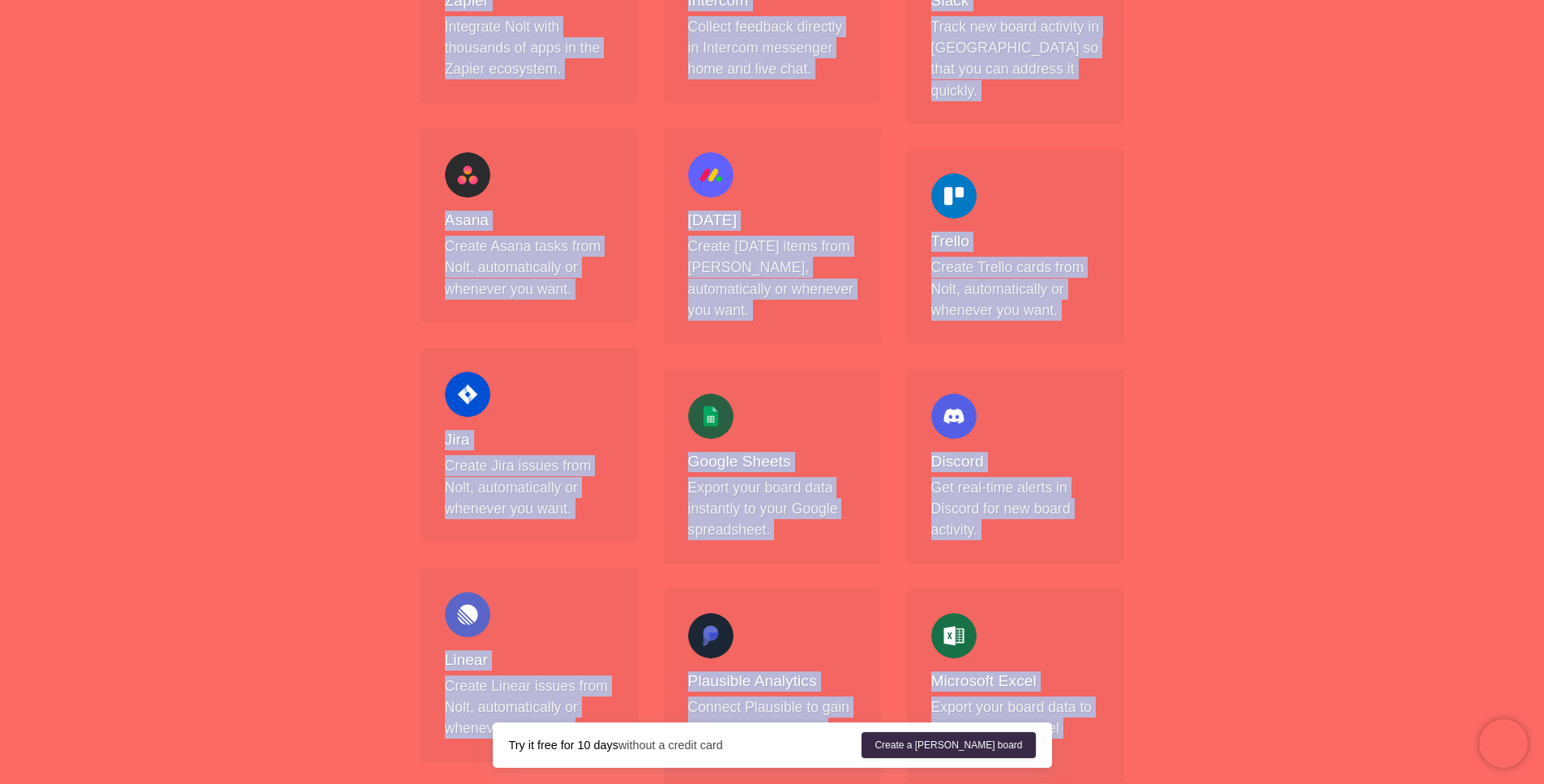
scroll to position [0, 0]
